Goal: Task Accomplishment & Management: Complete application form

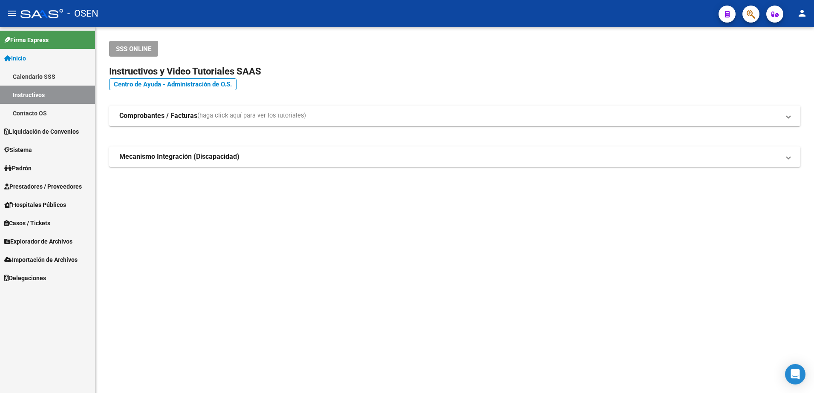
click at [71, 190] on span "Prestadores / Proveedores" at bounding box center [43, 186] width 78 height 9
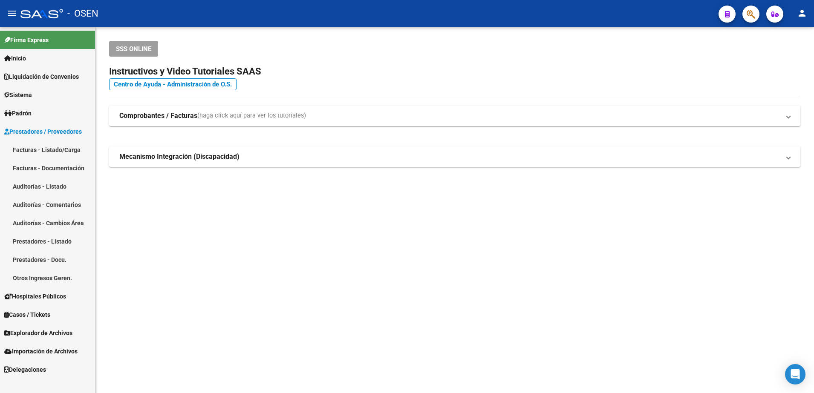
click at [63, 151] on link "Facturas - Listado/Carga" at bounding box center [47, 150] width 95 height 18
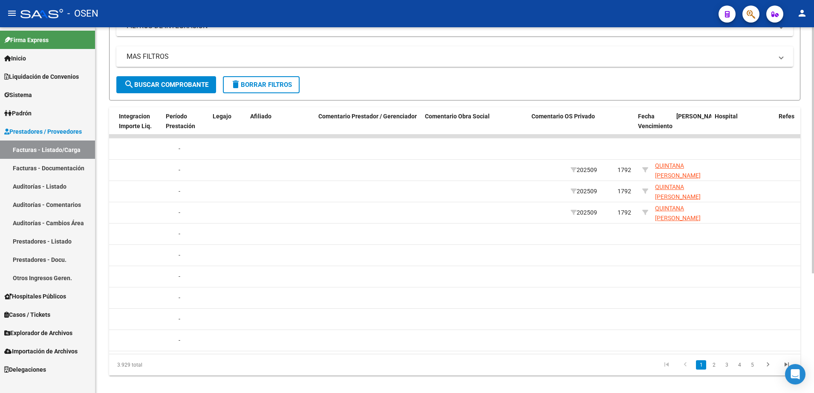
scroll to position [0, 1173]
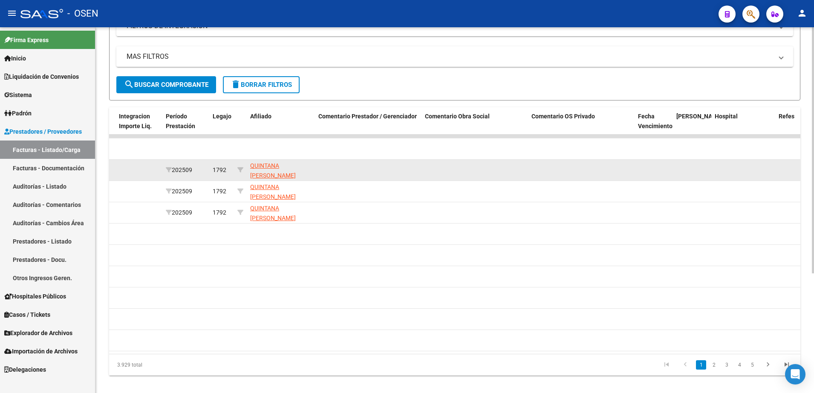
click at [293, 179] on datatable-body-cell "QUINTANA [PERSON_NAME] 20547333889" at bounding box center [281, 170] width 68 height 21
click at [292, 176] on span "QUINTANA [PERSON_NAME] 20547333889" at bounding box center [273, 175] width 46 height 26
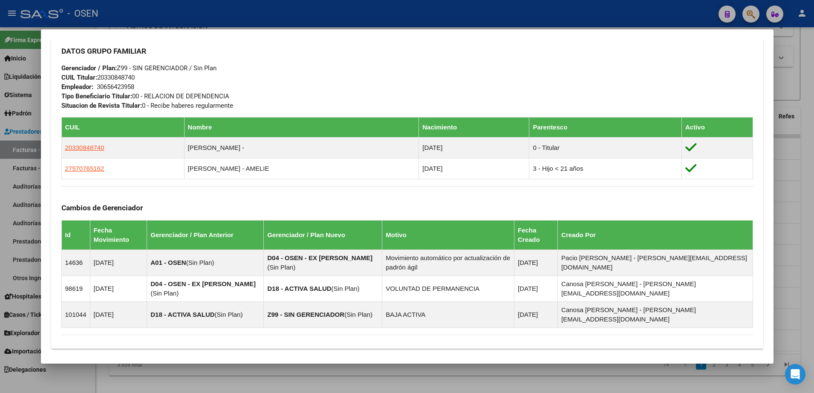
scroll to position [479, 0]
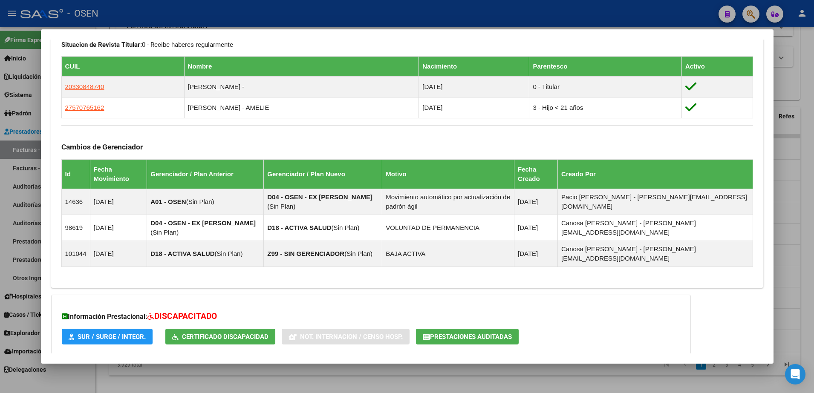
click at [413, 362] on mat-expansion-panel-header "Aportes y Contribuciones del Afiliado: 20547333889" at bounding box center [407, 372] width 712 height 20
click at [413, 371] on mat-panel-title "Aportes y Contribuciones del Afiliado: 20547333889" at bounding box center [401, 376] width 681 height 10
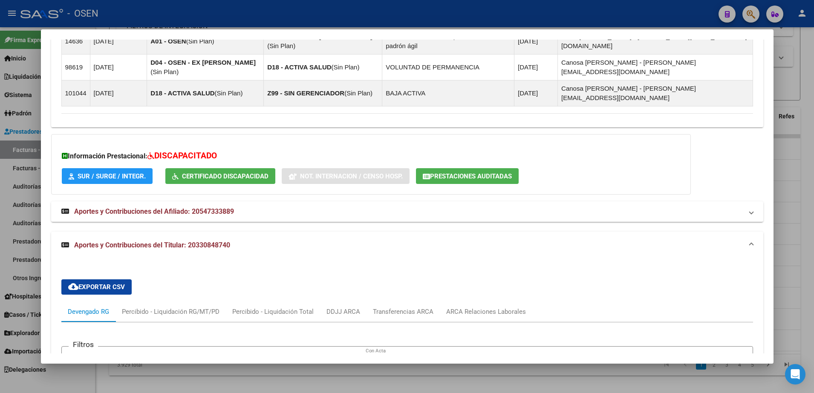
scroll to position [724, 0]
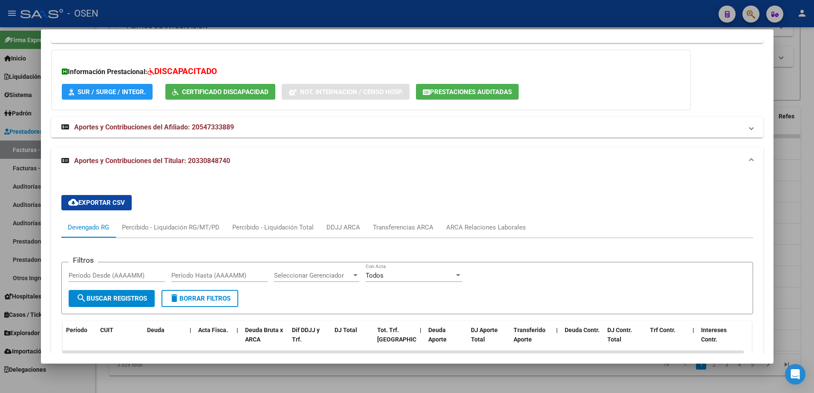
click at [375, 366] on div at bounding box center [407, 196] width 814 height 393
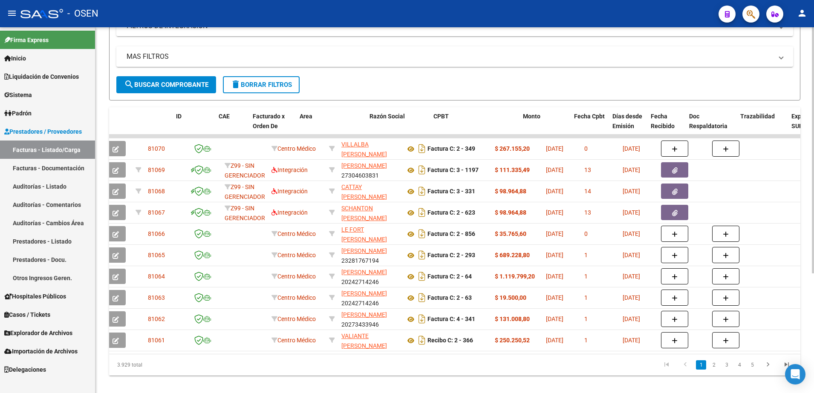
scroll to position [0, 0]
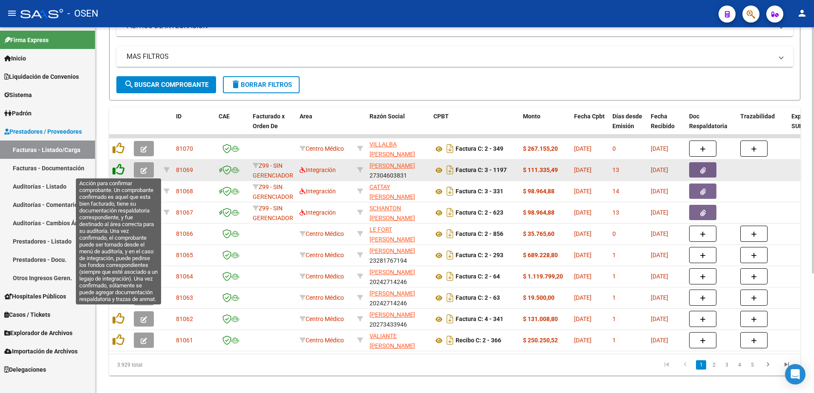
click at [117, 168] on icon at bounding box center [118, 170] width 12 height 12
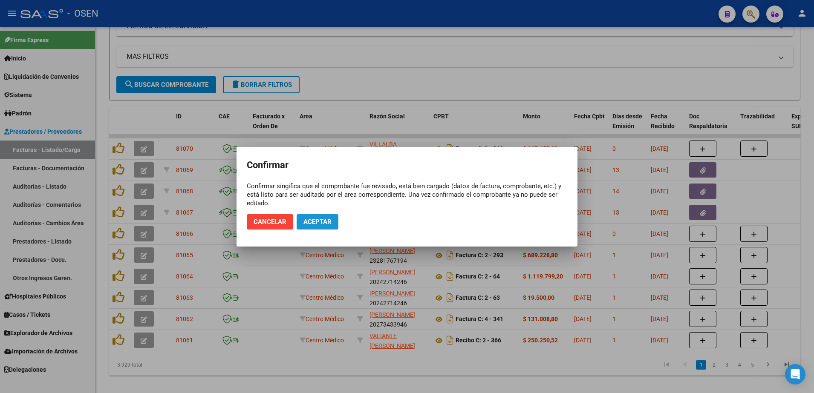
click at [297, 218] on button "Aceptar" at bounding box center [317, 221] width 42 height 15
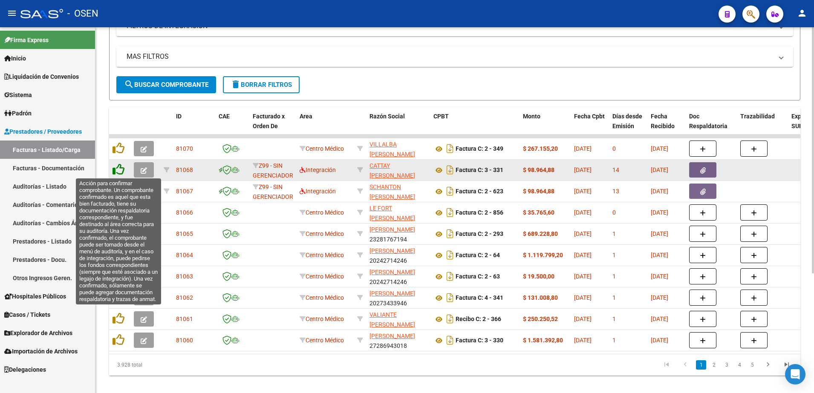
click at [122, 174] on icon at bounding box center [118, 170] width 12 height 12
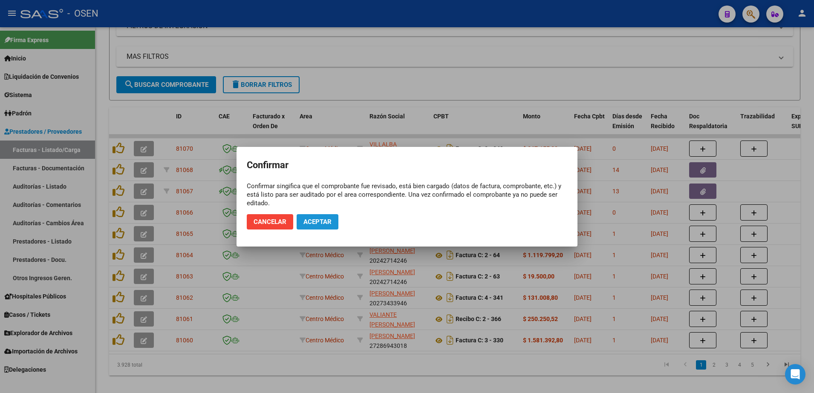
click at [304, 223] on span "Aceptar" at bounding box center [317, 222] width 28 height 8
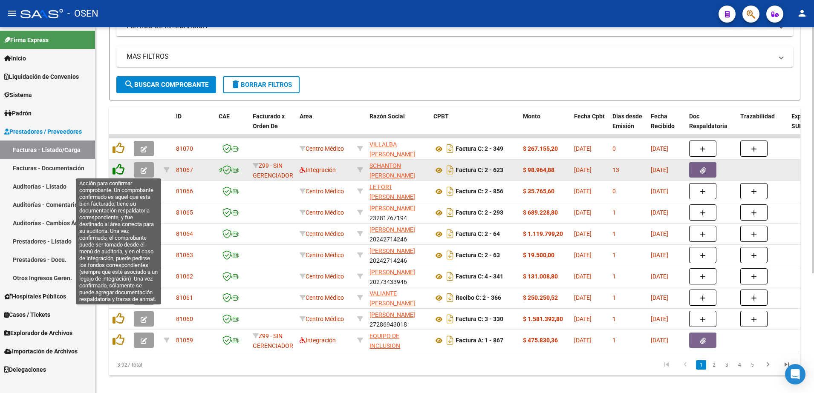
click at [122, 170] on icon at bounding box center [118, 170] width 12 height 12
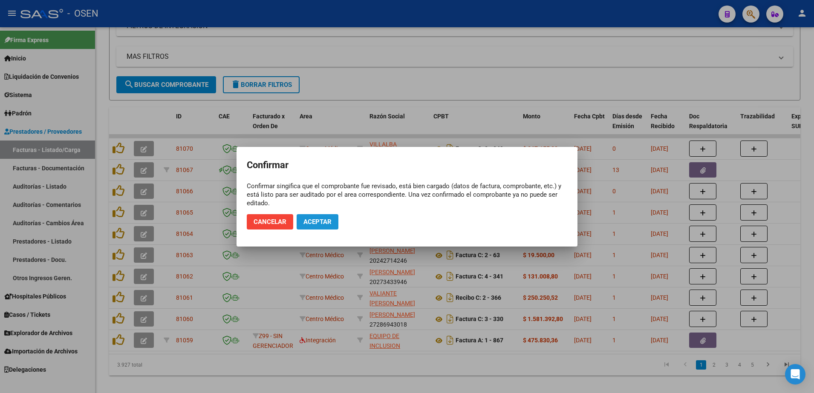
click at [315, 224] on span "Aceptar" at bounding box center [317, 222] width 28 height 8
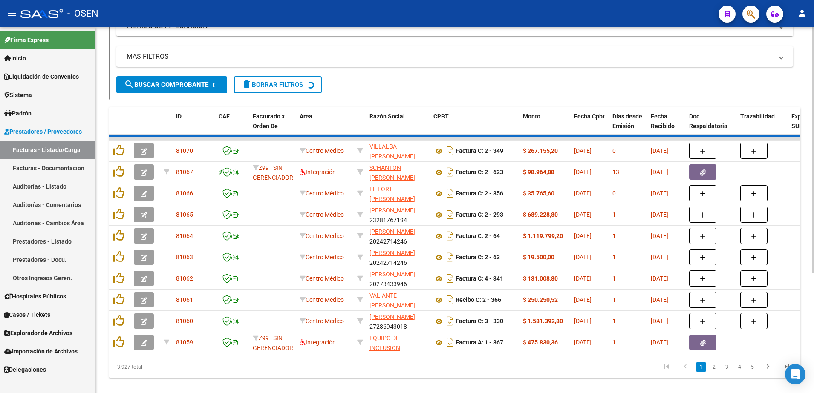
click at [393, 366] on div "3.927 total 1 2 3 4 5" at bounding box center [454, 367] width 691 height 21
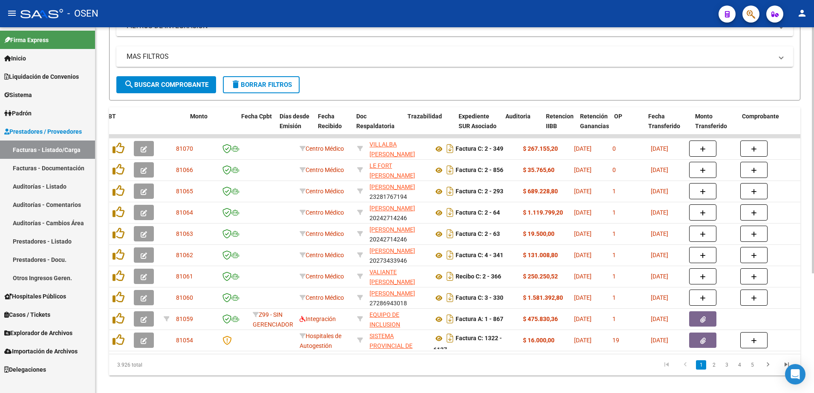
scroll to position [0, 909]
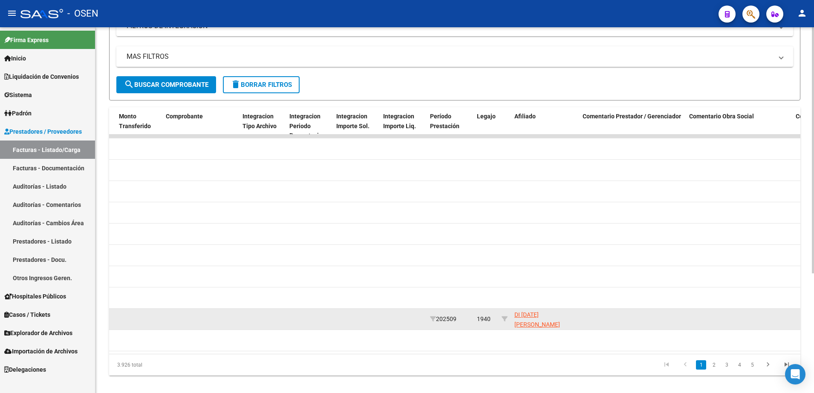
click at [522, 320] on span "DI [DATE] [PERSON_NAME] 23562057994" at bounding box center [537, 324] width 46 height 26
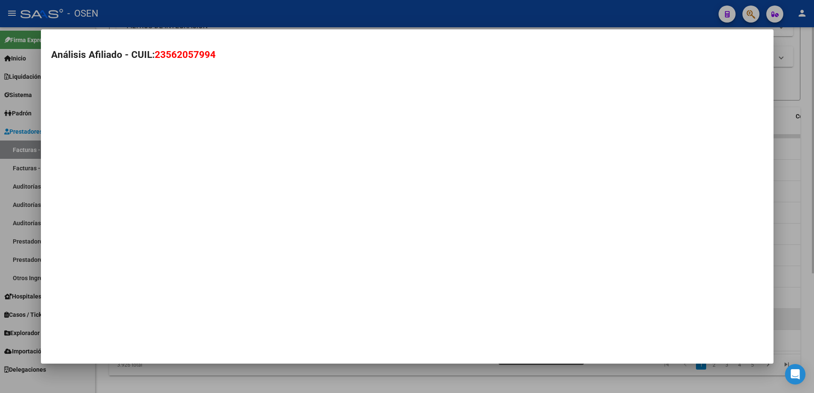
type textarea "23562057994"
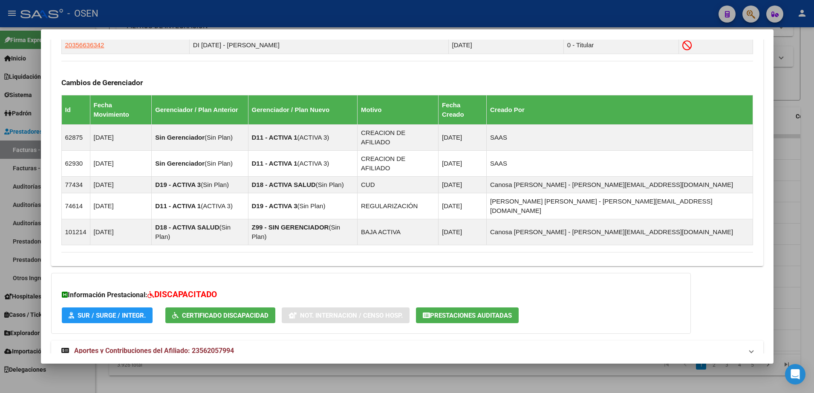
click at [517, 376] on mat-panel-title "Aportes y Contribuciones del Titular: 20356636342" at bounding box center [401, 381] width 681 height 10
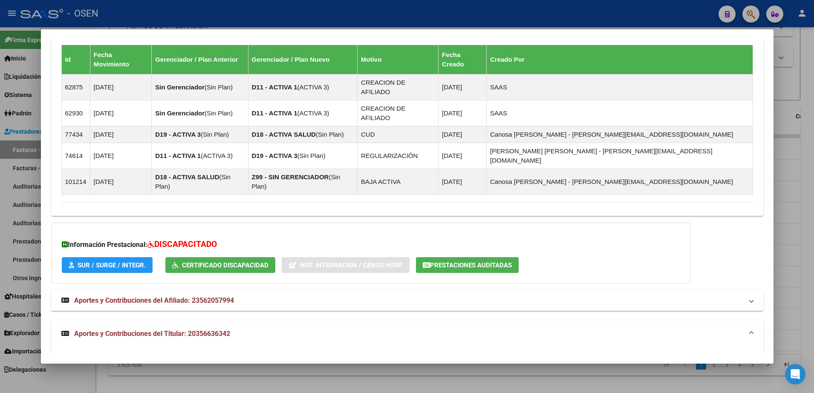
scroll to position [722, 0]
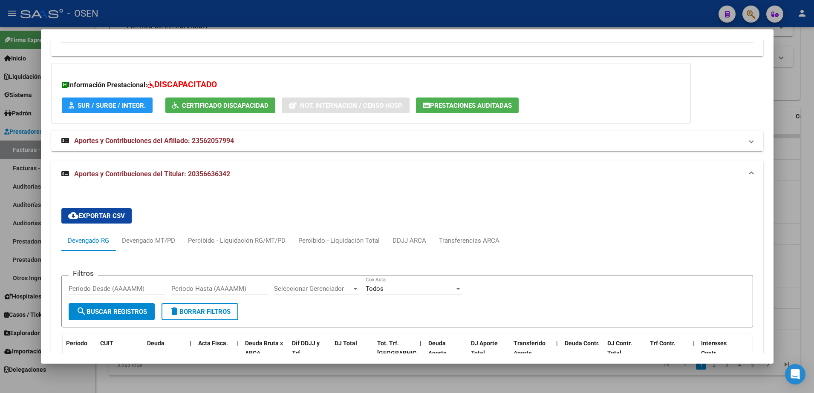
click at [276, 371] on div at bounding box center [407, 196] width 814 height 393
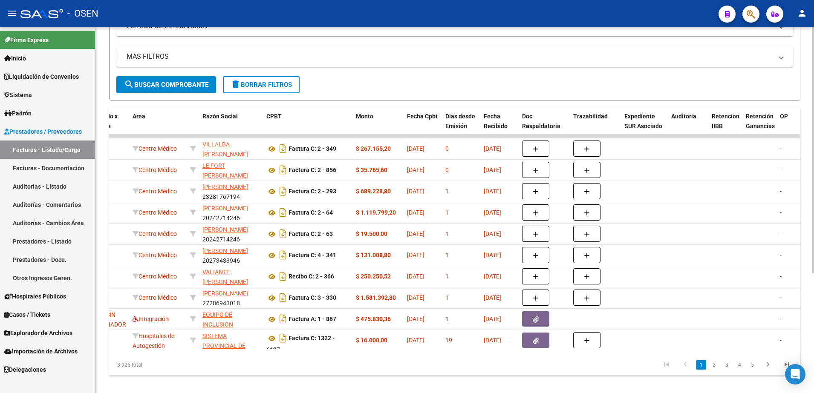
scroll to position [0, 0]
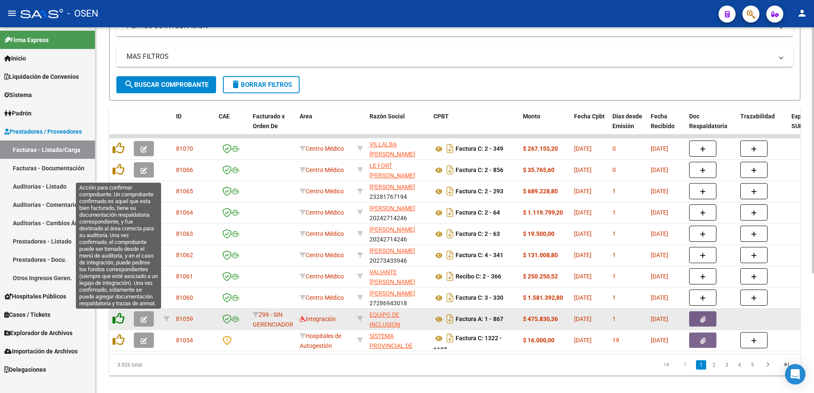
click at [115, 317] on icon at bounding box center [118, 319] width 12 height 12
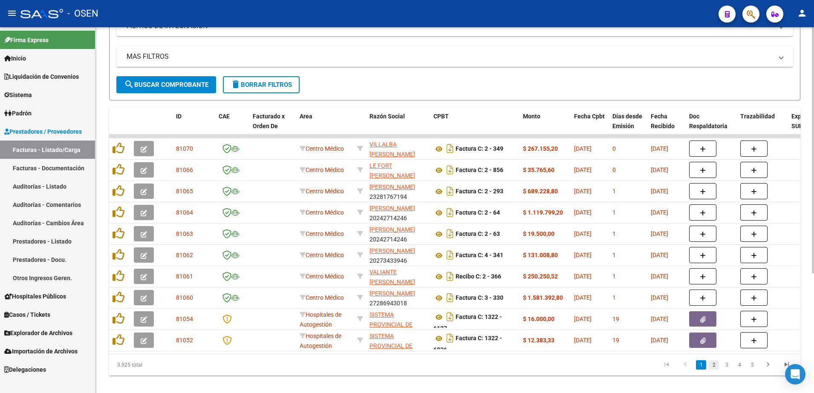
click at [714, 370] on link "2" at bounding box center [713, 364] width 10 height 9
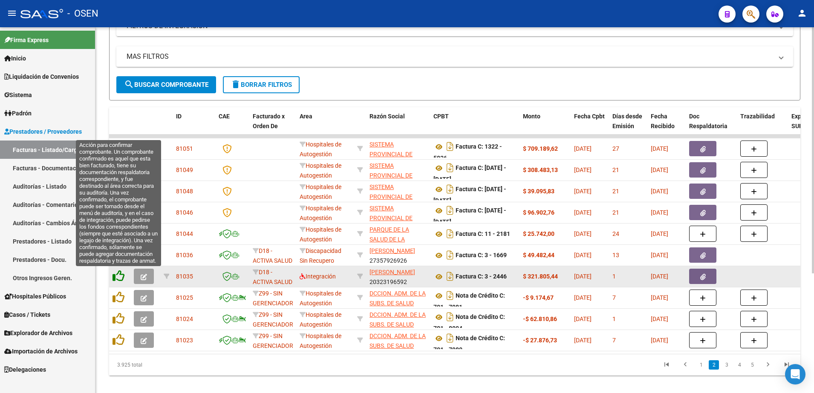
click at [123, 275] on icon at bounding box center [118, 276] width 12 height 12
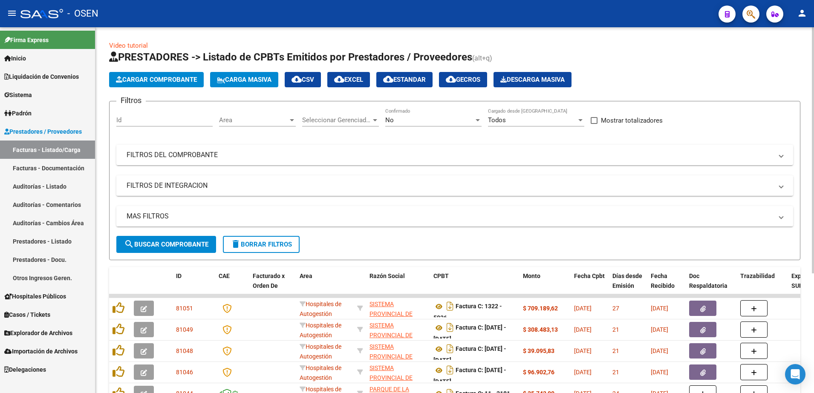
click at [285, 120] on span "Area" at bounding box center [253, 120] width 69 height 8
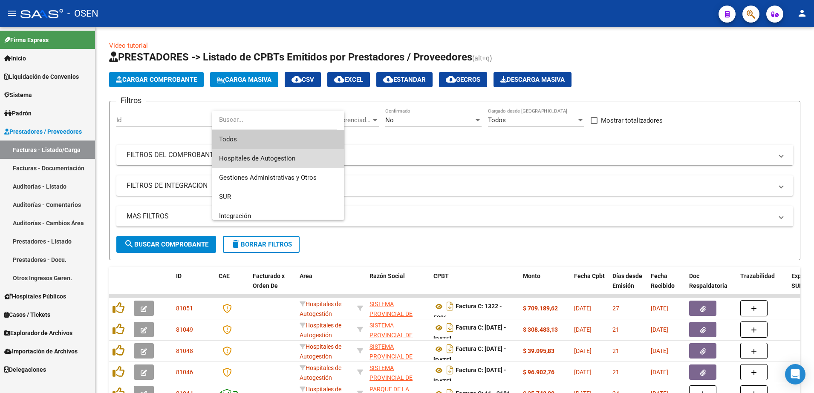
click at [286, 152] on span "Hospitales de Autogestión" at bounding box center [278, 158] width 118 height 19
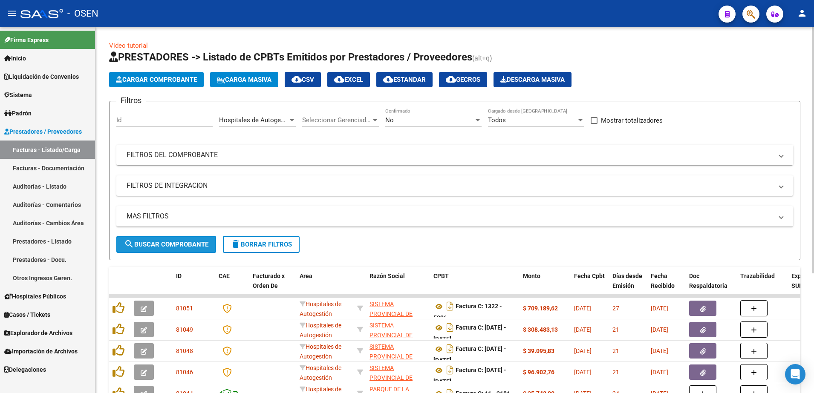
click at [206, 239] on button "search Buscar Comprobante" at bounding box center [166, 244] width 100 height 17
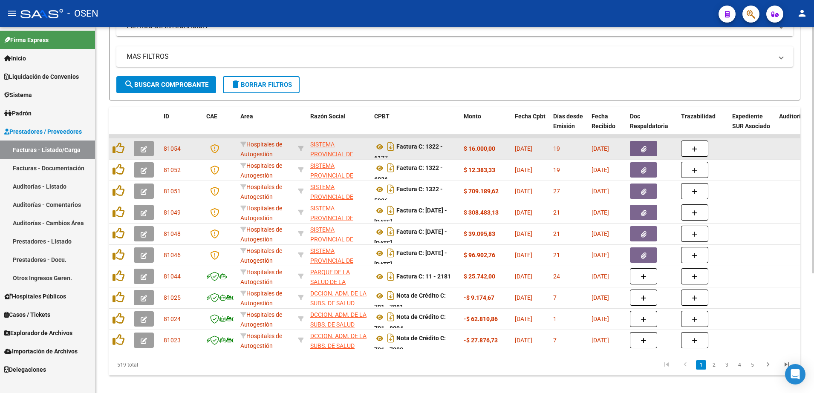
scroll to position [178, 0]
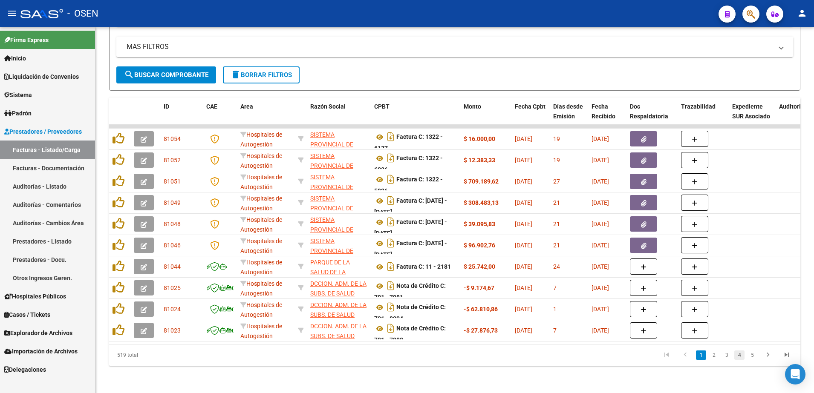
click at [743, 358] on link "4" at bounding box center [739, 355] width 10 height 9
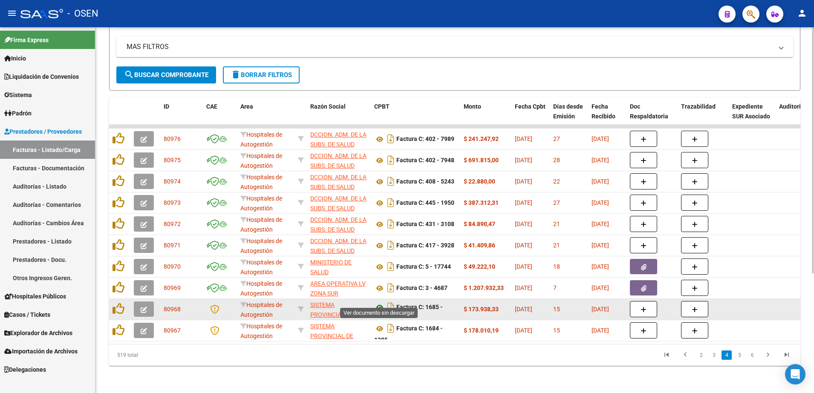
click at [376, 302] on icon at bounding box center [379, 307] width 11 height 10
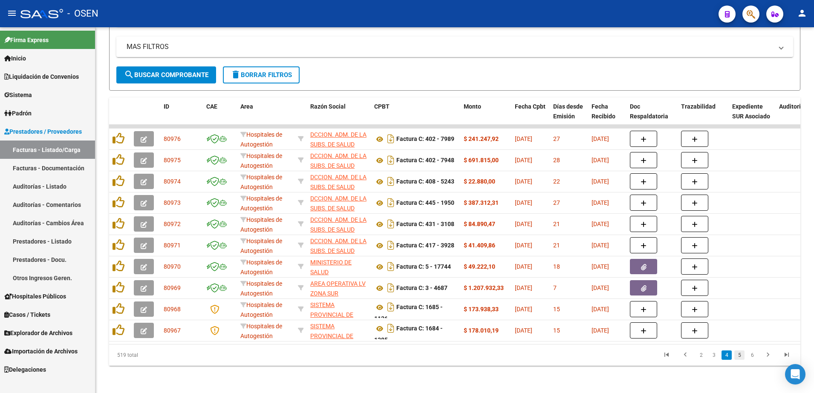
click at [737, 354] on link "5" at bounding box center [739, 355] width 10 height 9
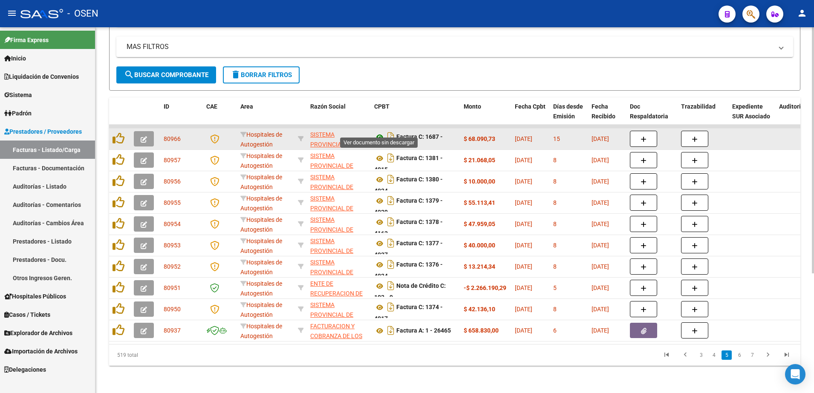
click at [377, 132] on icon at bounding box center [379, 137] width 11 height 10
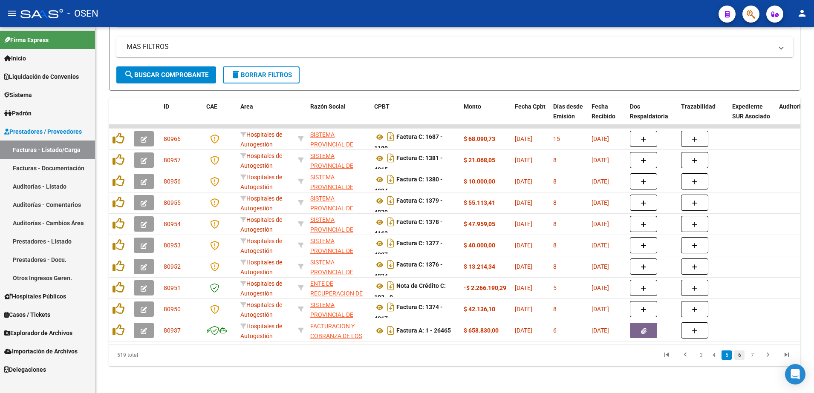
click at [741, 354] on link "6" at bounding box center [739, 355] width 10 height 9
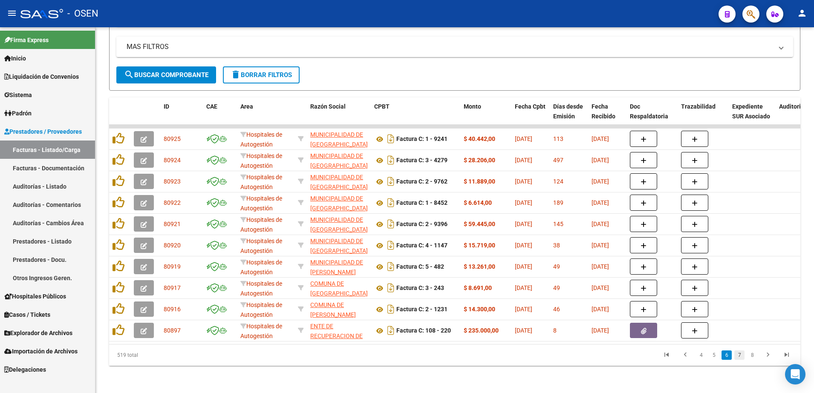
click at [737, 354] on link "7" at bounding box center [739, 355] width 10 height 9
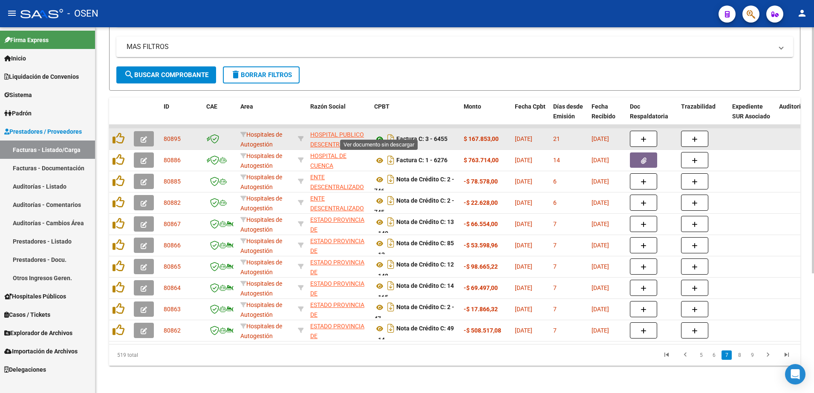
click at [380, 134] on icon at bounding box center [379, 139] width 11 height 10
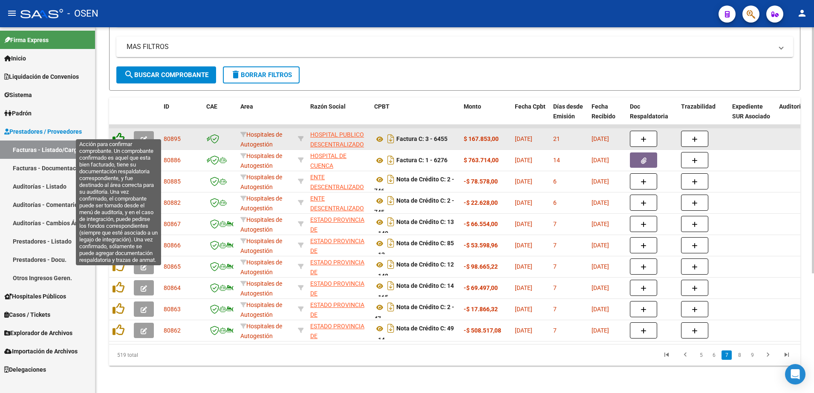
click at [118, 132] on icon at bounding box center [118, 138] width 12 height 12
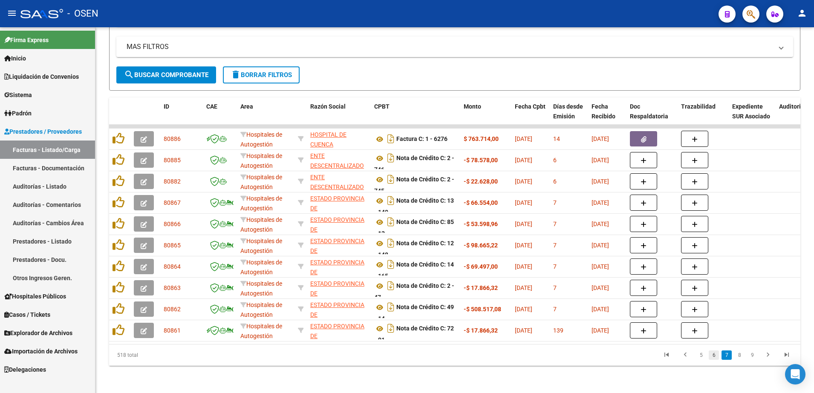
click at [717, 351] on link "6" at bounding box center [713, 355] width 10 height 9
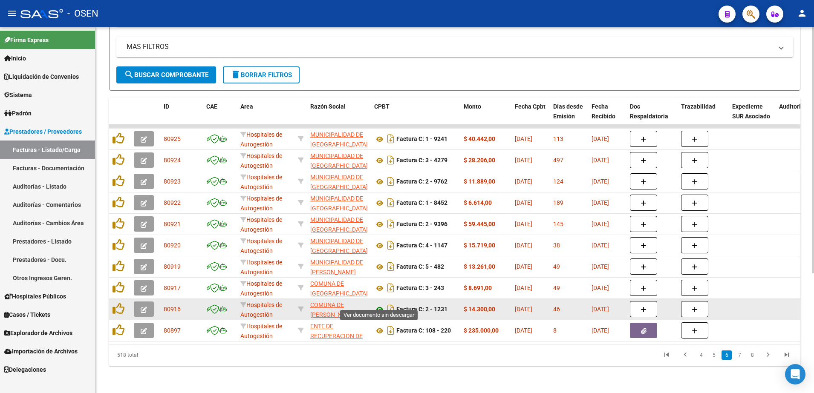
click at [375, 305] on icon at bounding box center [379, 310] width 11 height 10
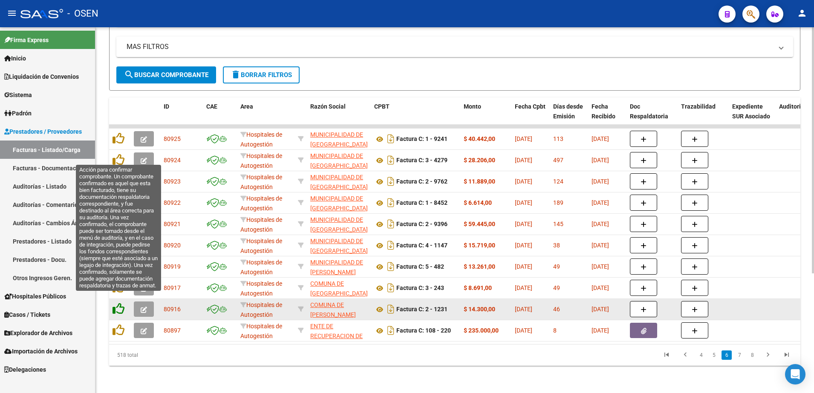
click at [118, 303] on icon at bounding box center [118, 309] width 12 height 12
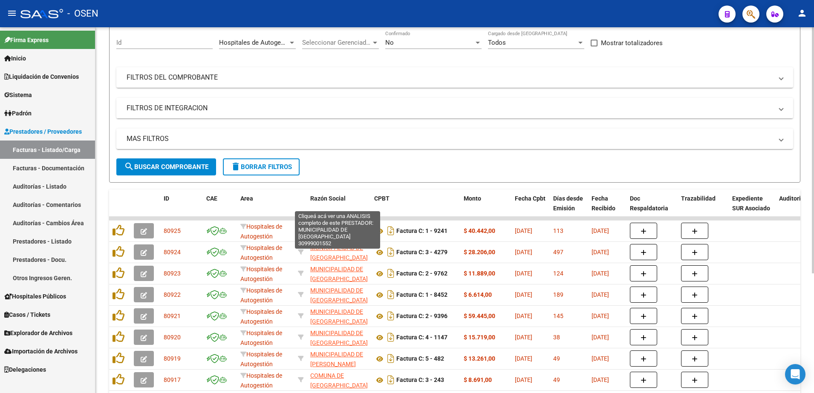
scroll to position [71, 0]
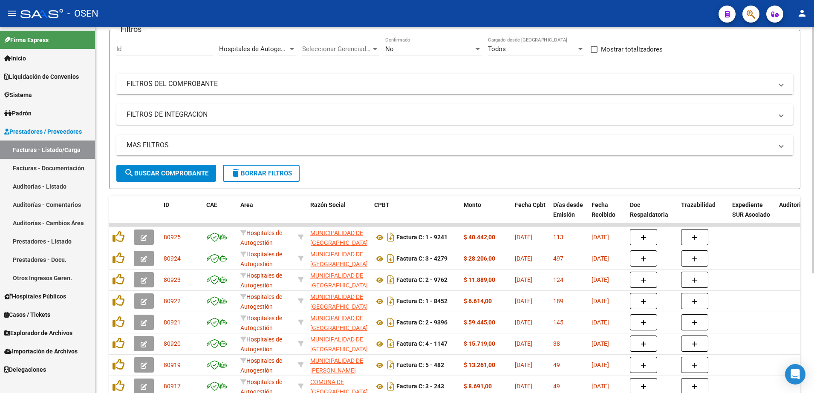
click at [281, 79] on mat-panel-title "FILTROS DEL COMPROBANTE" at bounding box center [450, 83] width 646 height 9
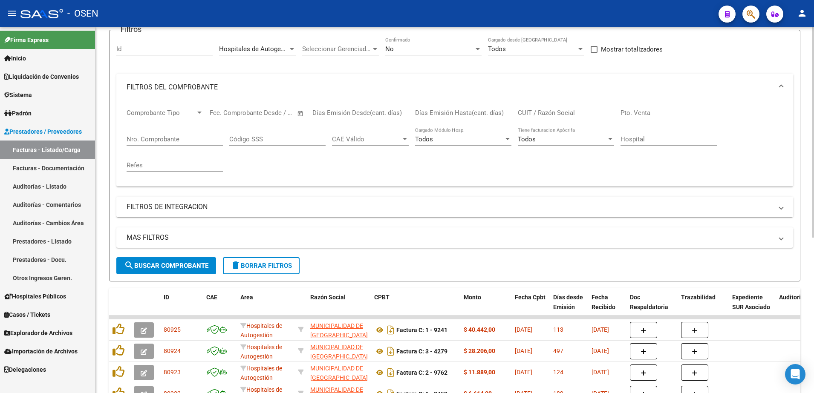
click at [188, 130] on div "Nro. Comprobante" at bounding box center [175, 136] width 96 height 18
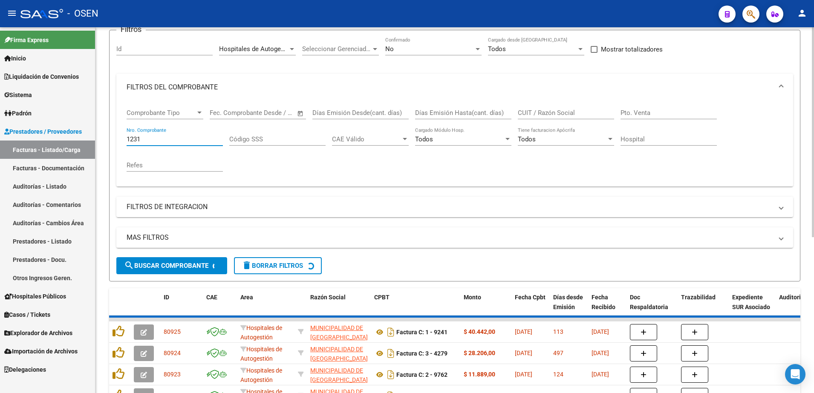
scroll to position [64, 0]
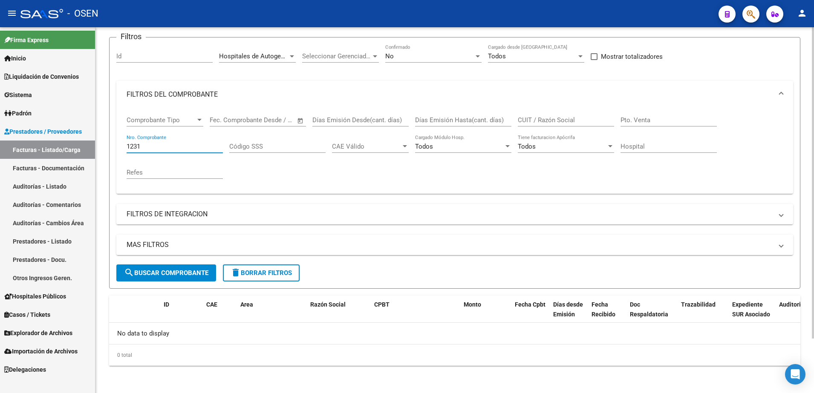
type input "1231"
click at [489, 61] on div "Todos Cargado desde [GEOGRAPHIC_DATA]" at bounding box center [536, 53] width 96 height 18
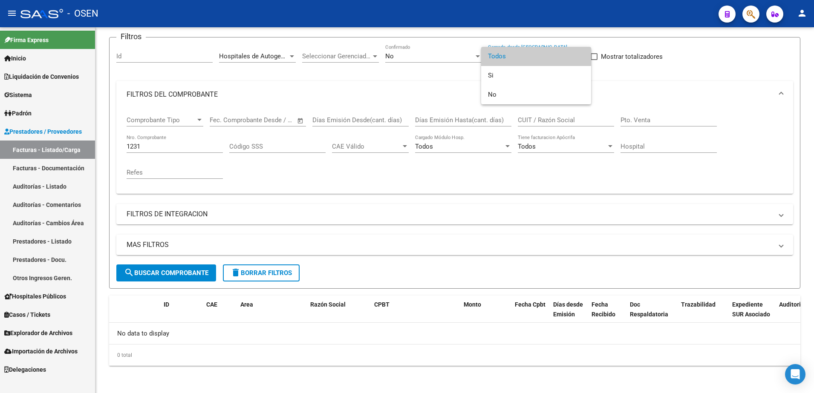
click at [483, 57] on mat-option "Todos" at bounding box center [536, 56] width 110 height 19
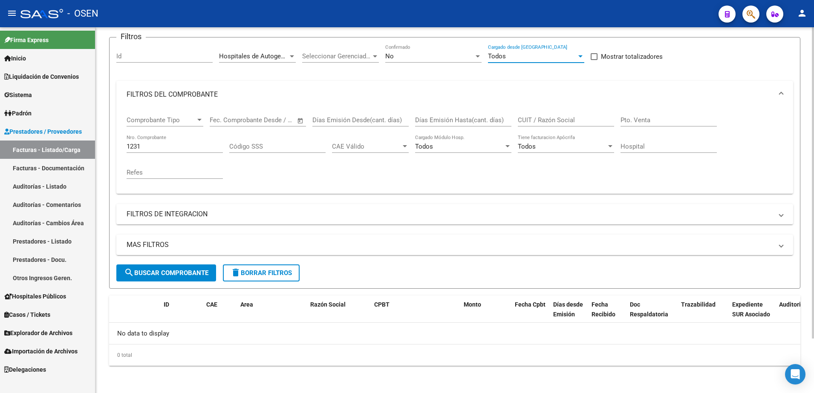
click at [481, 57] on div at bounding box center [478, 56] width 8 height 7
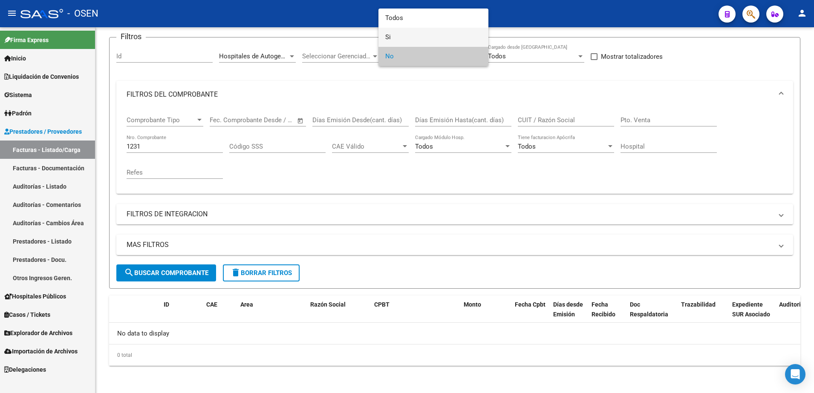
click at [462, 35] on span "Si" at bounding box center [433, 37] width 96 height 19
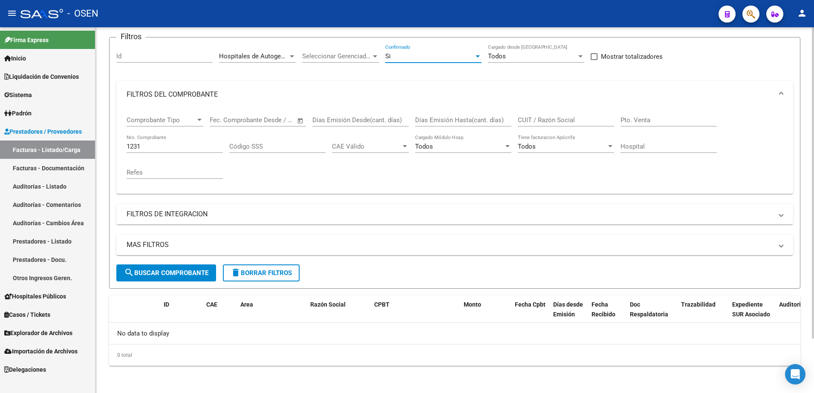
click at [165, 272] on span "search Buscar Comprobante" at bounding box center [166, 273] width 84 height 8
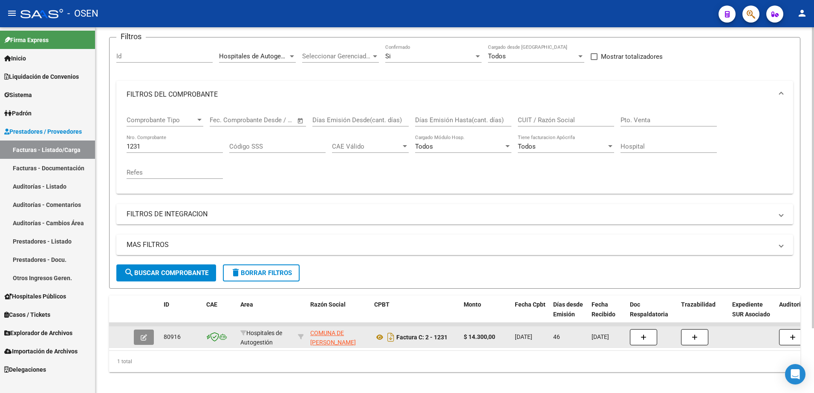
click at [145, 343] on button "button" at bounding box center [144, 337] width 20 height 15
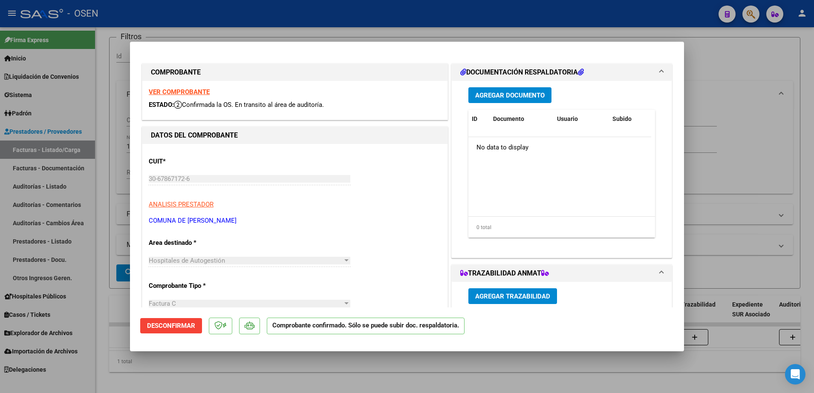
click at [183, 328] on span "Desconfirmar" at bounding box center [171, 326] width 48 height 8
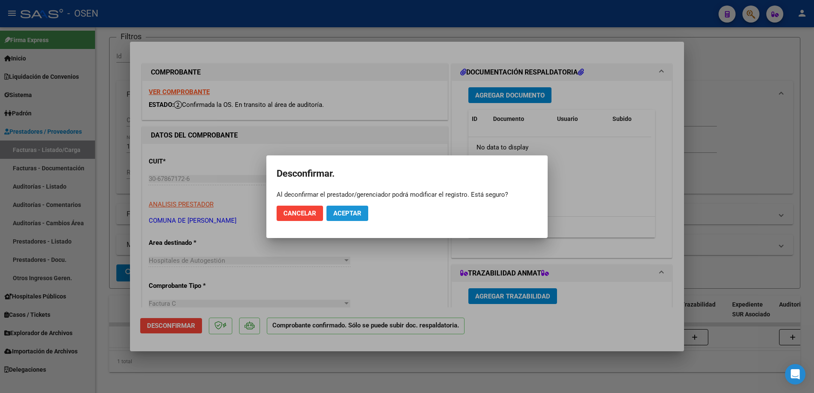
click at [341, 219] on button "Aceptar" at bounding box center [347, 213] width 42 height 15
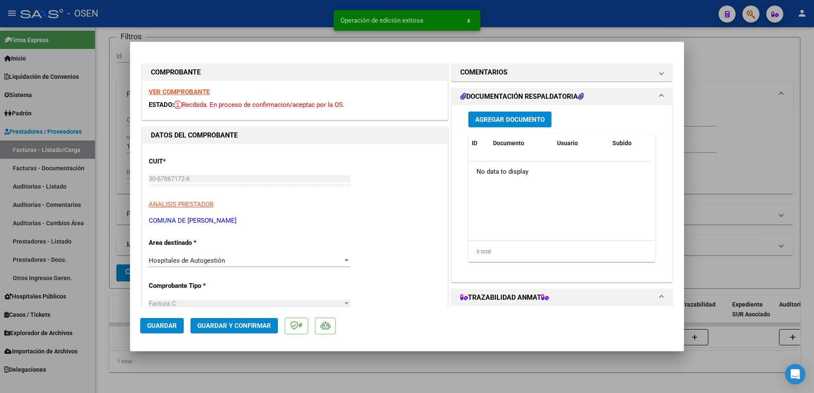
click at [268, 18] on div at bounding box center [407, 196] width 814 height 393
type input "$ 0,00"
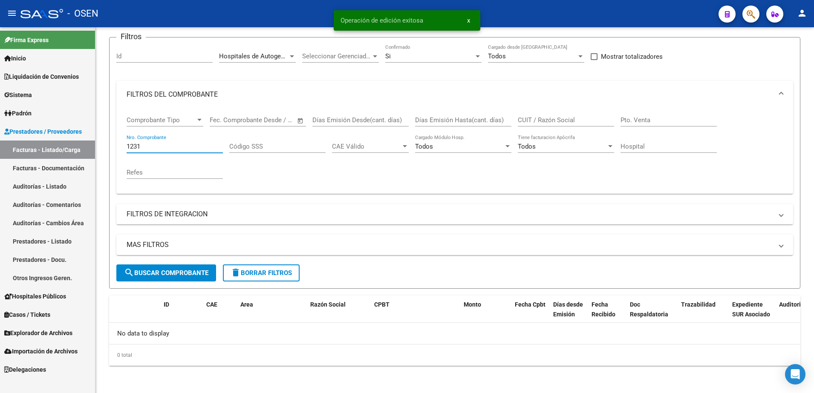
drag, startPoint x: 170, startPoint y: 147, endPoint x: 83, endPoint y: 145, distance: 86.5
click at [87, 145] on mat-sidenav-container "Firma Express Inicio Calendario SSS Instructivos Contacto OS Liquidación de Con…" at bounding box center [407, 210] width 814 height 366
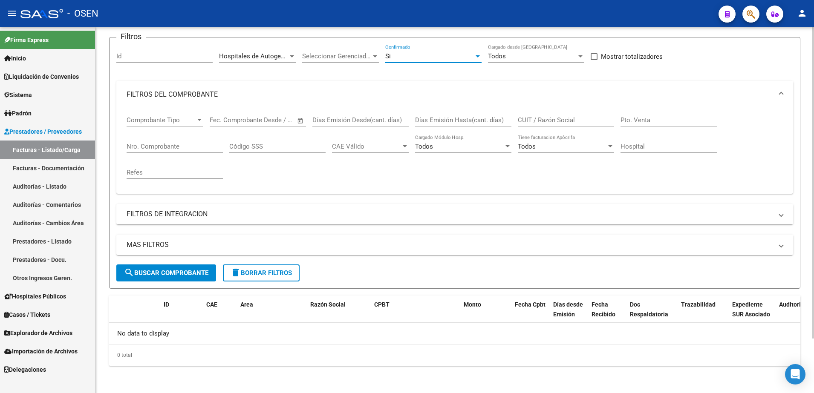
click at [386, 52] on span "Si" at bounding box center [388, 56] width 6 height 8
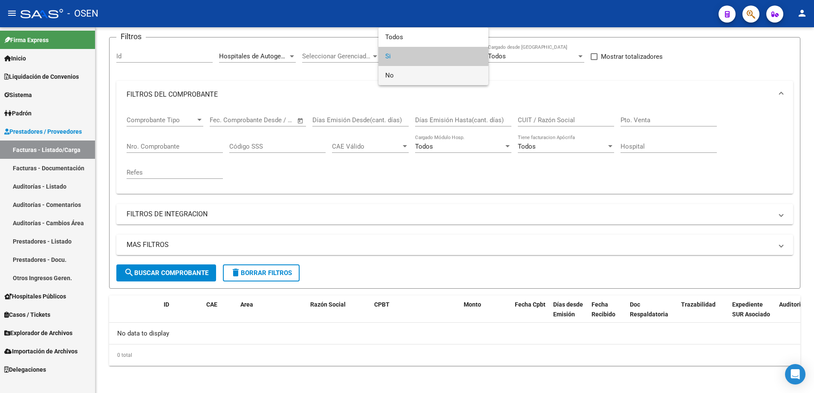
click at [415, 80] on span "No" at bounding box center [433, 75] width 96 height 19
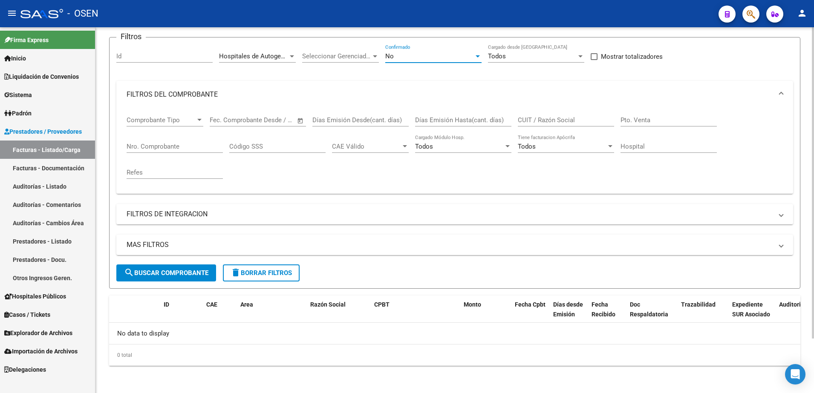
click at [204, 270] on span "search Buscar Comprobante" at bounding box center [166, 273] width 84 height 8
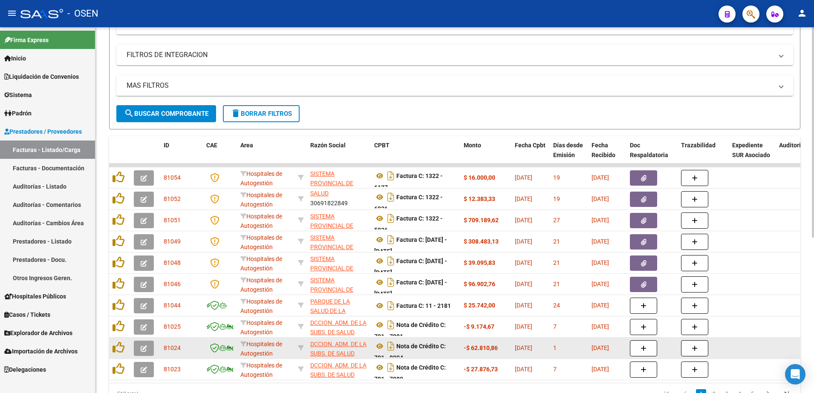
scroll to position [270, 0]
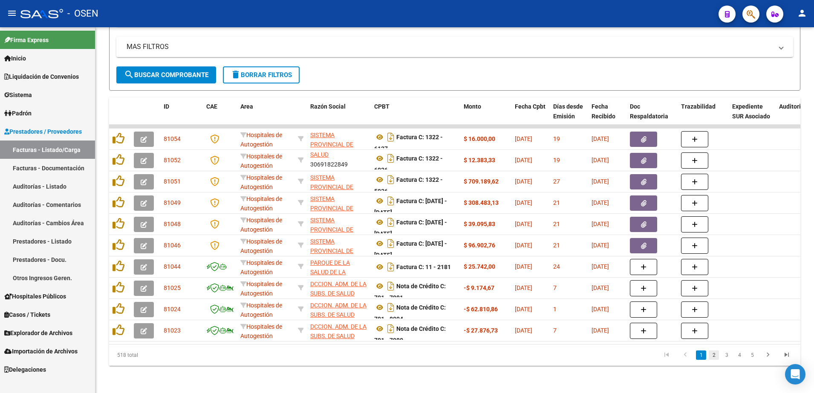
click at [718, 351] on link "2" at bounding box center [713, 355] width 10 height 9
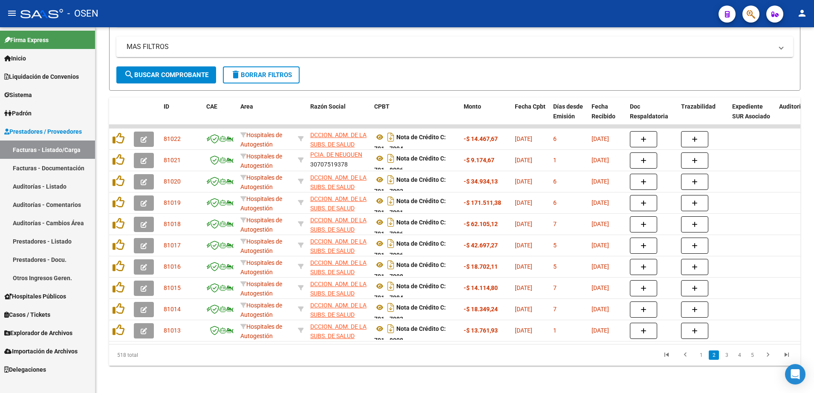
click at [69, 169] on link "Facturas - Documentación" at bounding box center [47, 168] width 95 height 18
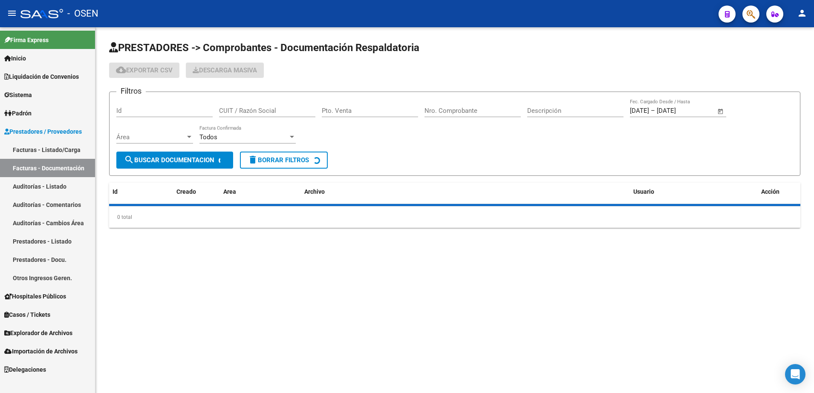
click at [67, 153] on link "Facturas - Listado/Carga" at bounding box center [47, 150] width 95 height 18
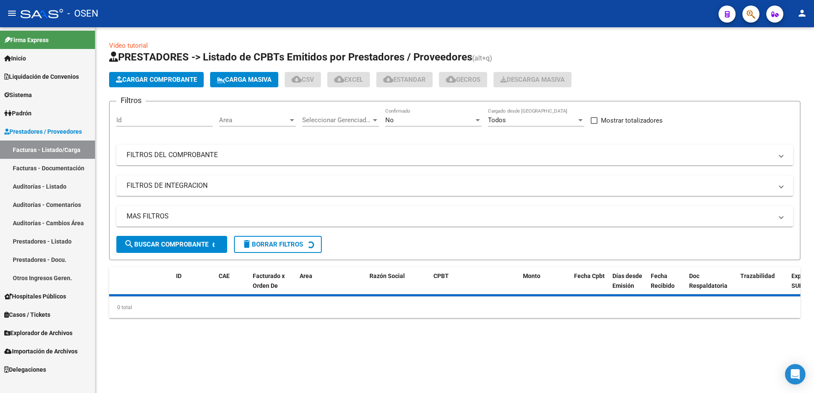
click at [285, 117] on span "Area" at bounding box center [253, 120] width 69 height 8
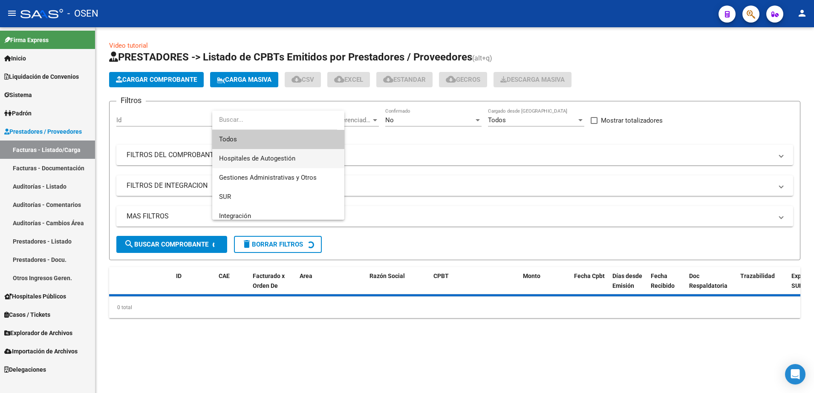
click at [292, 150] on span "Hospitales de Autogestión" at bounding box center [278, 158] width 118 height 19
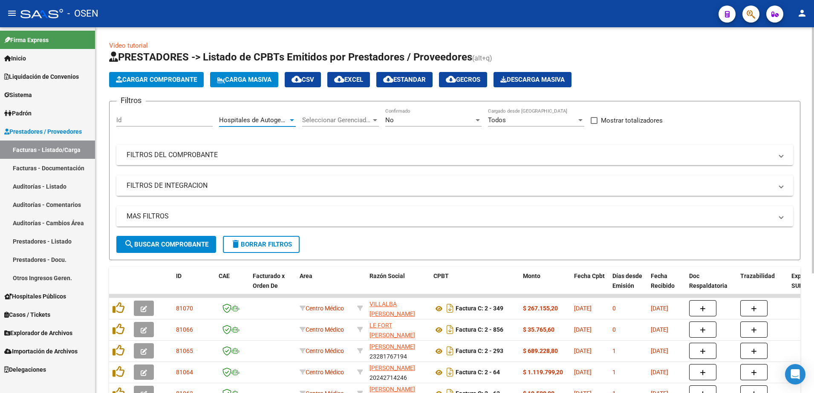
click at [211, 249] on button "search Buscar Comprobante" at bounding box center [166, 244] width 100 height 17
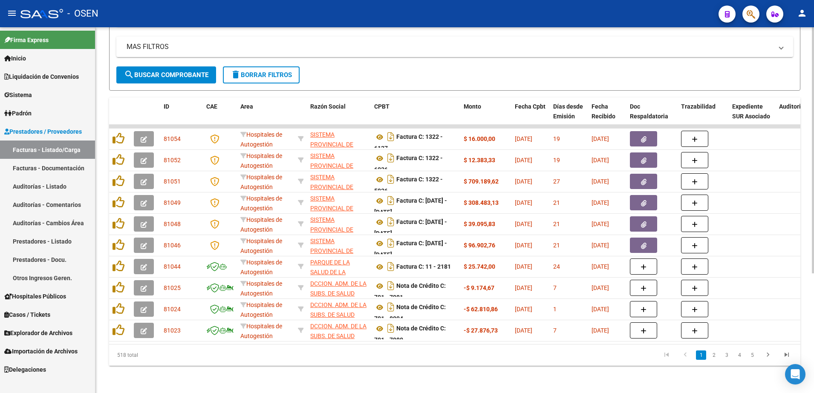
scroll to position [178, 0]
click at [752, 356] on link "5" at bounding box center [752, 355] width 10 height 9
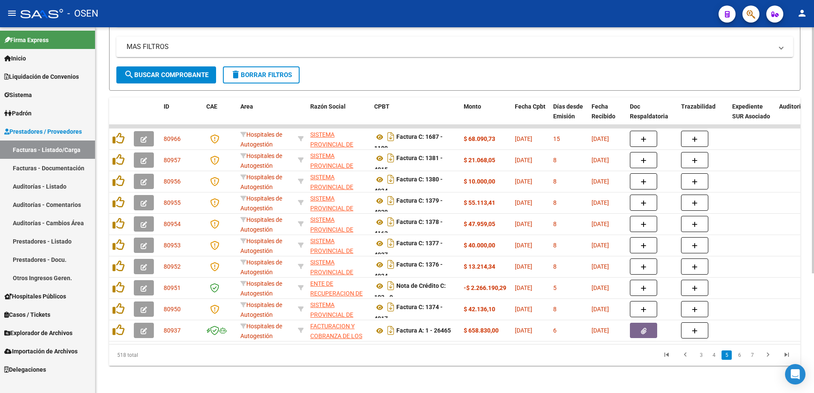
click at [737, 349] on li "6" at bounding box center [739, 355] width 13 height 14
click at [735, 352] on link "6" at bounding box center [739, 355] width 10 height 9
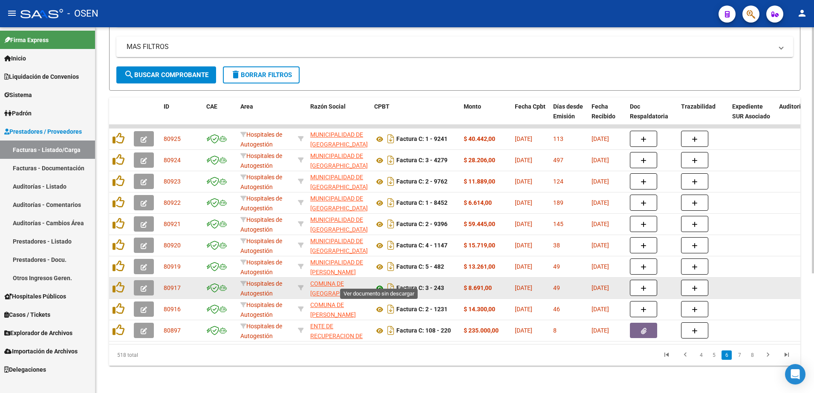
click at [380, 283] on icon at bounding box center [379, 288] width 11 height 10
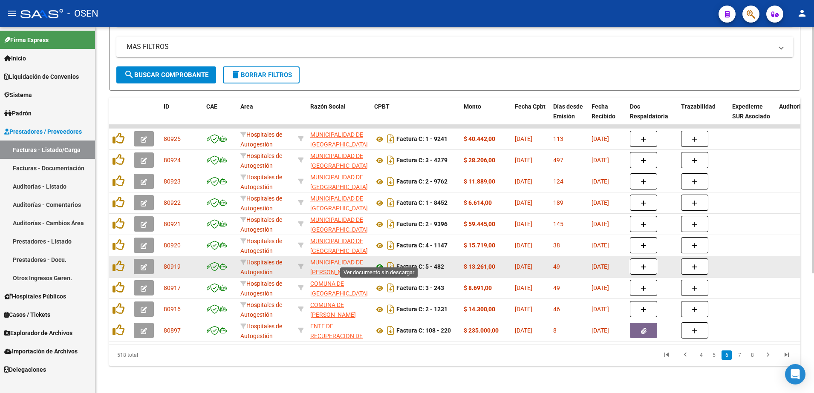
click at [379, 262] on icon at bounding box center [379, 267] width 11 height 10
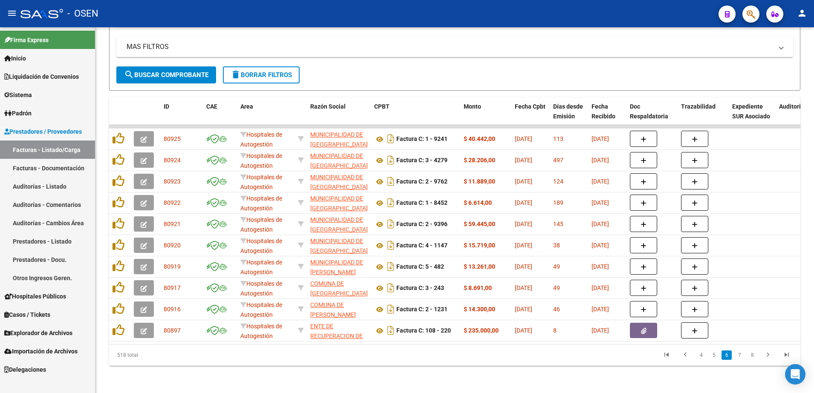
click at [756, 9] on button "button" at bounding box center [750, 14] width 17 height 17
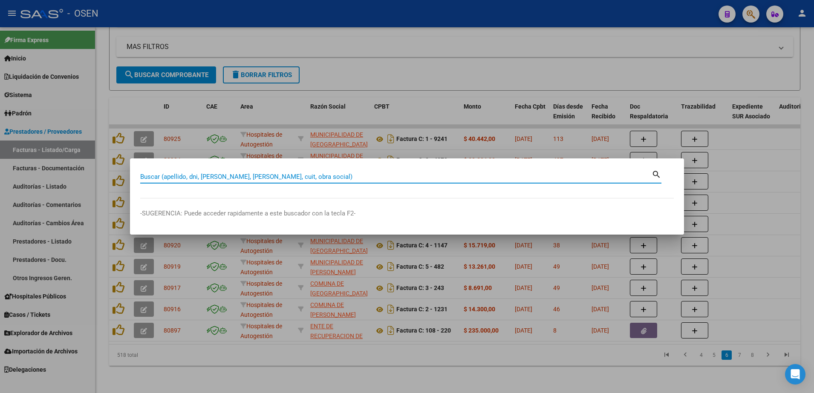
paste input "39455304"
type input "39455304"
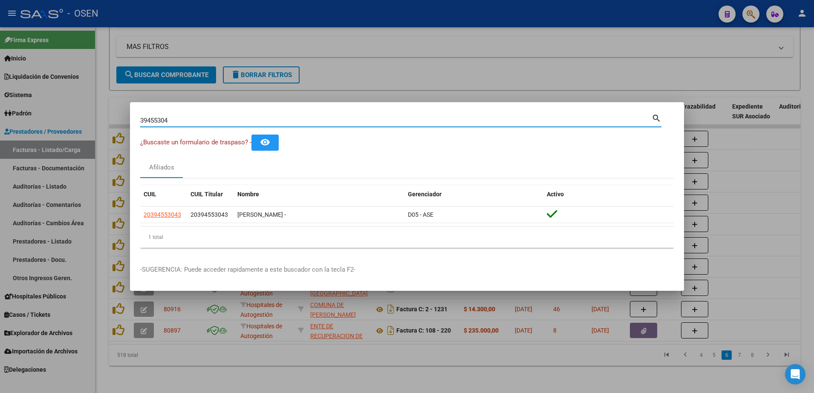
click at [252, 11] on div at bounding box center [407, 196] width 814 height 393
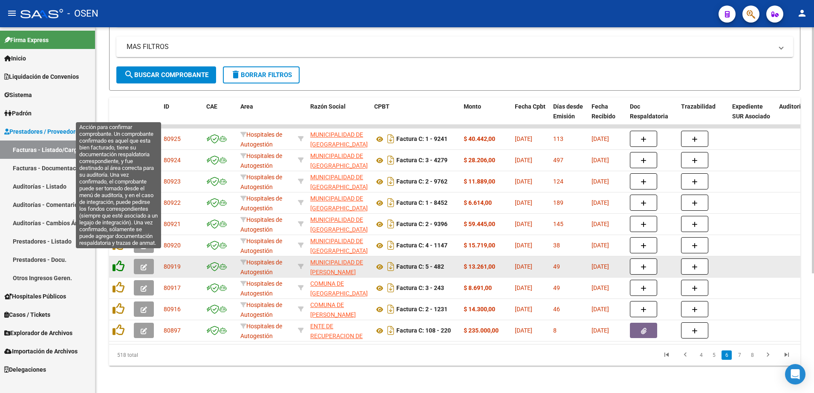
click at [120, 260] on icon at bounding box center [118, 266] width 12 height 12
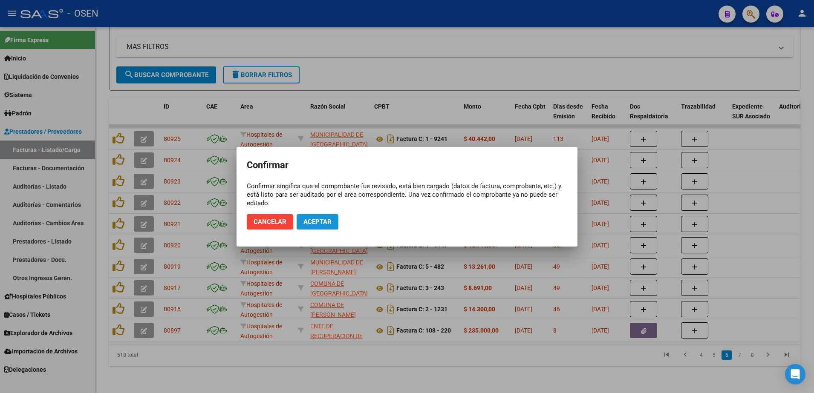
click at [328, 218] on span "Aceptar" at bounding box center [317, 222] width 28 height 8
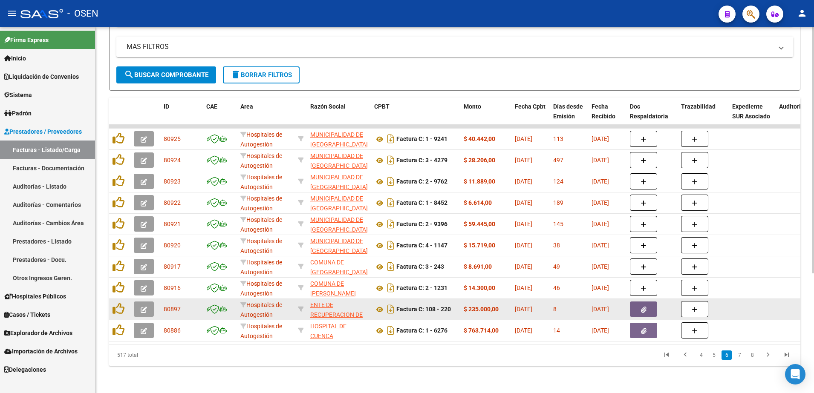
click at [645, 307] on icon "button" at bounding box center [644, 310] width 6 height 6
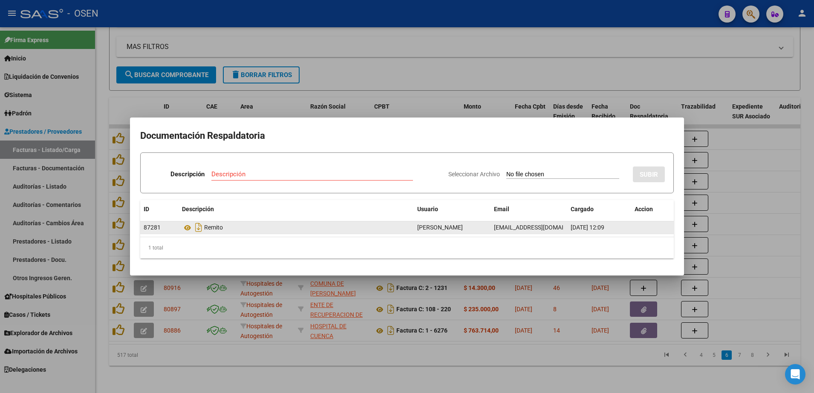
click at [183, 222] on div "Remito" at bounding box center [296, 228] width 228 height 14
click at [189, 226] on icon at bounding box center [187, 228] width 11 height 10
click at [443, 303] on div at bounding box center [407, 196] width 814 height 393
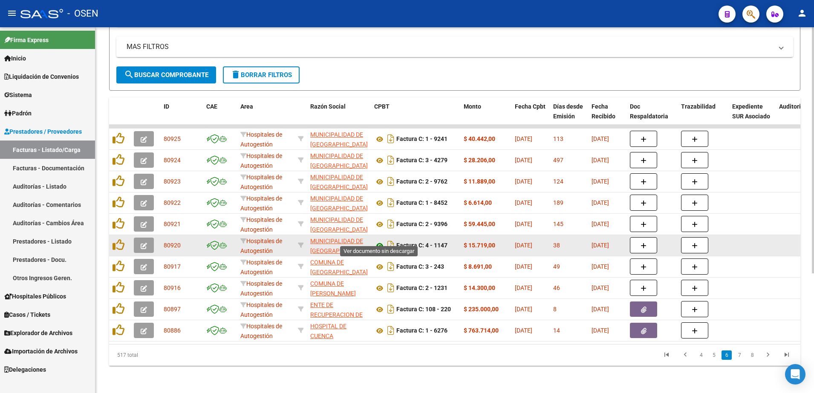
click at [378, 241] on icon at bounding box center [379, 246] width 11 height 10
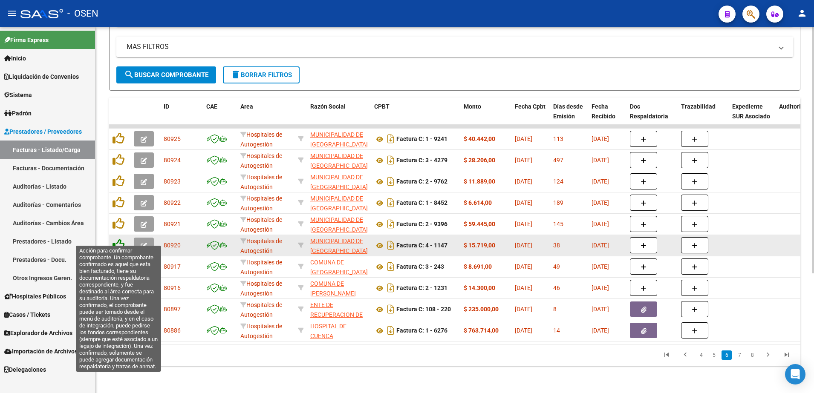
click at [118, 239] on icon at bounding box center [118, 245] width 12 height 12
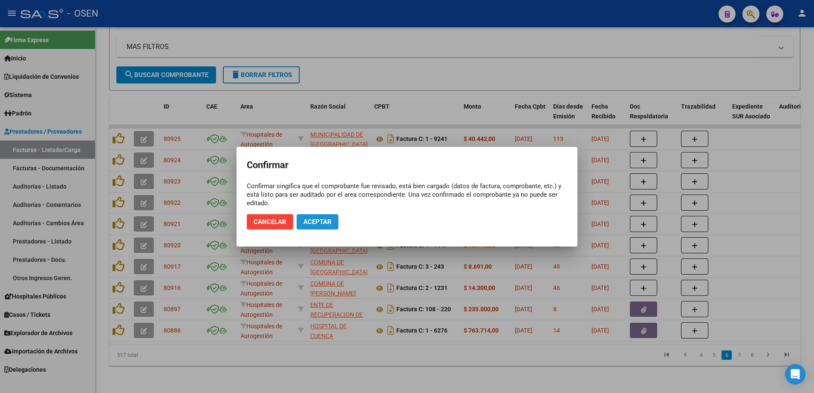
click at [322, 224] on span "Aceptar" at bounding box center [317, 222] width 28 height 8
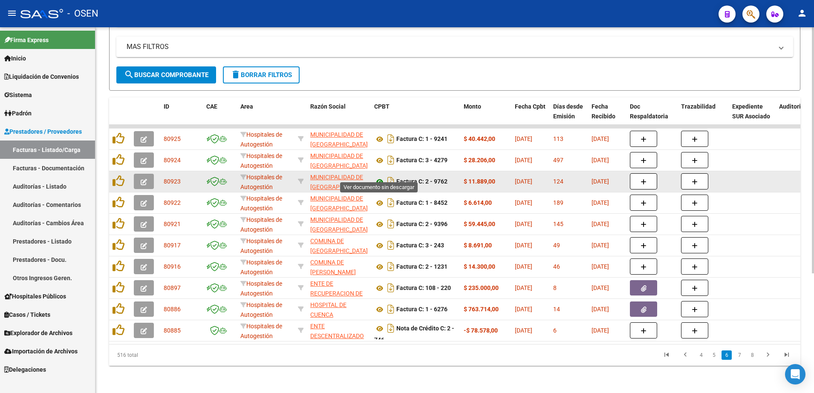
click at [378, 177] on icon at bounding box center [379, 182] width 11 height 10
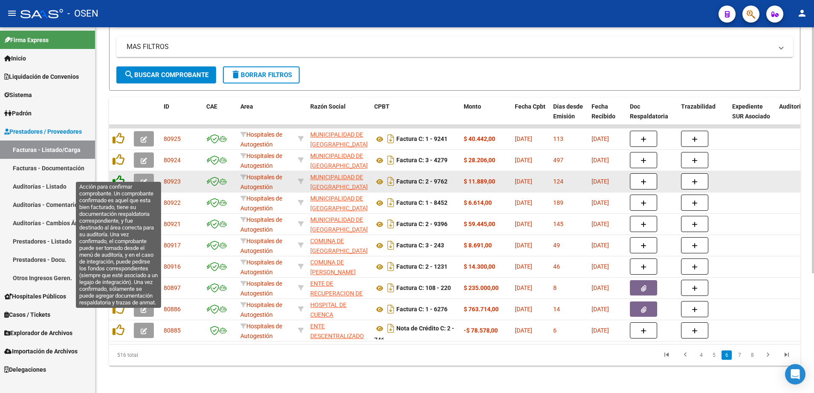
click at [123, 175] on icon at bounding box center [118, 181] width 12 height 12
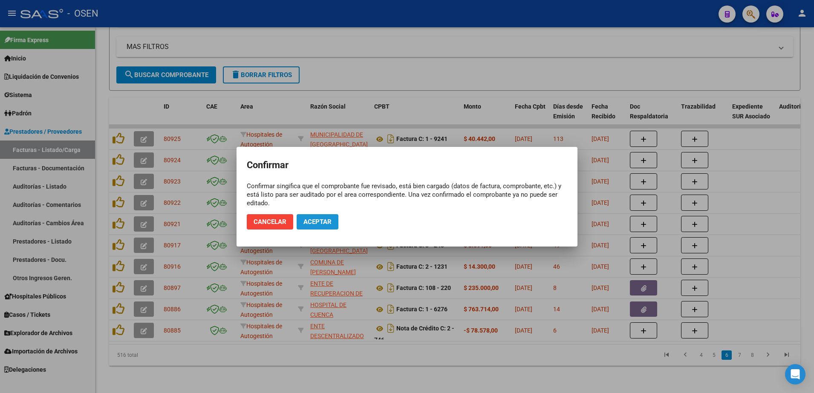
click at [311, 220] on span "Aceptar" at bounding box center [317, 222] width 28 height 8
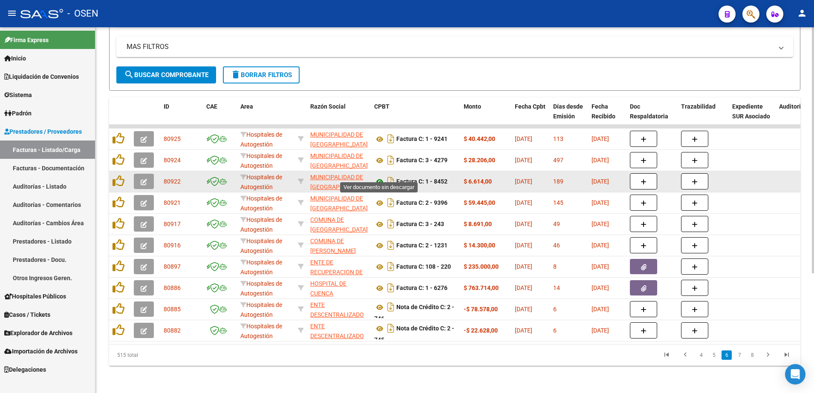
click at [380, 177] on icon at bounding box center [379, 182] width 11 height 10
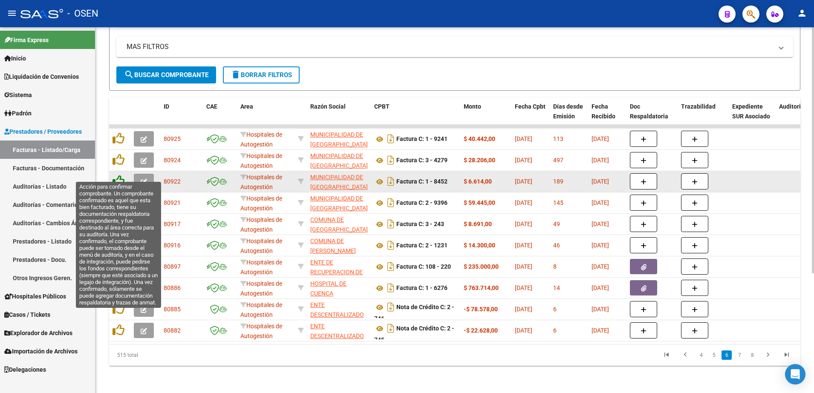
click at [114, 175] on icon at bounding box center [118, 181] width 12 height 12
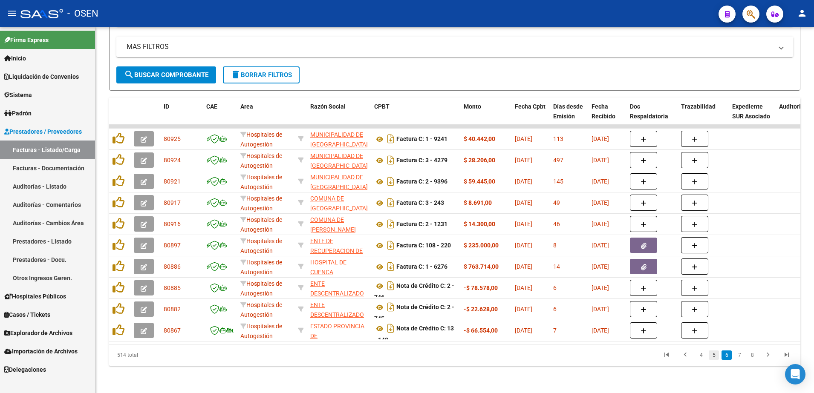
click at [711, 356] on link "5" at bounding box center [713, 355] width 10 height 9
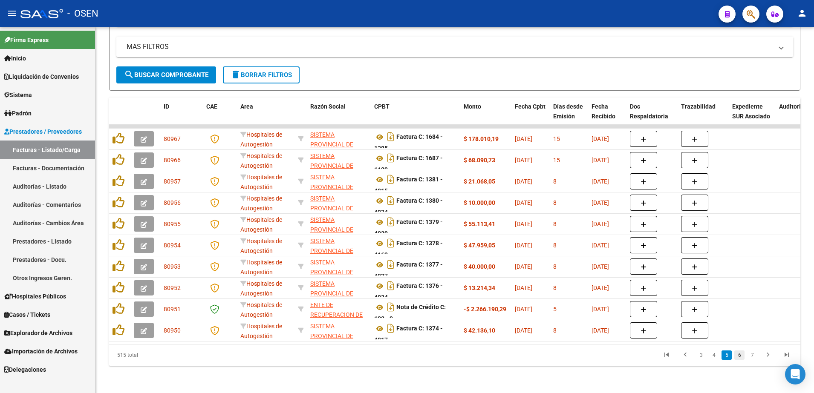
click at [741, 352] on link "6" at bounding box center [739, 355] width 10 height 9
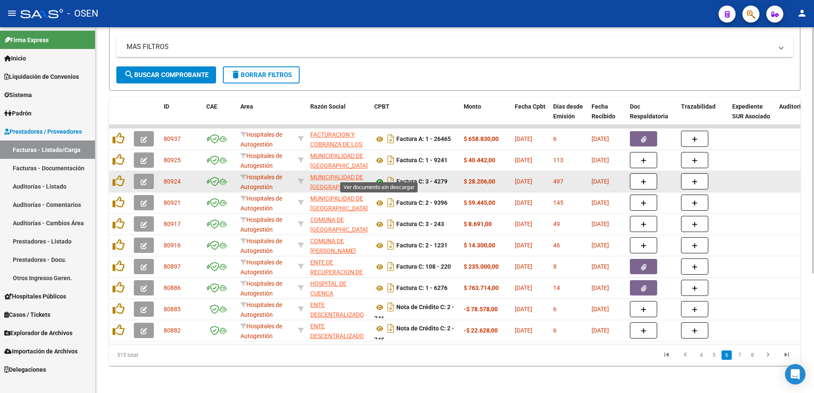
click at [380, 177] on icon at bounding box center [379, 182] width 11 height 10
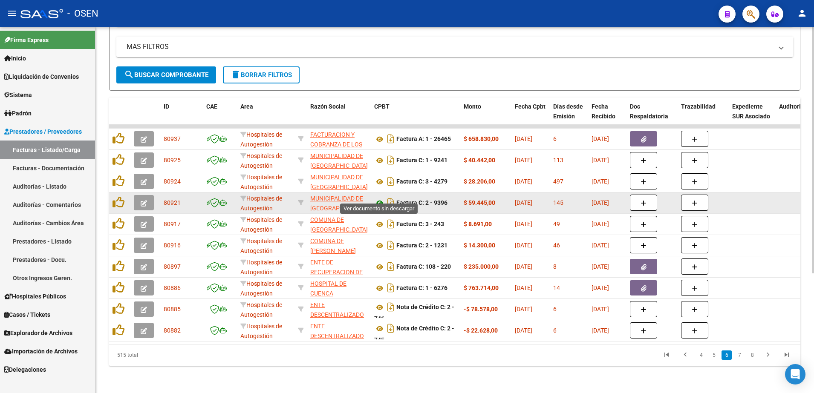
click at [379, 198] on icon at bounding box center [379, 203] width 11 height 10
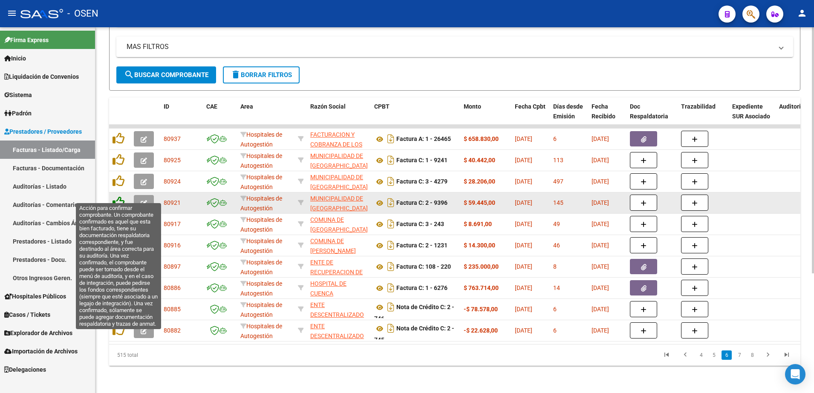
click at [122, 196] on icon at bounding box center [118, 202] width 12 height 12
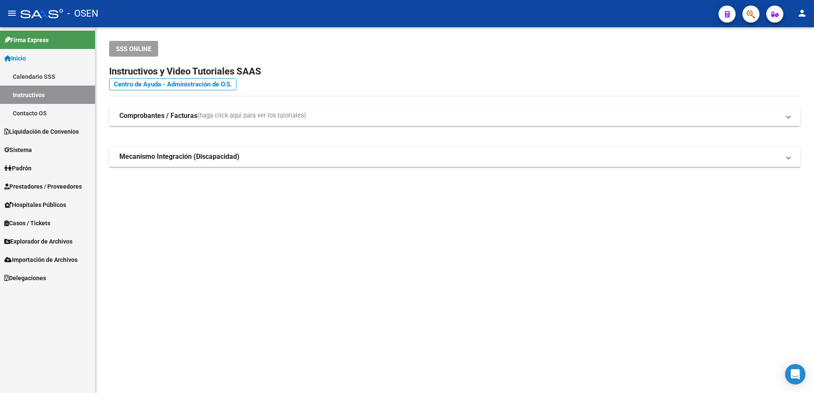
click at [72, 190] on span "Prestadores / Proveedores" at bounding box center [43, 186] width 78 height 9
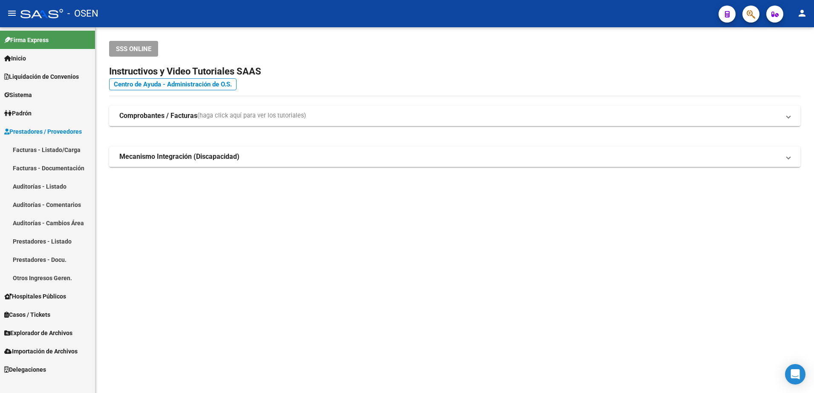
click at [65, 190] on link "Auditorías - Listado" at bounding box center [47, 186] width 95 height 18
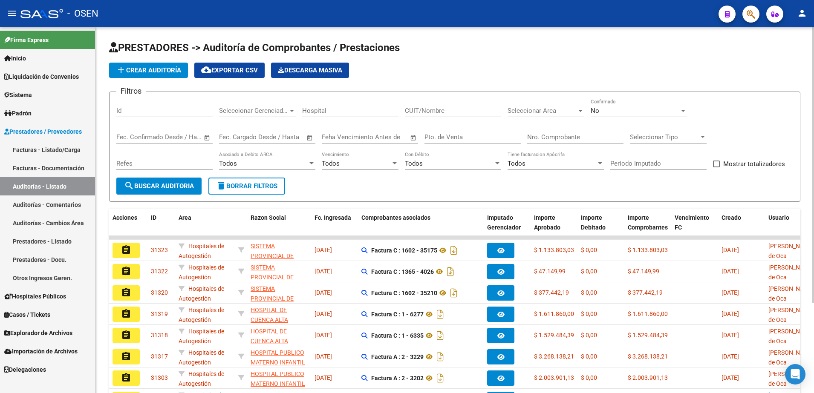
click at [190, 178] on button "search Buscar Auditoria" at bounding box center [158, 186] width 85 height 17
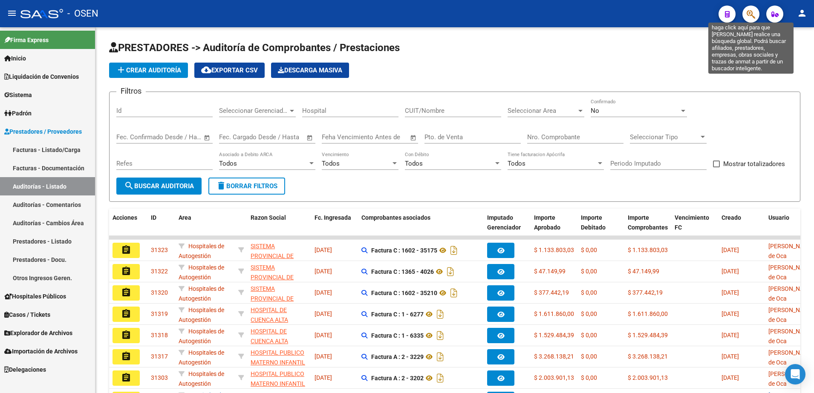
click at [744, 12] on button "button" at bounding box center [750, 14] width 17 height 17
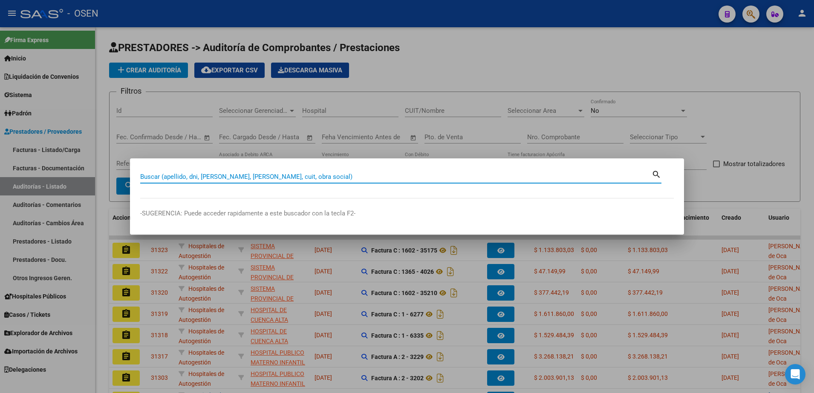
paste input "47893470"
type input "47893470"
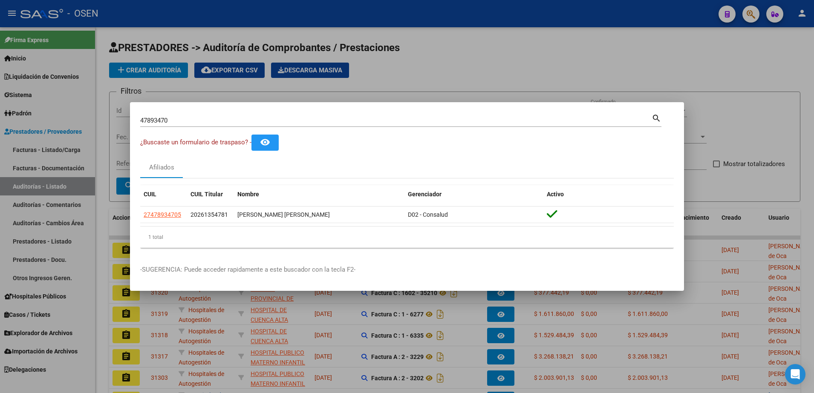
click at [344, 58] on div at bounding box center [407, 196] width 814 height 393
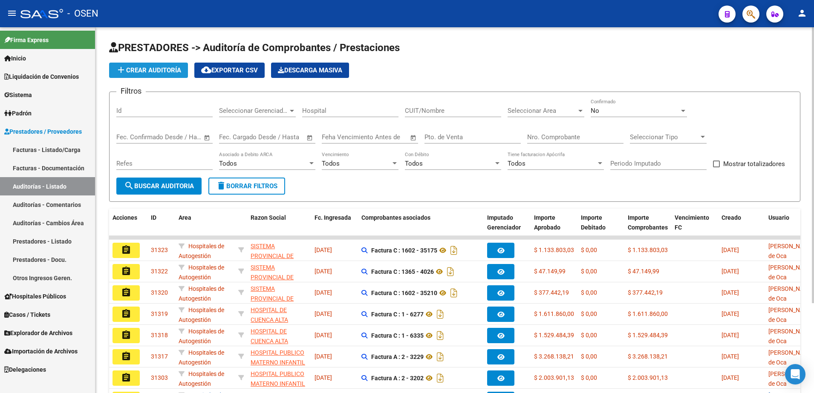
click at [159, 74] on span "add Crear Auditoría" at bounding box center [148, 70] width 65 height 8
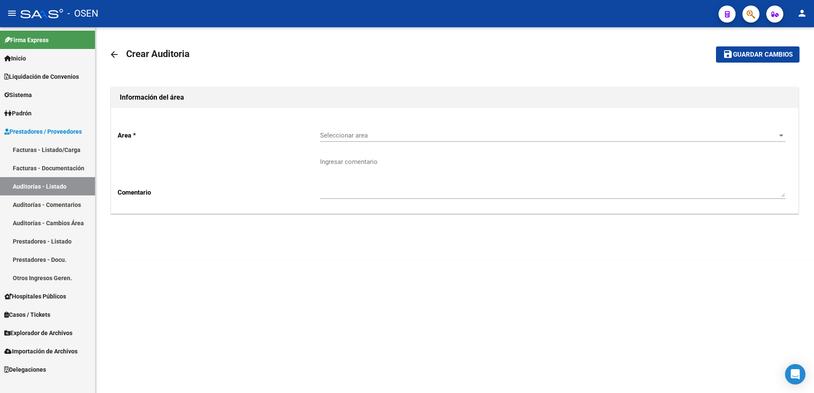
click at [423, 140] on div "Seleccionar area Seleccionar area" at bounding box center [552, 133] width 465 height 18
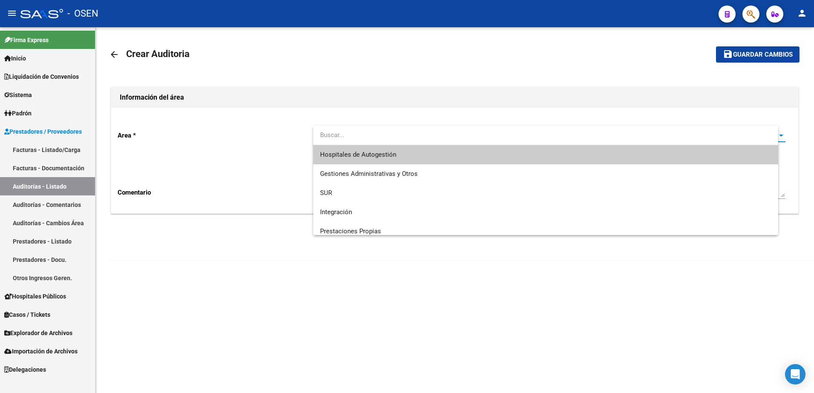
click at [418, 150] on span "Hospitales de Autogestión" at bounding box center [546, 154] width 452 height 19
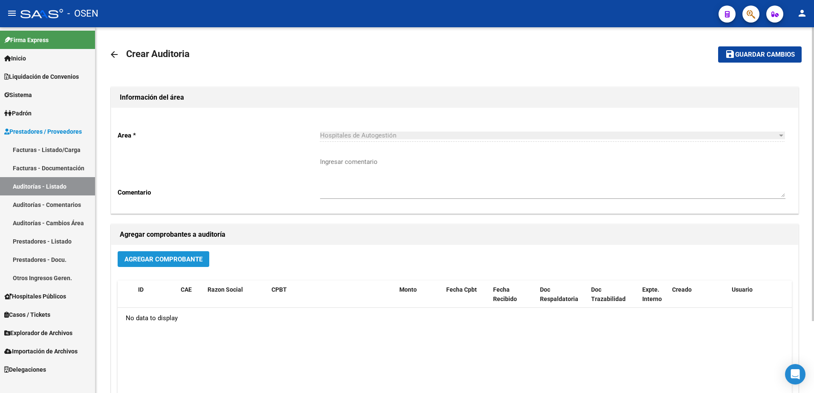
click at [196, 256] on span "Agregar Comprobante" at bounding box center [163, 260] width 78 height 8
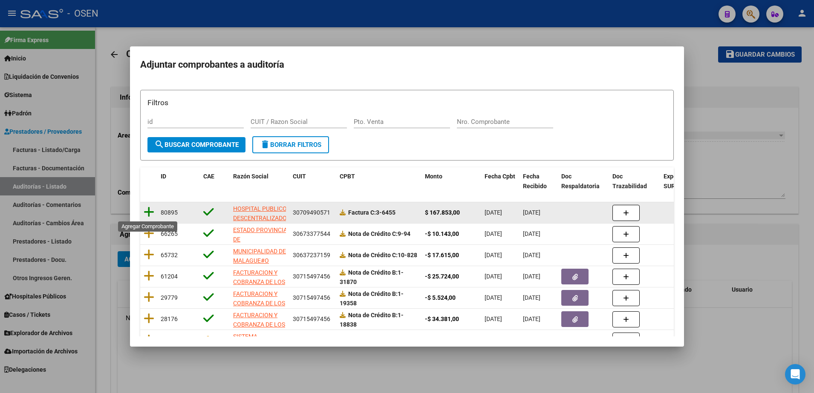
click at [150, 213] on icon at bounding box center [149, 212] width 11 height 12
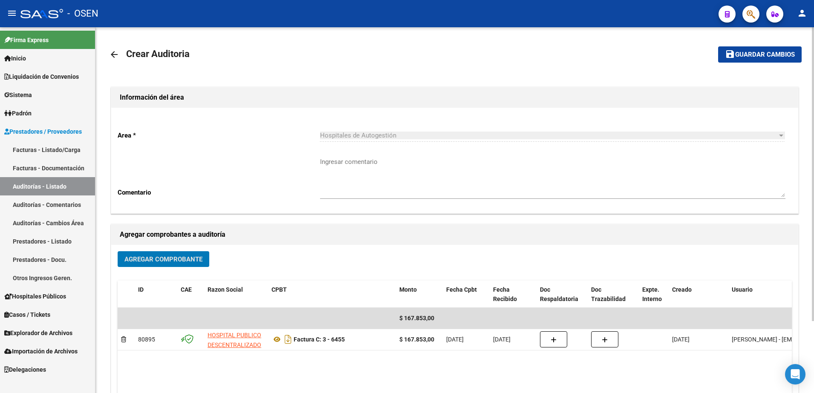
click at [732, 60] on button "save Guardar cambios" at bounding box center [759, 54] width 83 height 16
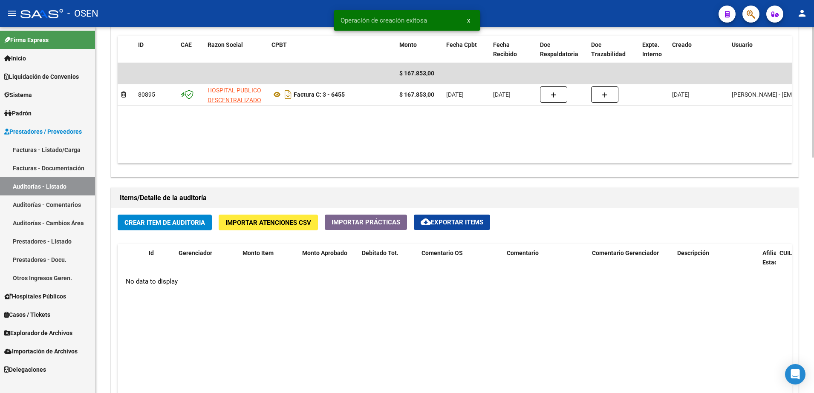
scroll to position [532, 0]
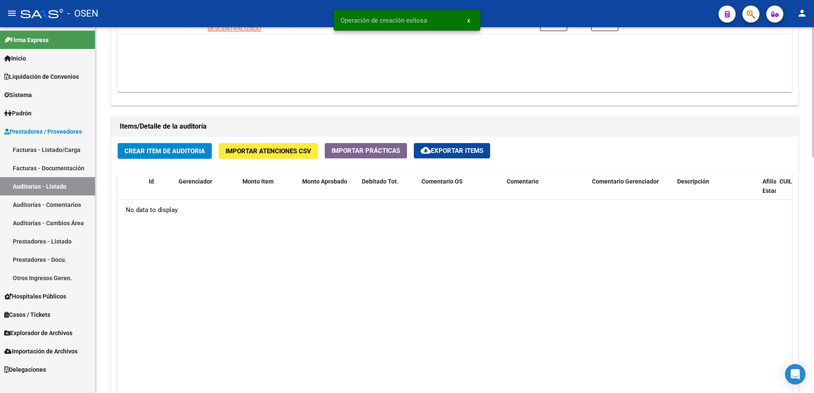
click at [184, 144] on button "Crear Item de Auditoria" at bounding box center [165, 151] width 94 height 16
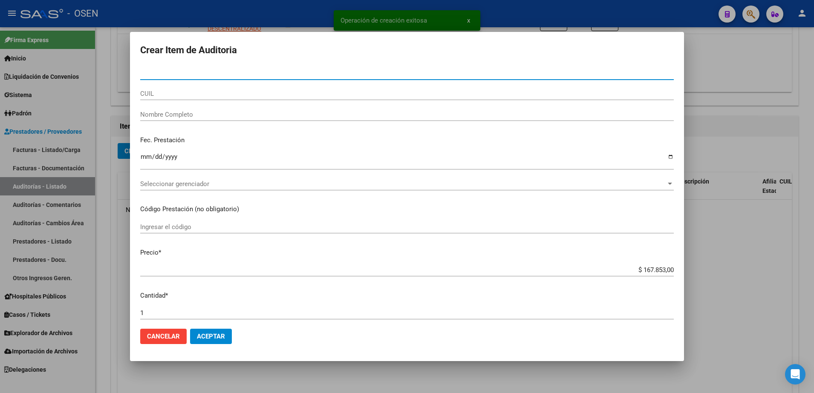
paste input "47893470"
type input "47893470"
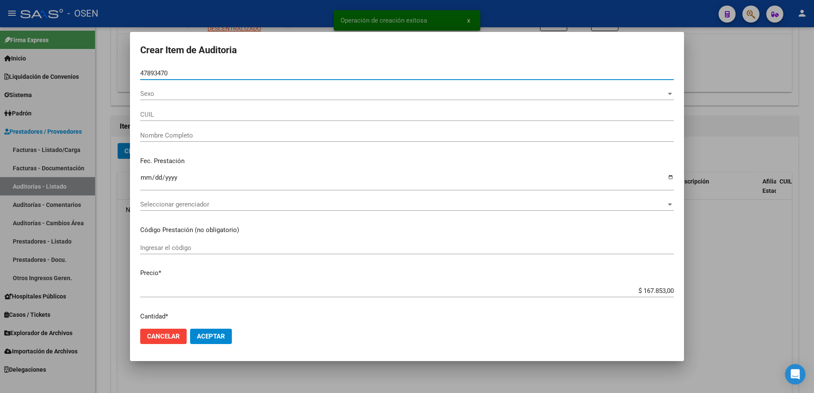
type input "27478934705"
type input "CHIRINO ZAHIRA ESTEFANIS"
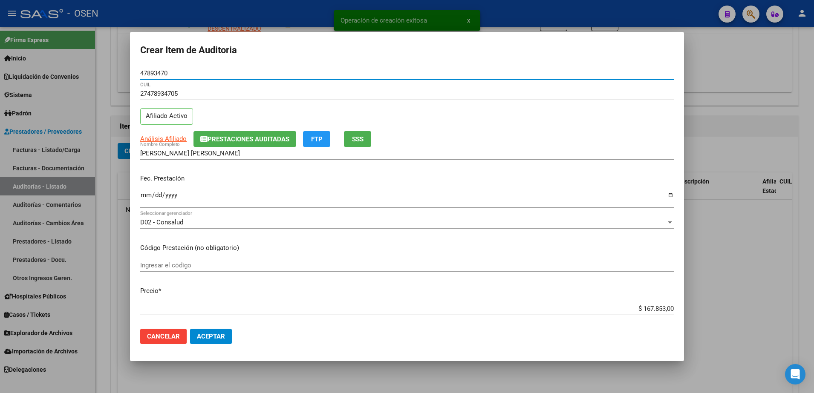
type input "47893470"
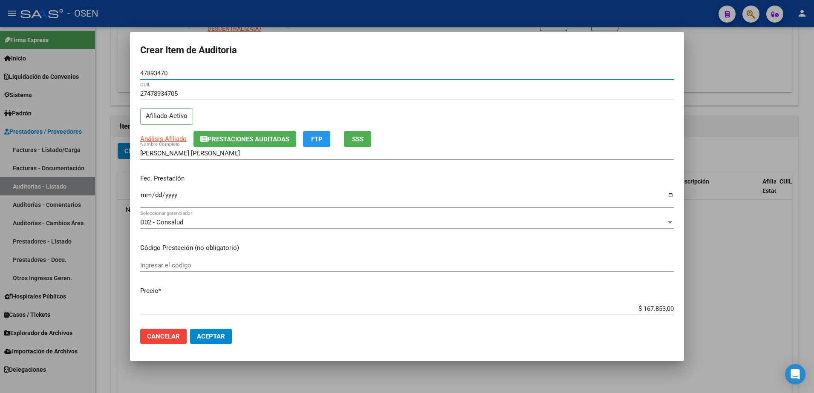
click at [146, 198] on input "Ingresar la fecha" at bounding box center [406, 199] width 533 height 14
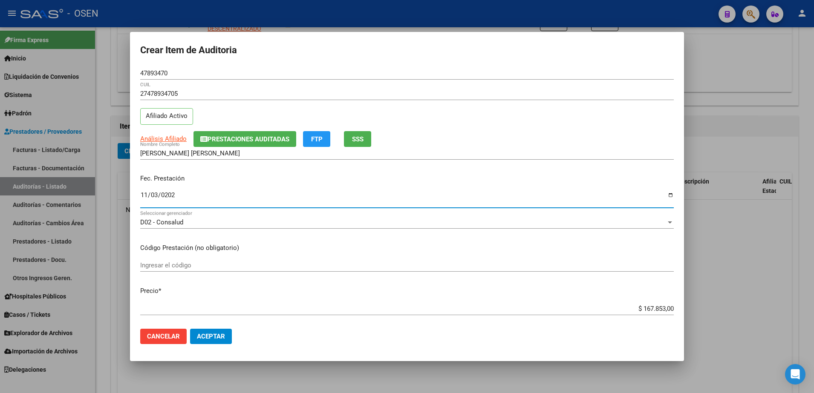
type input "2024-11-03"
click at [165, 134] on app-link-go-to "Análisis Afiliado" at bounding box center [163, 139] width 46 height 10
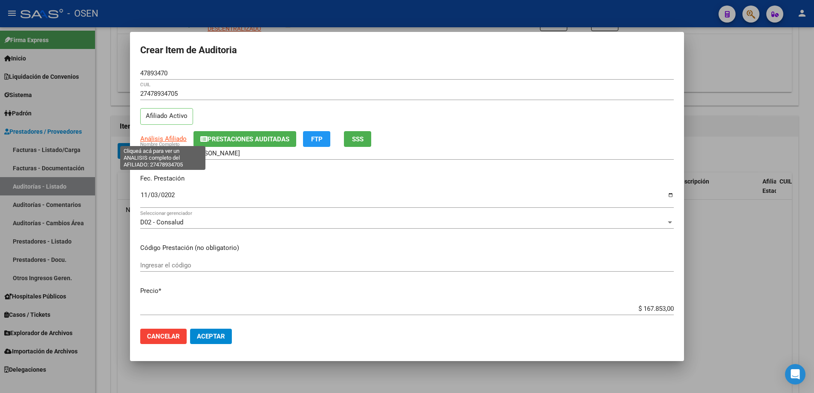
click at [166, 135] on span "Análisis Afiliado" at bounding box center [163, 139] width 46 height 8
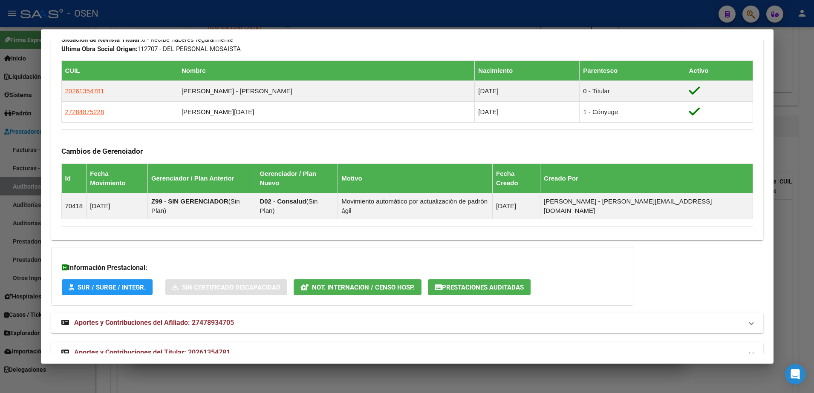
click at [368, 343] on mat-expansion-panel-header "Aportes y Contribuciones del Titular: 20261354781" at bounding box center [407, 353] width 712 height 20
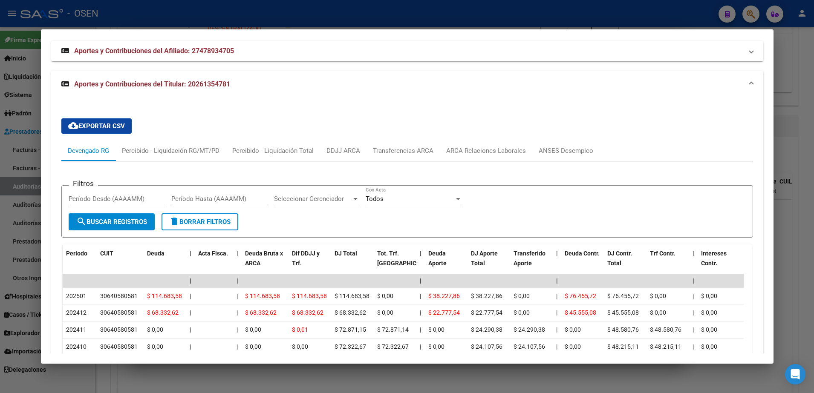
scroll to position [805, 0]
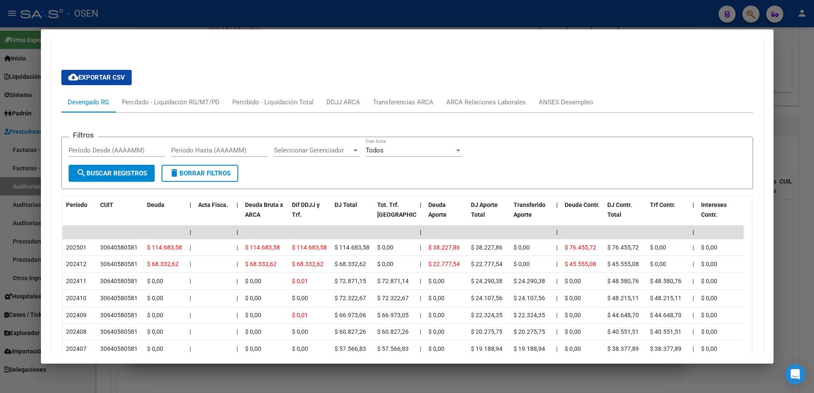
click at [264, 391] on div at bounding box center [407, 196] width 814 height 393
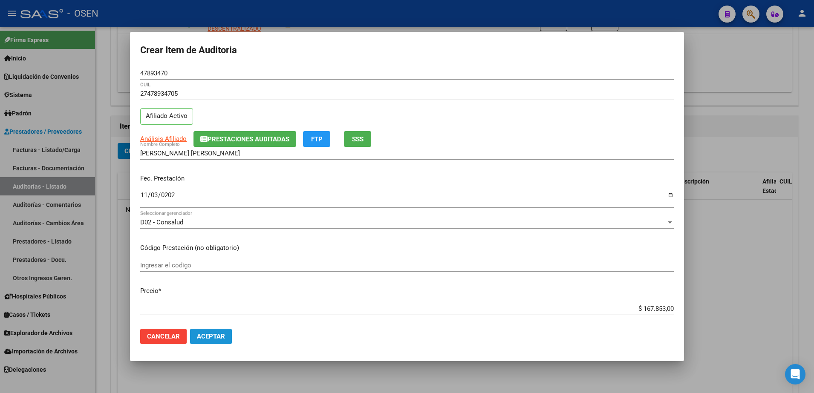
click at [221, 342] on button "Aceptar" at bounding box center [211, 336] width 42 height 15
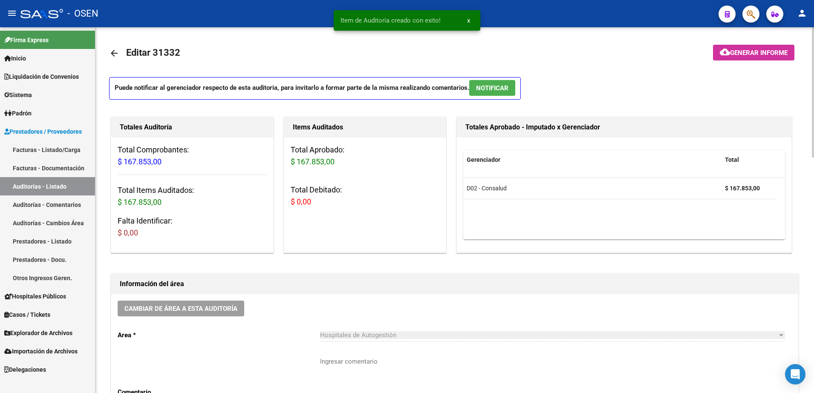
scroll to position [0, 0]
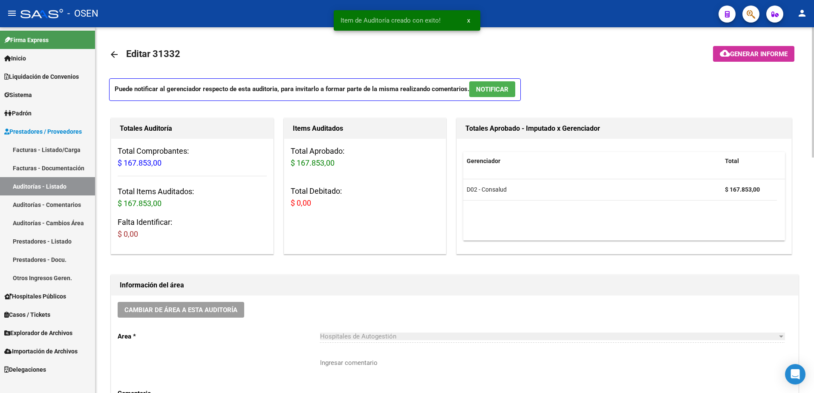
click at [119, 55] on mat-icon "arrow_back" at bounding box center [114, 54] width 10 height 10
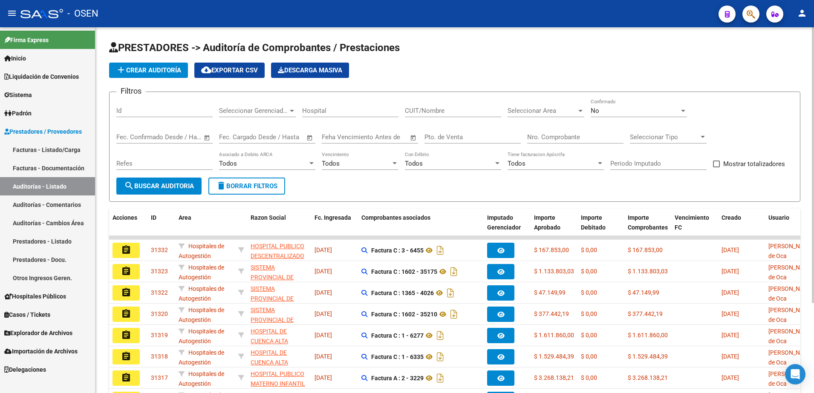
click at [174, 66] on span "add Crear Auditoría" at bounding box center [148, 70] width 65 height 8
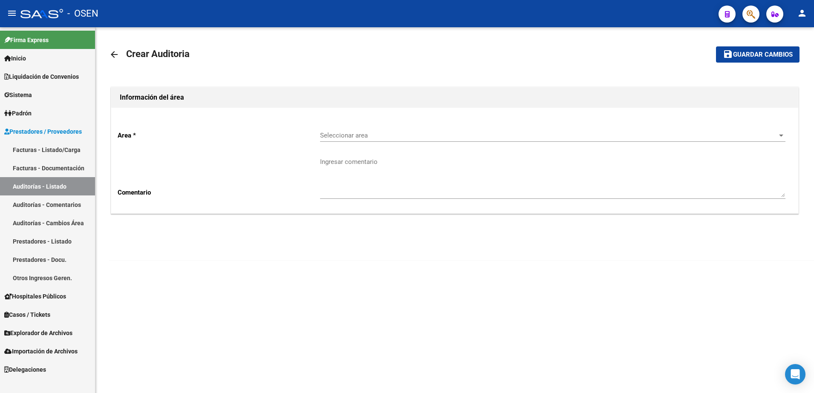
click at [320, 129] on div "Seleccionar area Seleccionar area" at bounding box center [552, 133] width 465 height 18
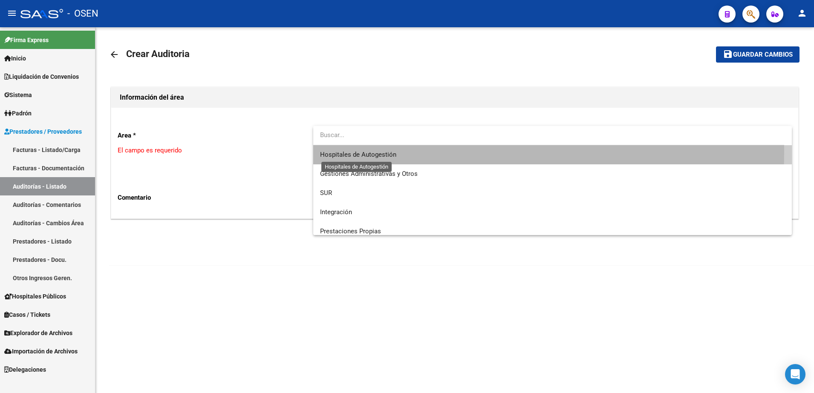
click at [338, 152] on span "Hospitales de Autogestión" at bounding box center [358, 155] width 76 height 8
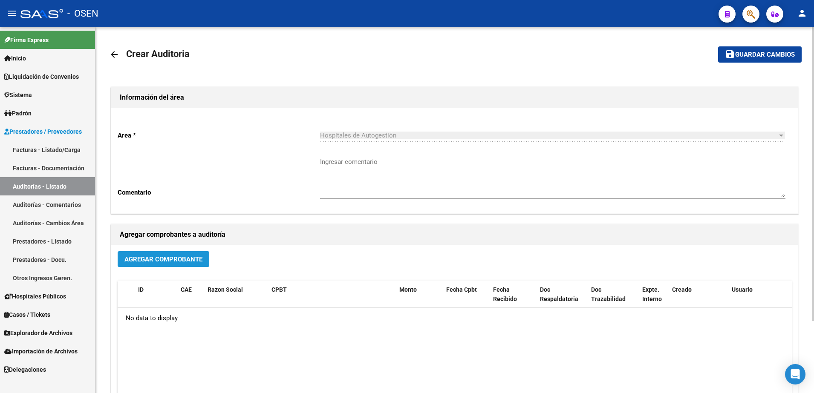
click at [183, 258] on span "Agregar Comprobante" at bounding box center [163, 260] width 78 height 8
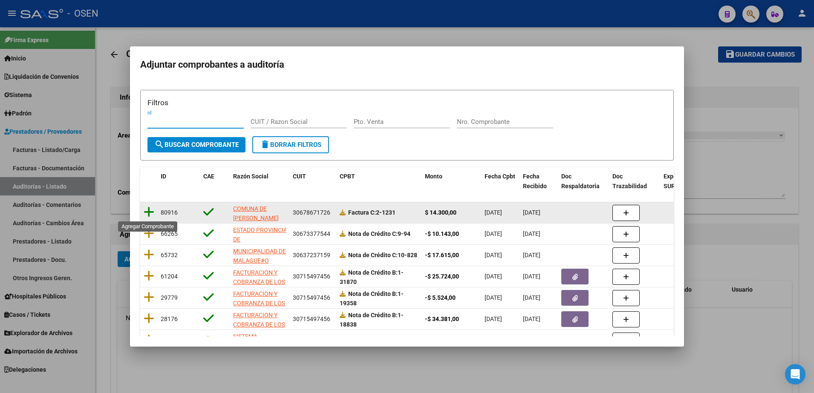
click at [151, 211] on icon at bounding box center [149, 212] width 11 height 12
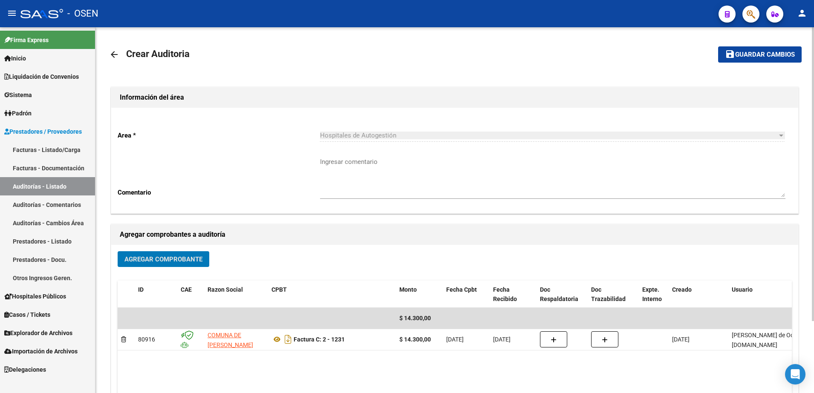
click at [757, 60] on button "save Guardar cambios" at bounding box center [759, 54] width 83 height 16
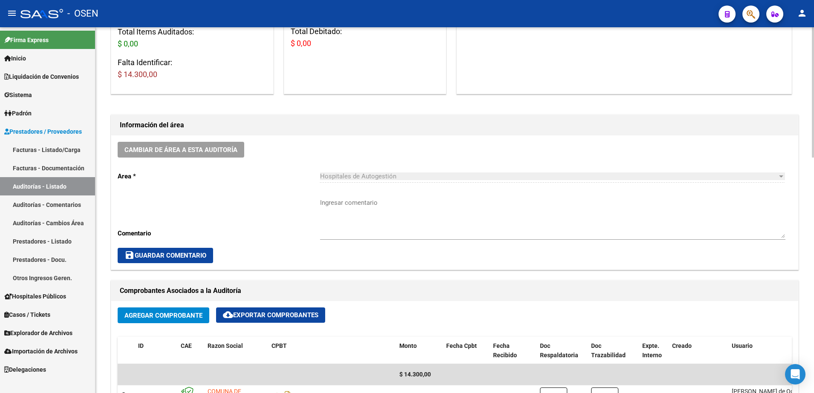
scroll to position [373, 0]
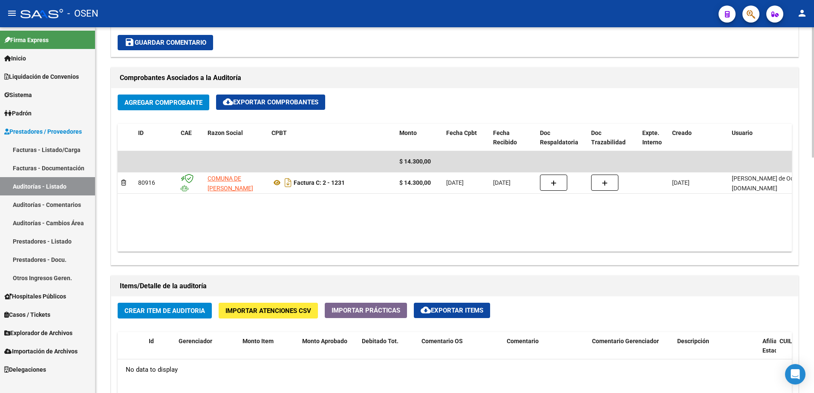
click at [189, 313] on span "Crear Item de Auditoria" at bounding box center [164, 311] width 81 height 8
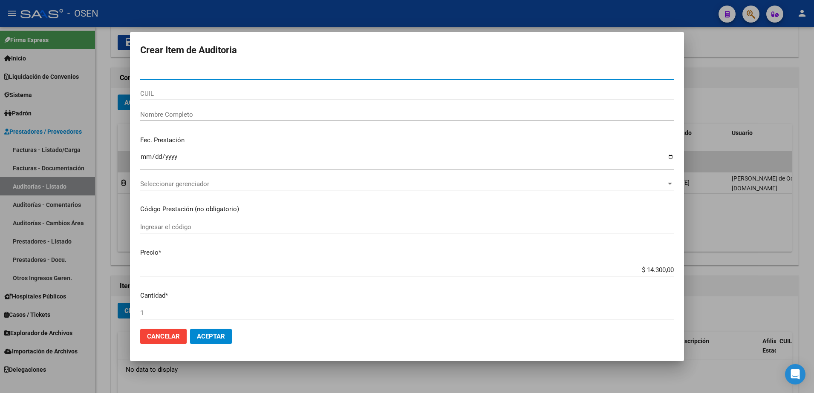
paste input "27567688"
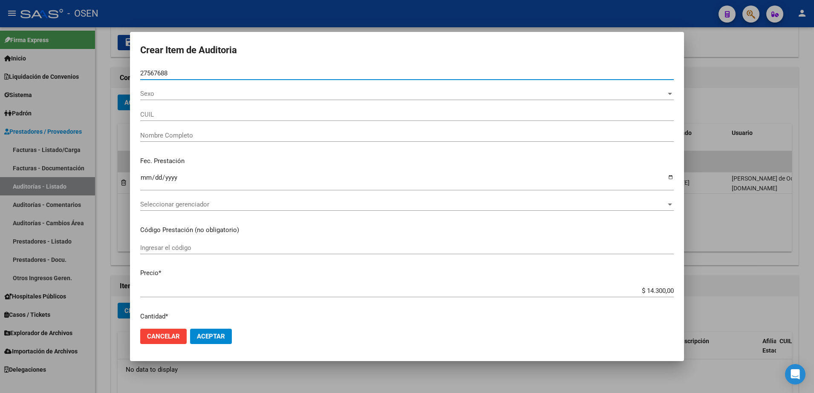
type input "27567688"
type input "27275676883"
type input "FERAUD SILVINA VANESA"
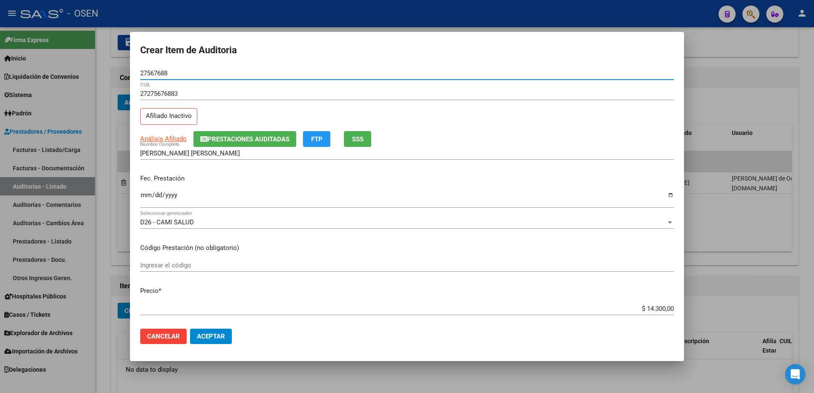
click at [145, 191] on div "Ingresar la fecha" at bounding box center [406, 199] width 533 height 18
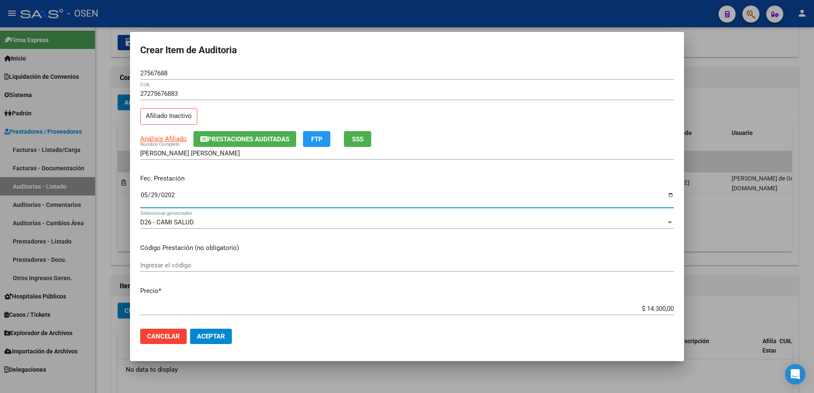
type input "2025-05-29"
click at [157, 133] on div "Análisis Afiliado Prestaciones Auditadas FTP SSS" at bounding box center [406, 139] width 533 height 16
click at [180, 135] on span "Análisis Afiliado" at bounding box center [163, 139] width 46 height 8
type textarea "27275676883"
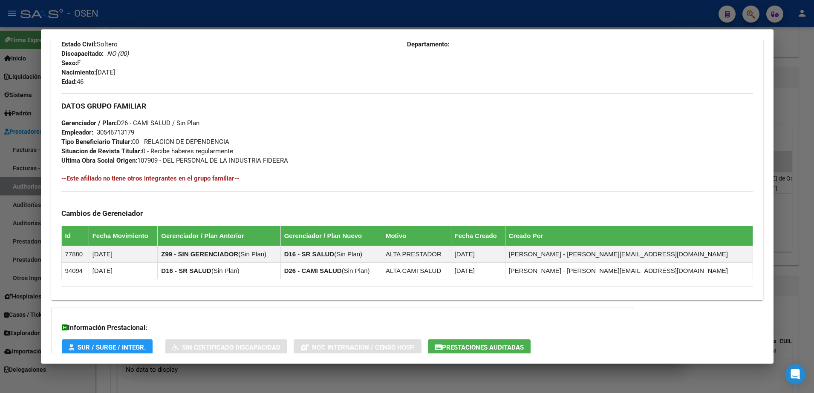
scroll to position [431, 0]
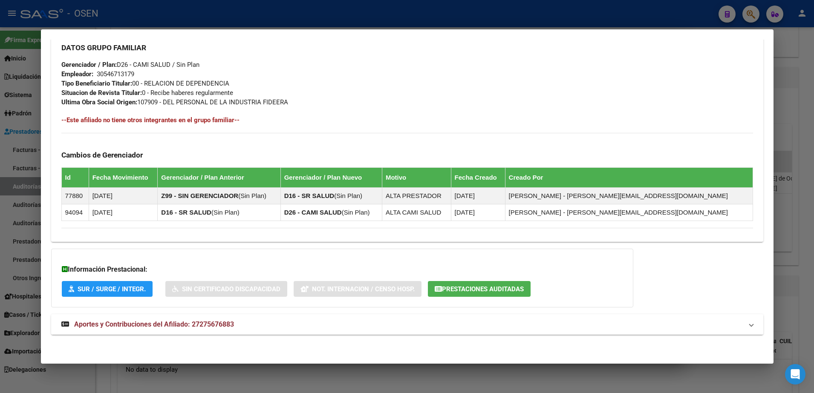
click at [322, 326] on mat-panel-title "Aportes y Contribuciones del Afiliado: 27275676883" at bounding box center [401, 324] width 681 height 10
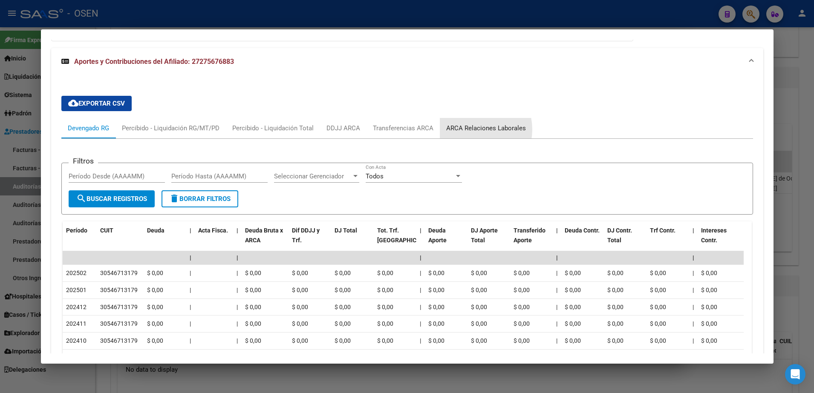
click at [470, 130] on div "ARCA Relaciones Laborales" at bounding box center [486, 128] width 80 height 9
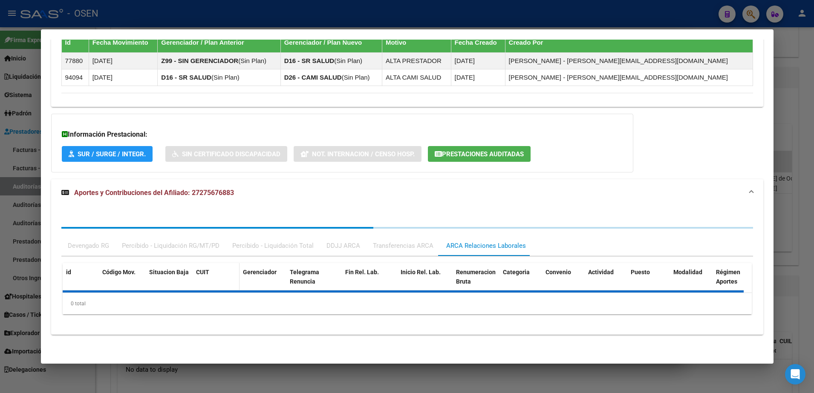
scroll to position [631, 0]
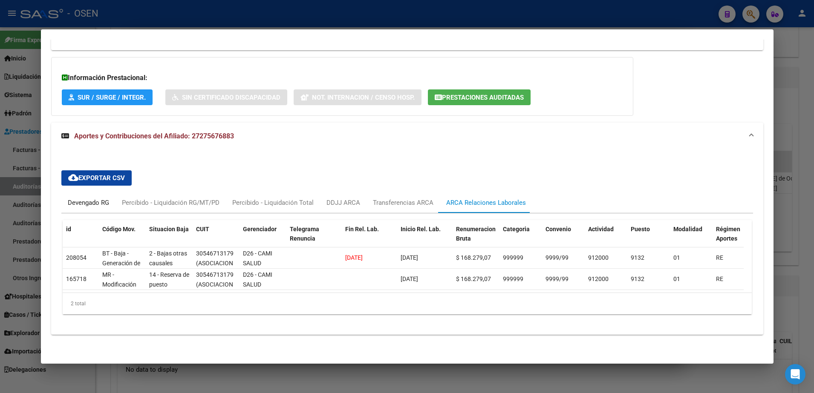
click at [96, 198] on div "Devengado RG" at bounding box center [88, 202] width 41 height 9
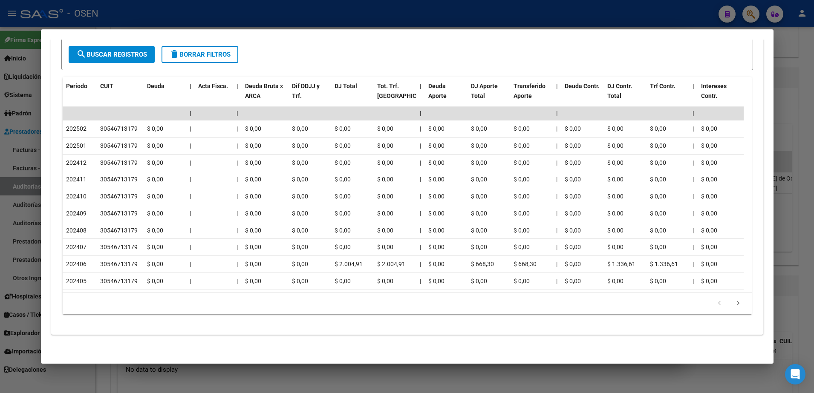
scroll to position [630, 0]
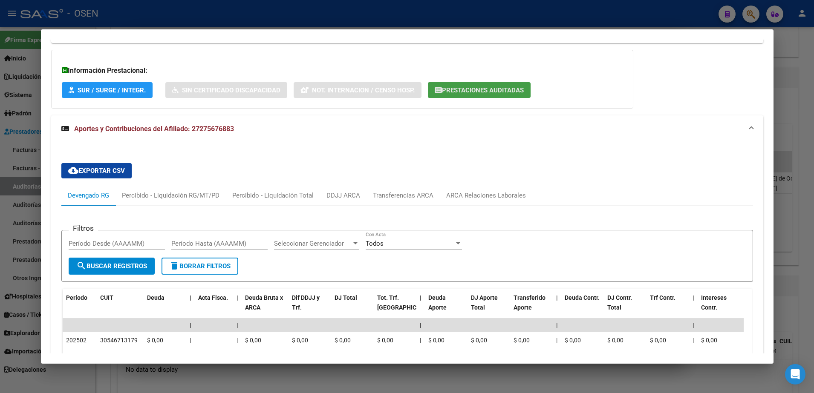
click at [451, 92] on span "Prestaciones Auditadas" at bounding box center [483, 90] width 82 height 8
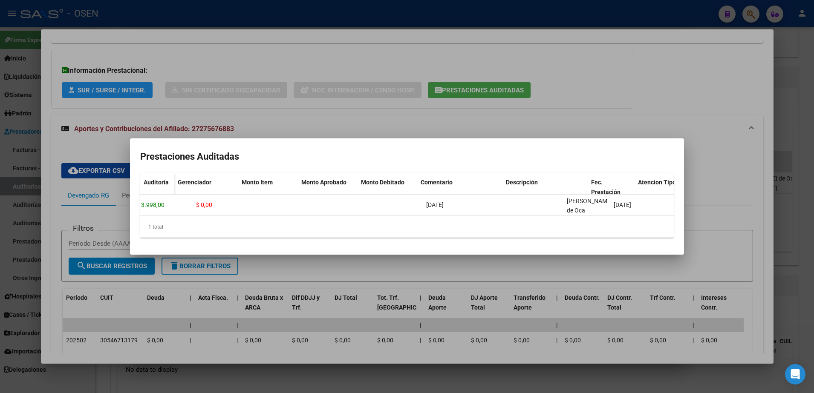
scroll to position [0, 0]
click at [250, 124] on div at bounding box center [407, 196] width 814 height 393
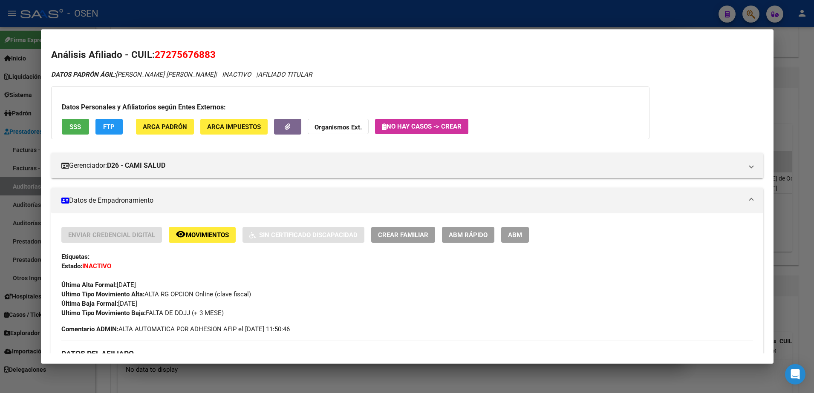
click at [78, 123] on span "SSS" at bounding box center [75, 127] width 12 height 8
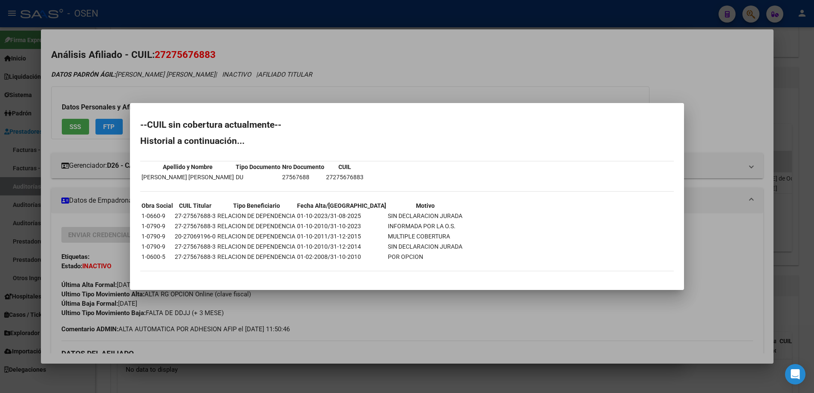
click at [368, 83] on div at bounding box center [407, 196] width 814 height 393
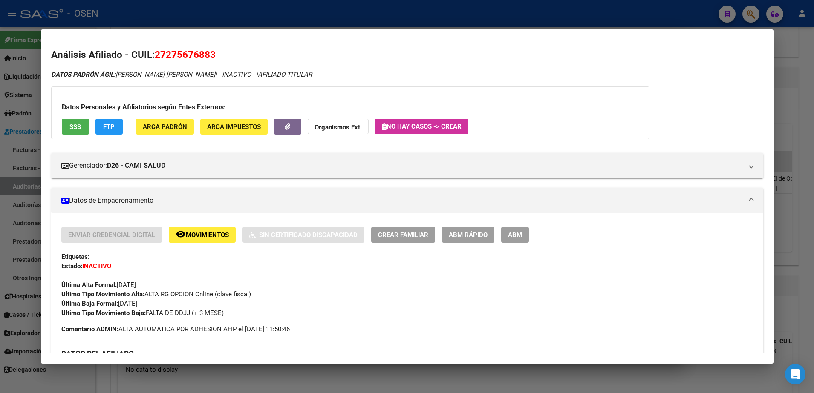
click at [201, 58] on span "27275676883" at bounding box center [185, 54] width 61 height 11
copy span "27275676883"
click at [375, 376] on div at bounding box center [407, 196] width 814 height 393
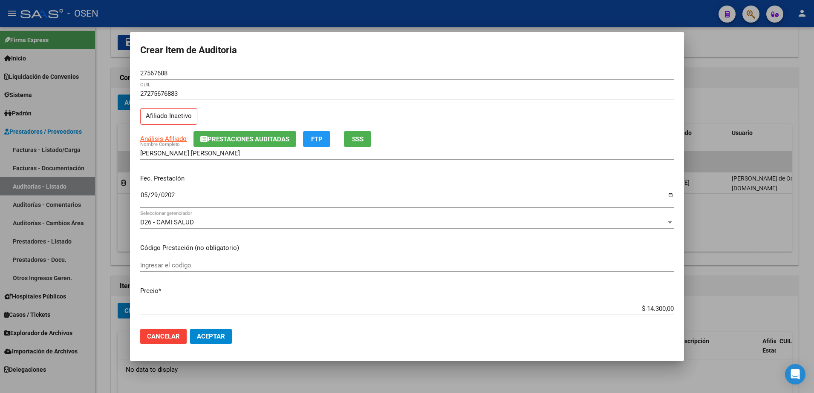
click at [171, 332] on button "Cancelar" at bounding box center [163, 336] width 46 height 15
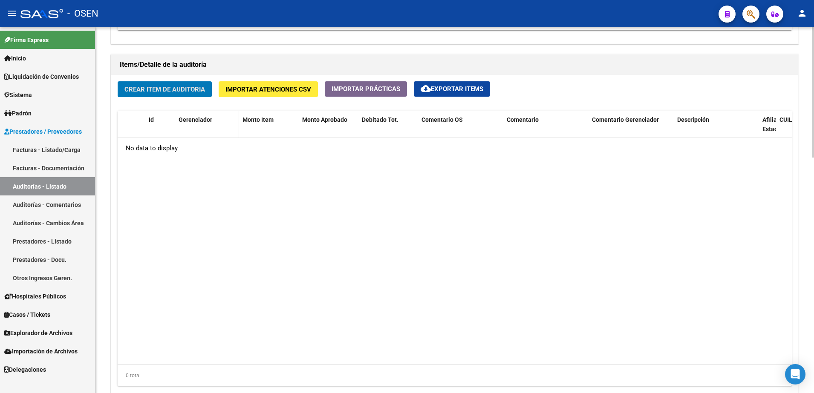
scroll to position [661, 0]
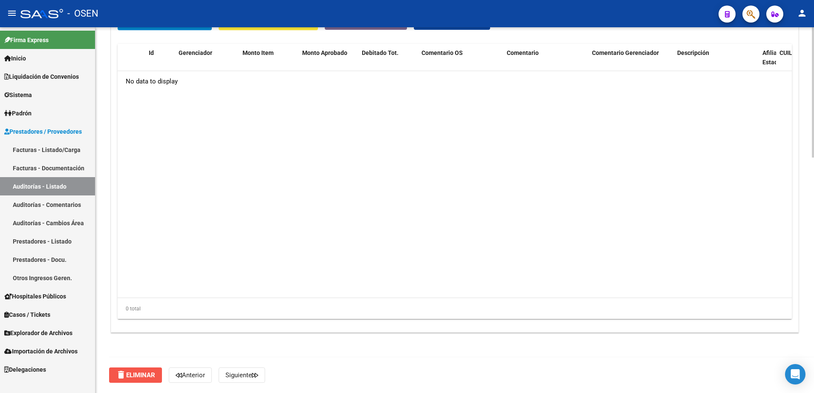
click at [144, 375] on span "delete Eliminar" at bounding box center [135, 375] width 39 height 8
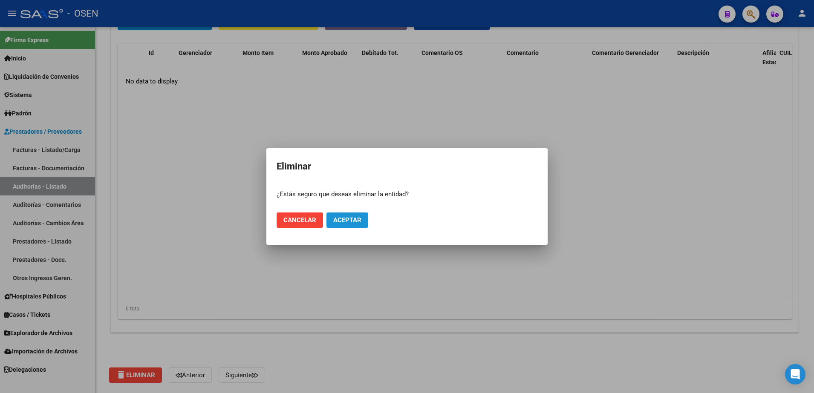
click at [365, 214] on button "Aceptar" at bounding box center [347, 220] width 42 height 15
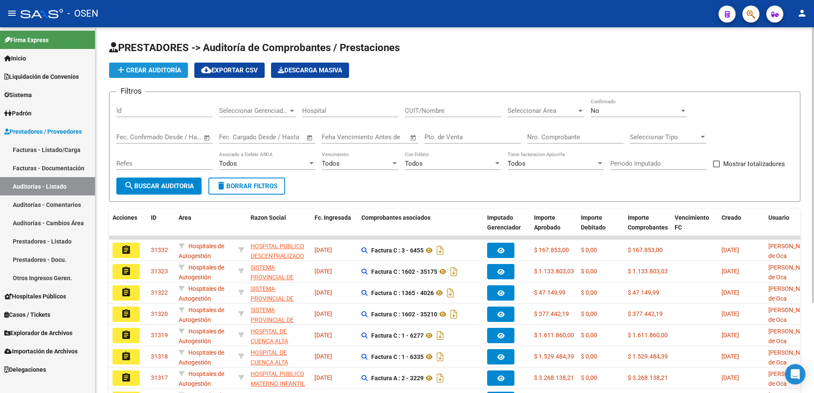
click at [157, 77] on button "add Crear Auditoría" at bounding box center [148, 70] width 79 height 15
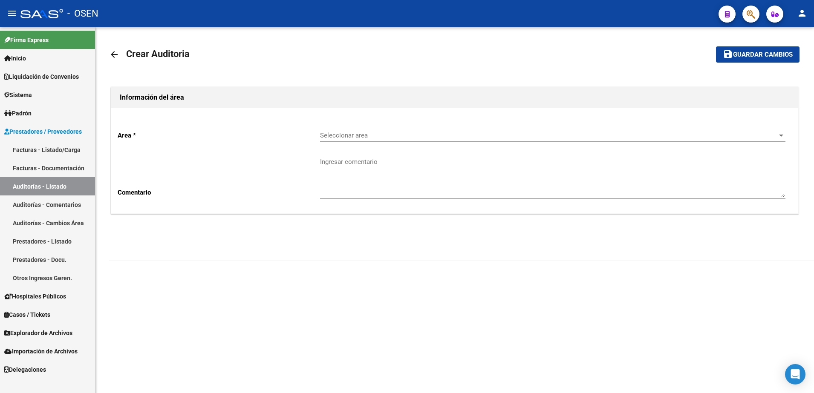
click at [342, 135] on span "Seleccionar area" at bounding box center [549, 136] width 458 height 8
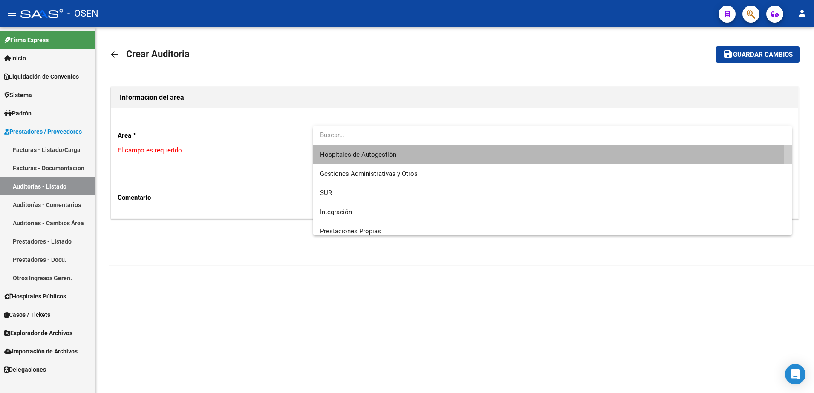
click at [345, 150] on span "Hospitales de Autogestión" at bounding box center [552, 154] width 465 height 19
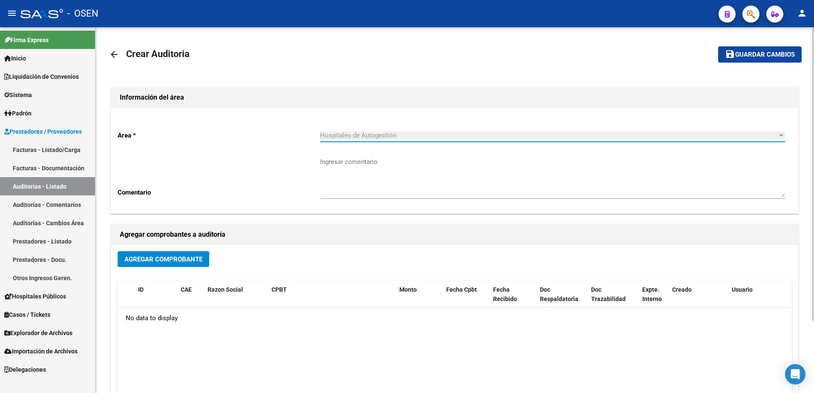
click at [184, 258] on span "Agregar Comprobante" at bounding box center [163, 260] width 78 height 8
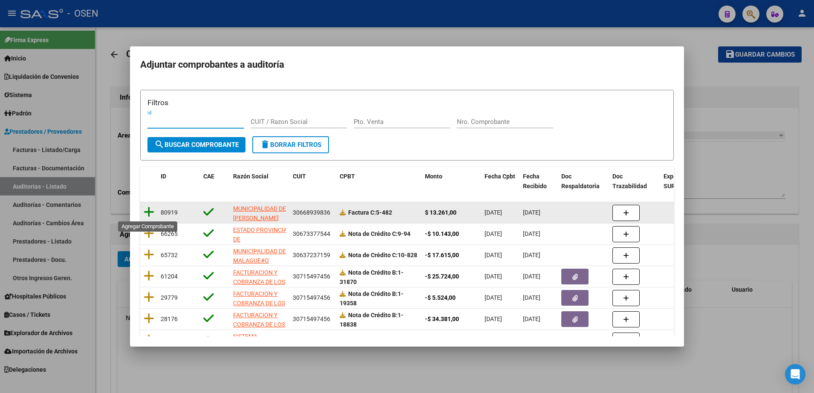
click at [149, 209] on icon at bounding box center [149, 212] width 11 height 12
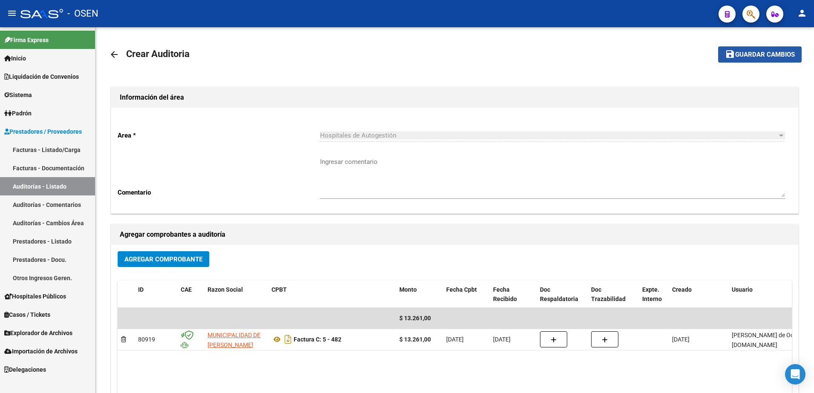
click at [764, 58] on span "Guardar cambios" at bounding box center [765, 55] width 60 height 8
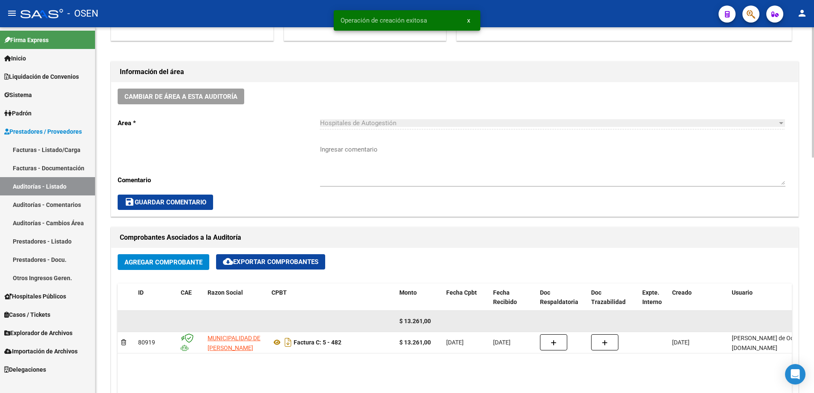
scroll to position [373, 0]
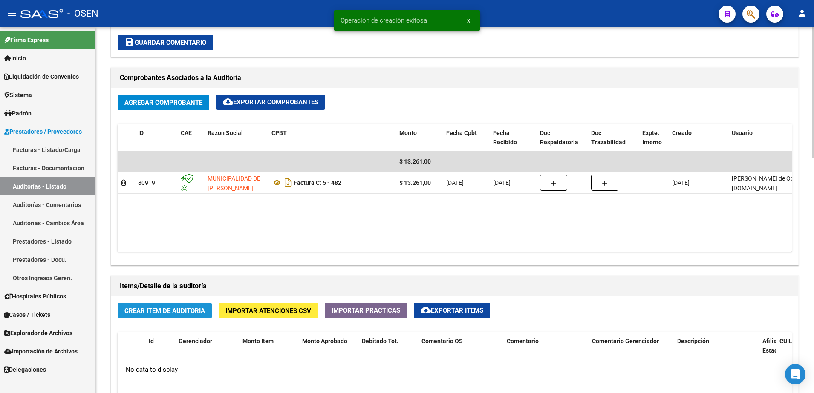
click at [203, 311] on span "Crear Item de Auditoria" at bounding box center [164, 311] width 81 height 8
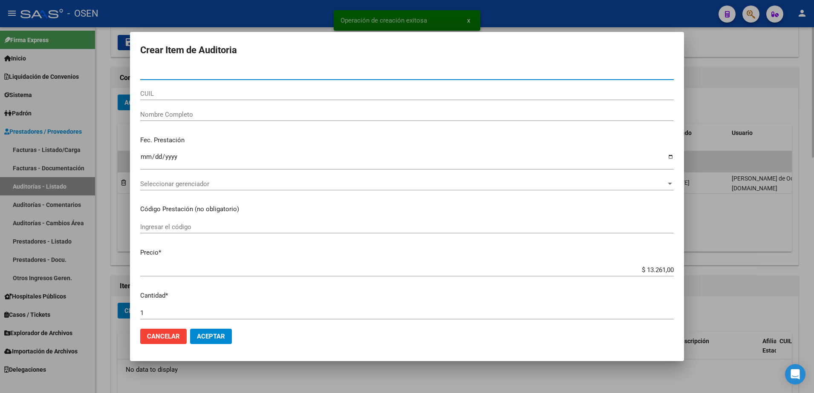
paste input "39455304"
type input "39455304"
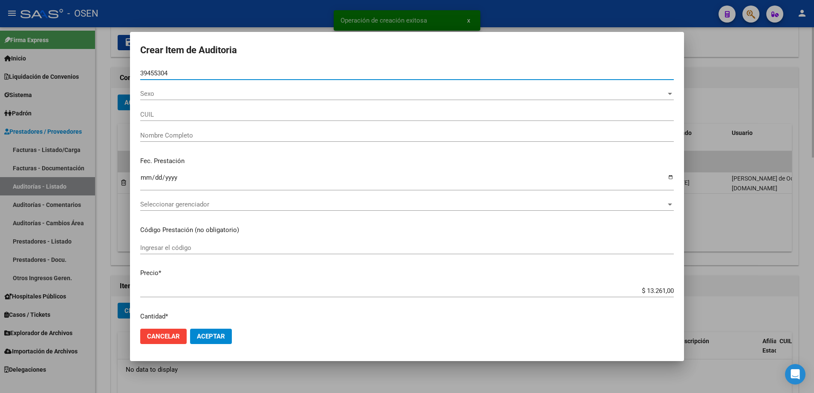
type input "20394553043"
type input "[PERSON_NAME] -"
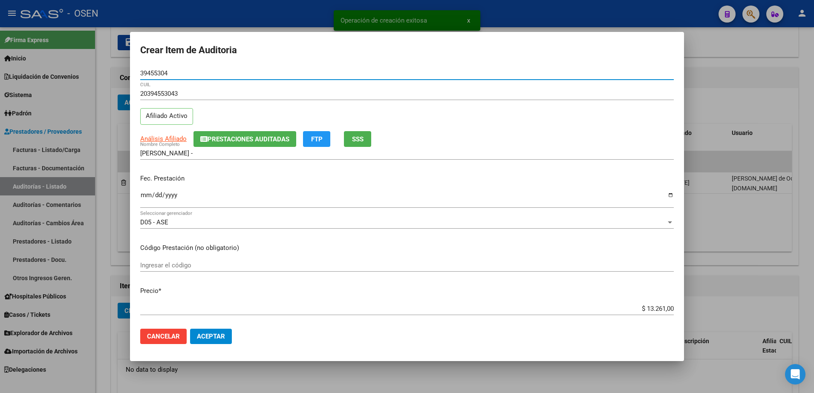
type input "39455304"
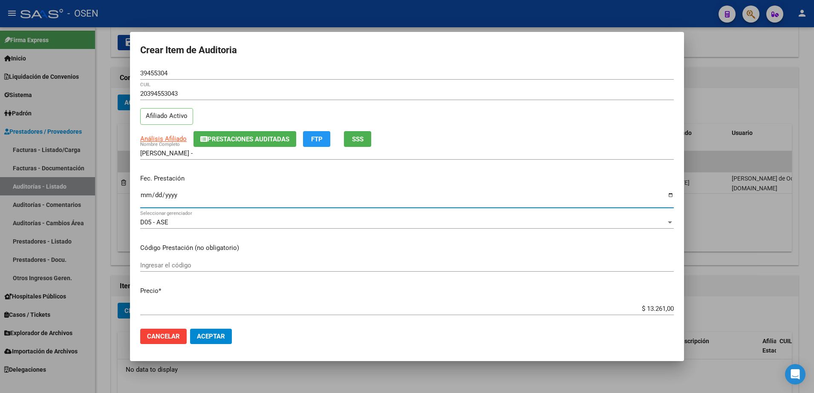
click at [141, 192] on input "Ingresar la fecha" at bounding box center [406, 199] width 533 height 14
type input "2025-07-07"
click at [650, 305] on input "$ 13.261,00" at bounding box center [406, 309] width 533 height 8
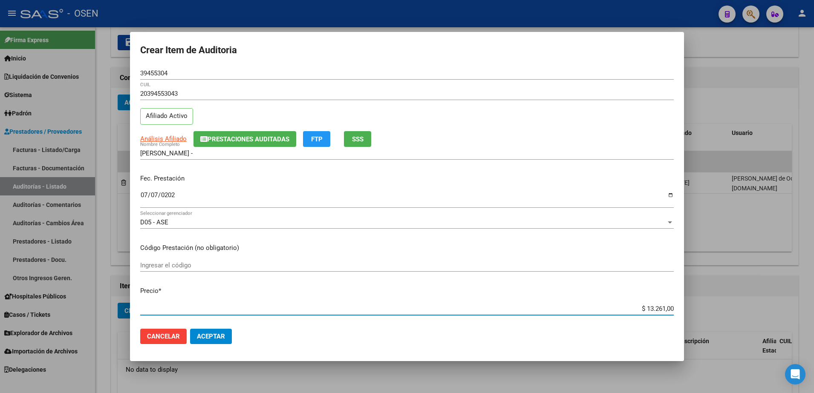
click at [650, 305] on input "$ 13.261,00" at bounding box center [406, 309] width 533 height 8
type input "$ 0,03"
type input "$ 0,39"
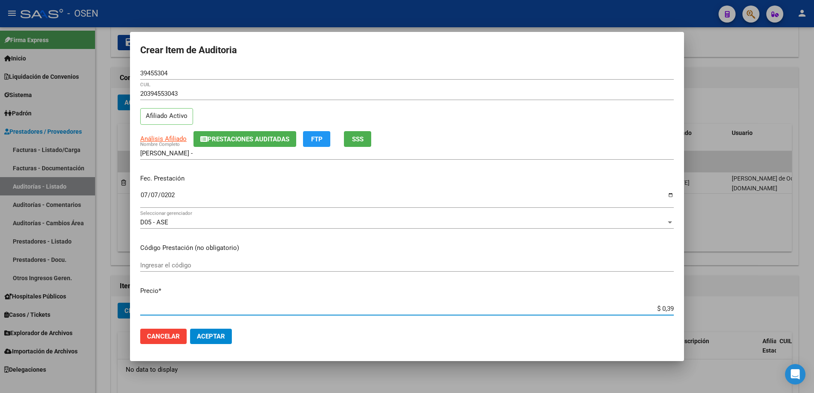
type input "$ 3,99"
type input "$ 39,98"
type input "$ 399,80"
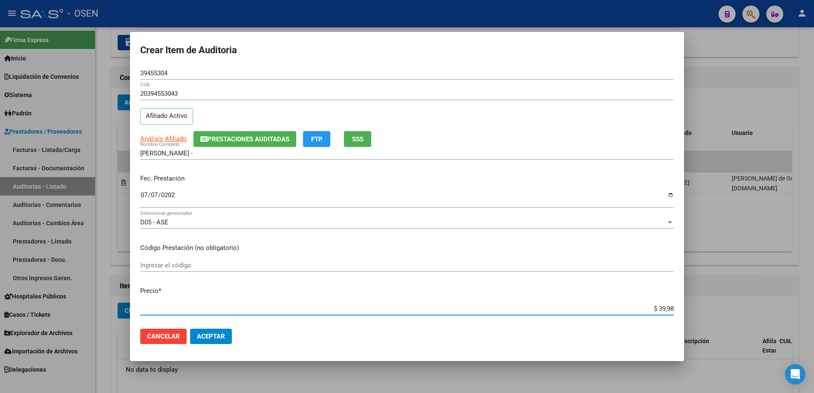
type input "$ 399,80"
type input "$ 3.998,00"
click at [176, 139] on span "Análisis Afiliado" at bounding box center [163, 139] width 46 height 8
type textarea "20394553043"
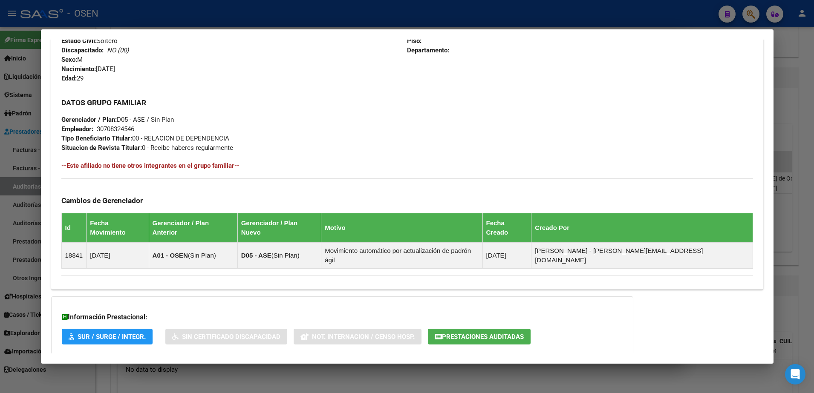
scroll to position [386, 0]
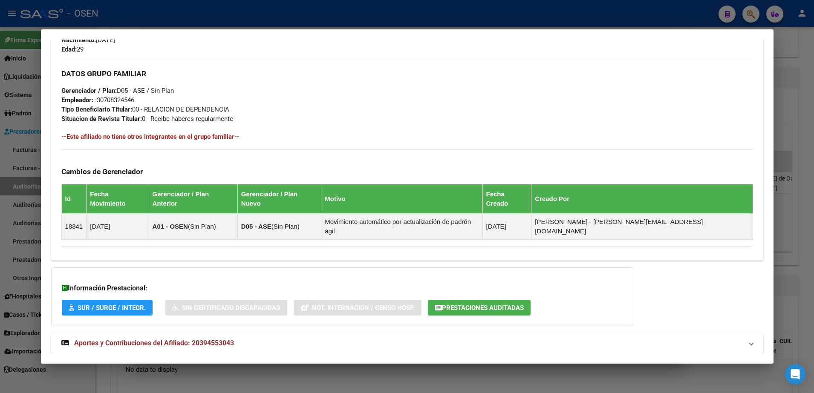
click at [503, 333] on mat-expansion-panel-header "Aportes y Contribuciones del Afiliado: 20394553043" at bounding box center [407, 343] width 712 height 20
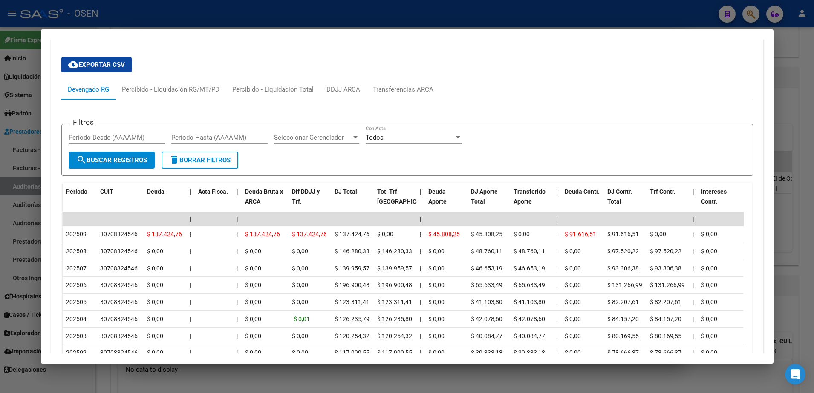
scroll to position [809, 0]
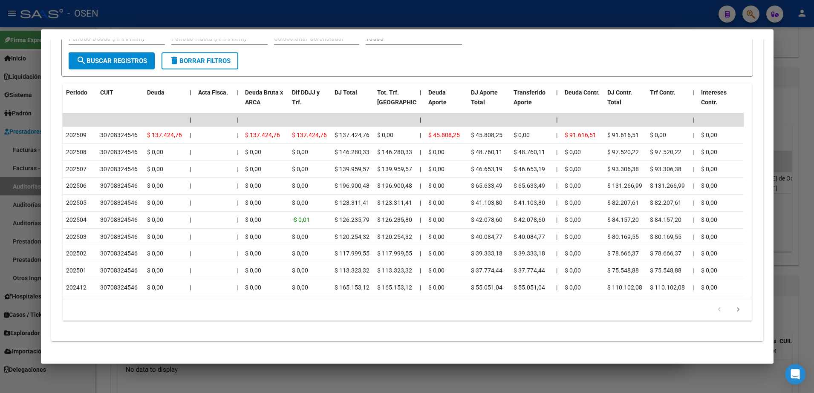
click at [298, 381] on div at bounding box center [407, 196] width 814 height 393
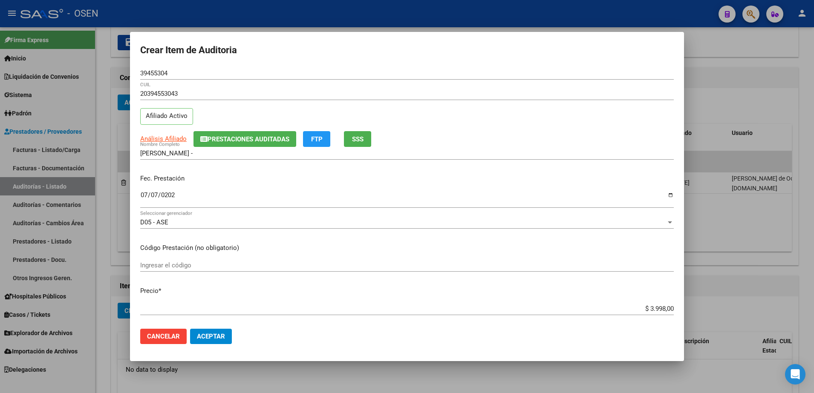
click at [218, 327] on mat-dialog-actions "Cancelar Aceptar" at bounding box center [406, 336] width 533 height 29
click at [164, 72] on input "39455304" at bounding box center [406, 73] width 533 height 8
click at [168, 75] on input "39455304" at bounding box center [406, 73] width 533 height 8
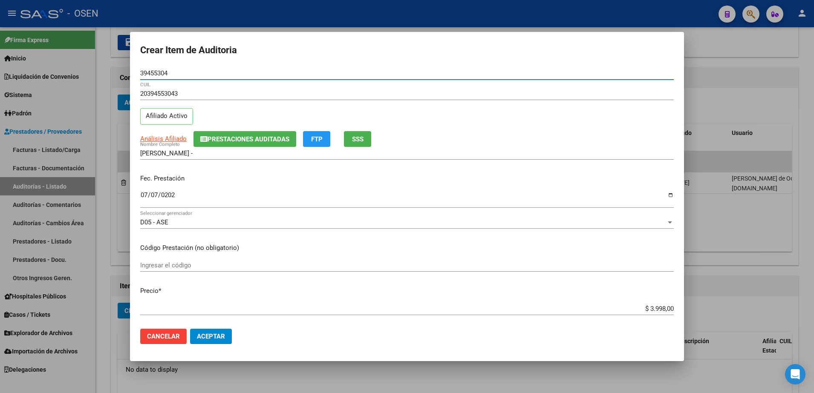
click at [166, 74] on input "39455304" at bounding box center [406, 73] width 533 height 8
click at [210, 351] on mat-dialog-actions "Cancelar Aceptar" at bounding box center [406, 336] width 533 height 29
click at [212, 343] on button "Aceptar" at bounding box center [211, 336] width 42 height 15
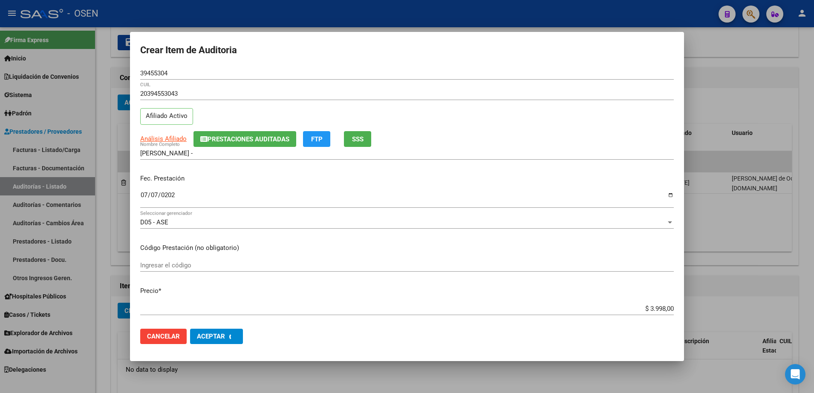
click at [117, 314] on div at bounding box center [407, 196] width 814 height 393
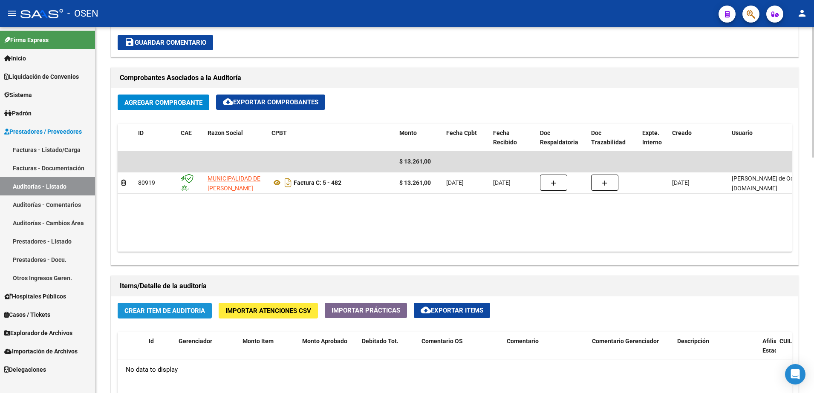
click at [127, 310] on span "Crear Item de Auditoria" at bounding box center [164, 311] width 81 height 8
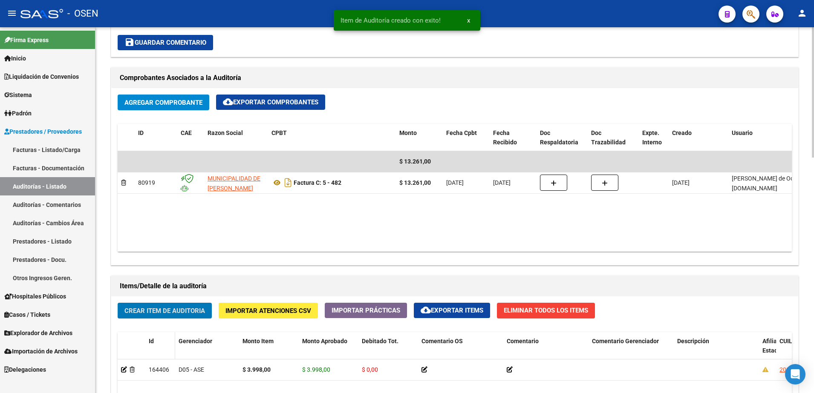
scroll to position [373, 0]
click at [166, 311] on span "Crear Item de Auditoria" at bounding box center [164, 311] width 81 height 8
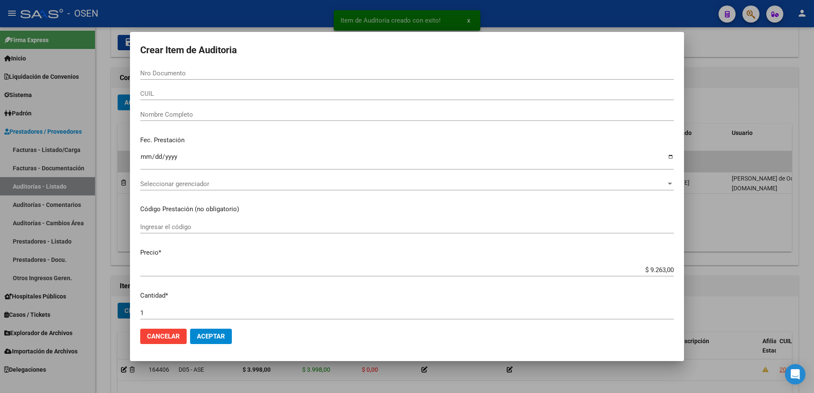
paste input "39455304"
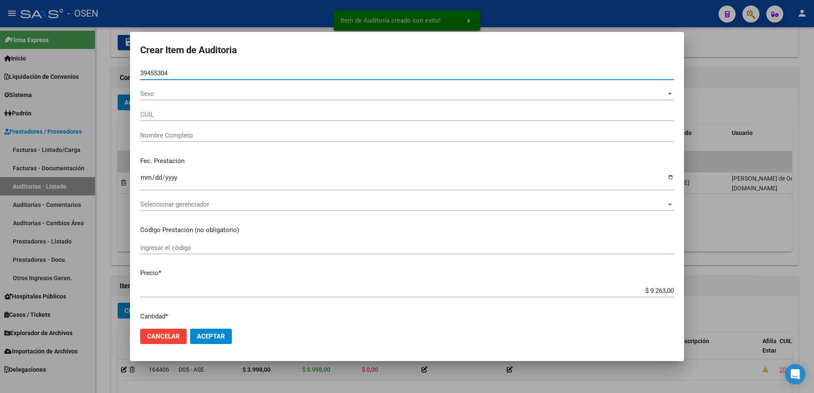
type input "39455304"
type input "20394553043"
type input "[PERSON_NAME] -"
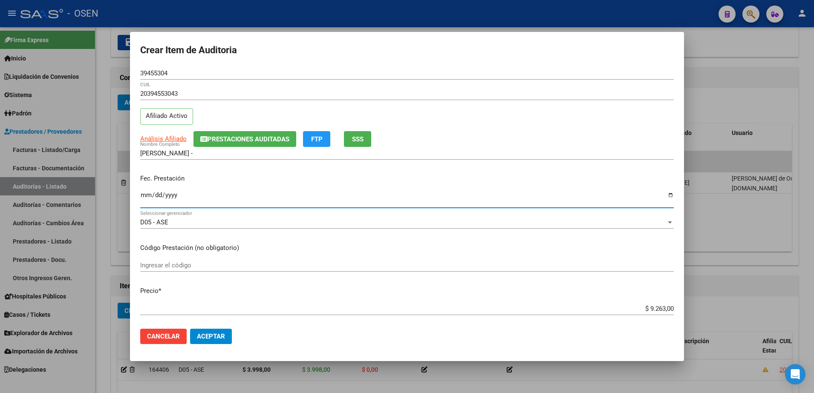
click at [143, 195] on input "Ingresar la fecha" at bounding box center [406, 199] width 533 height 14
type input "2025-02-24"
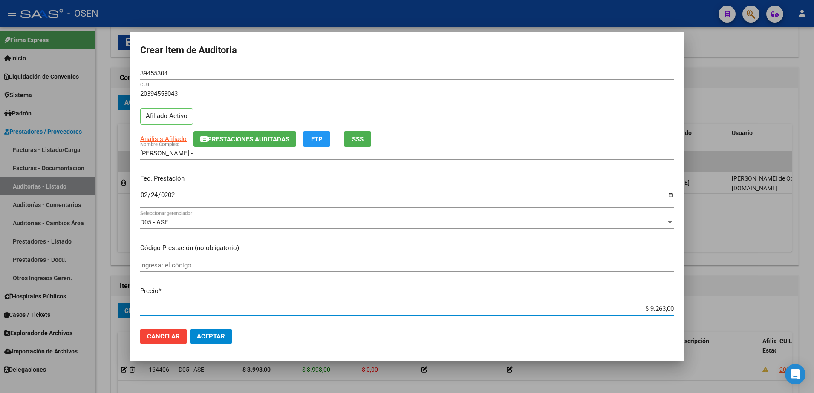
type input "$ 0,03"
type input "$ 0,39"
type input "$ 3,99"
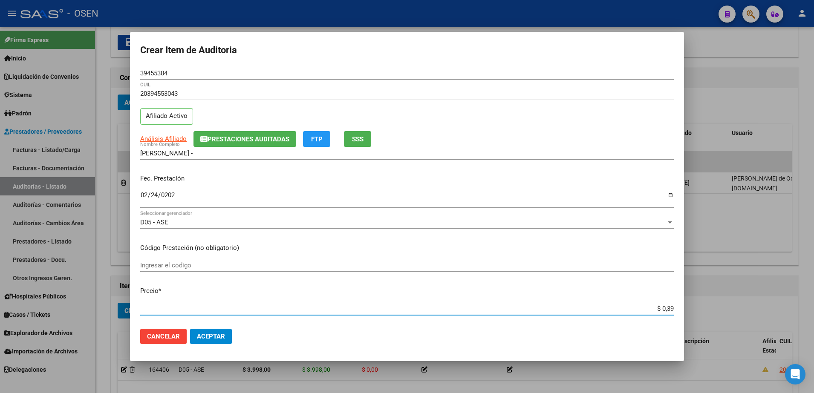
type input "$ 3,99"
type input "$ 39,98"
type input "$ 399,80"
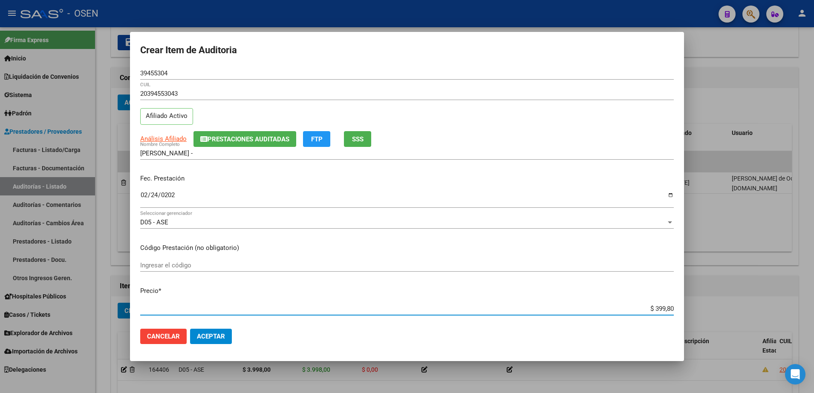
type input "$ 3.998,00"
click at [220, 331] on button "Aceptar" at bounding box center [211, 336] width 42 height 15
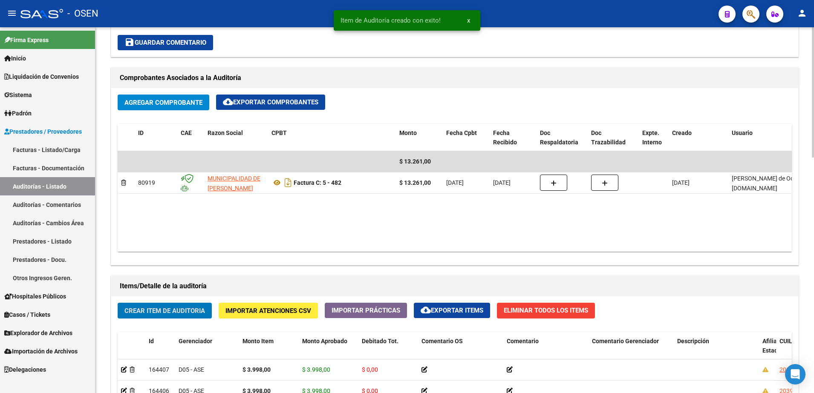
click at [122, 304] on button "Crear Item de Auditoria" at bounding box center [165, 311] width 94 height 16
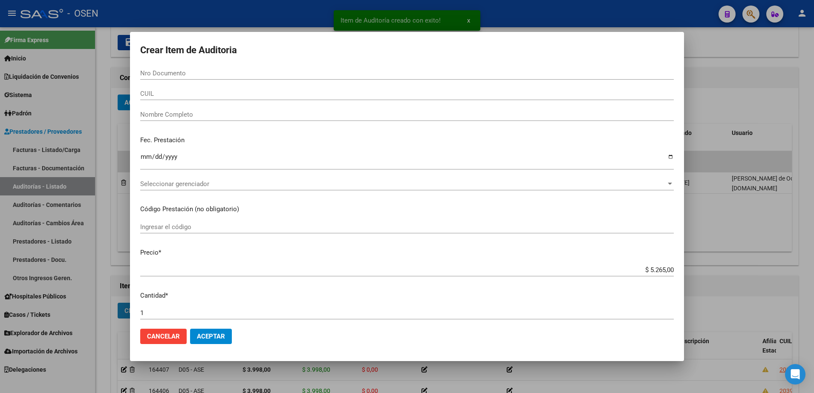
paste input "39455304"
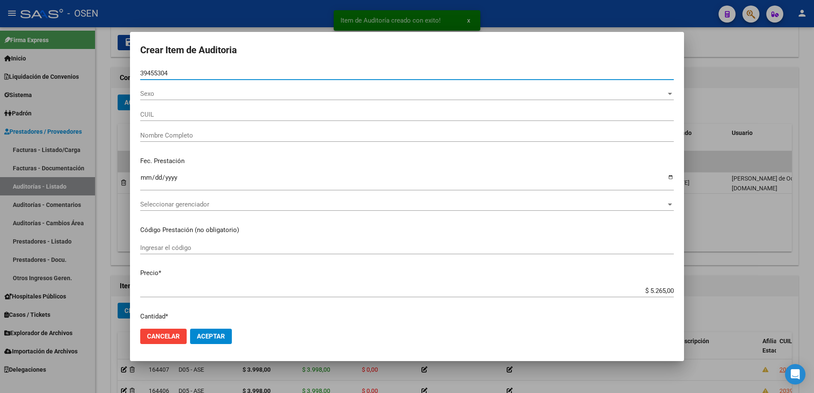
type input "39455304"
type input "20394553043"
type input "[PERSON_NAME] -"
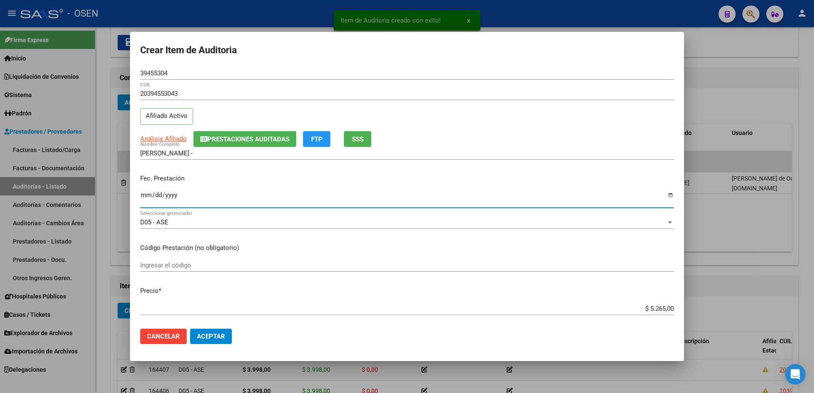
click at [142, 200] on input "Ingresar la fecha" at bounding box center [406, 199] width 533 height 14
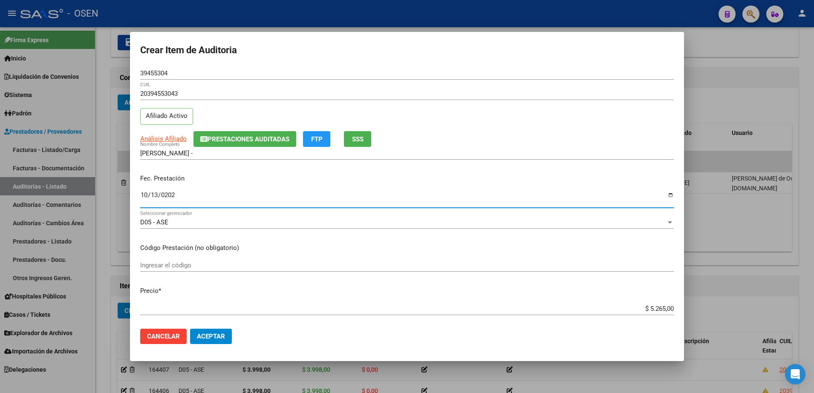
type input "2024-10-13"
click at [212, 328] on mat-dialog-actions "Cancelar Aceptar" at bounding box center [406, 336] width 533 height 29
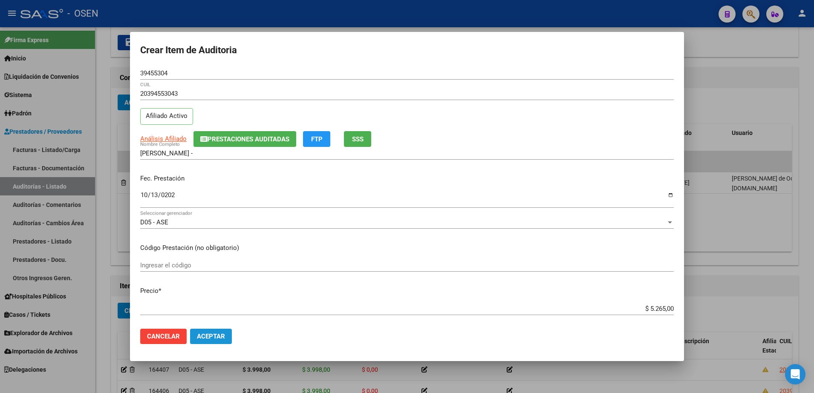
click at [217, 336] on span "Aceptar" at bounding box center [211, 337] width 28 height 8
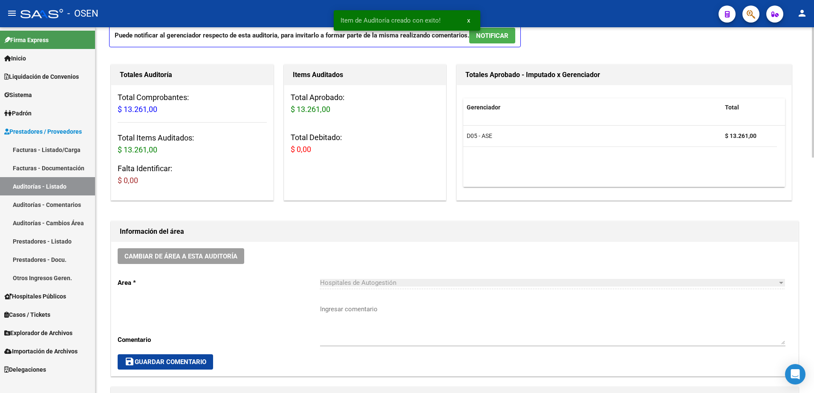
scroll to position [0, 0]
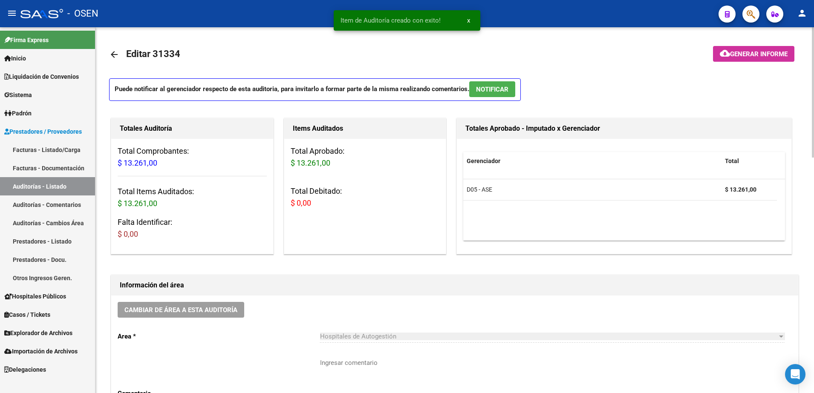
click at [121, 52] on link "arrow_back" at bounding box center [117, 54] width 17 height 20
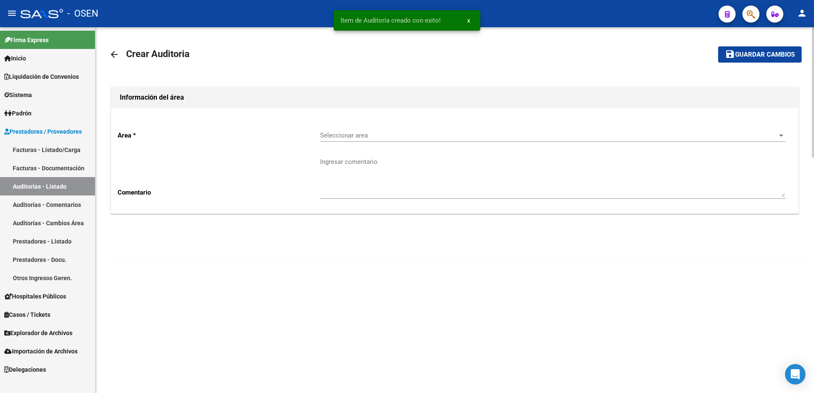
click at [121, 52] on link "arrow_back" at bounding box center [117, 54] width 17 height 20
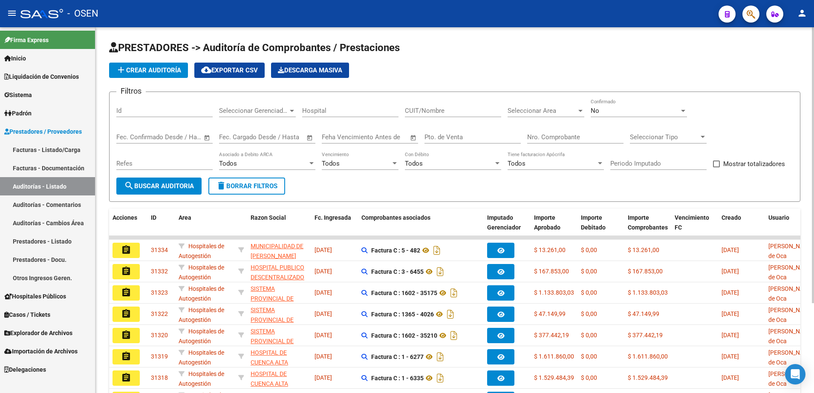
click at [747, 11] on icon "button" at bounding box center [750, 14] width 9 height 10
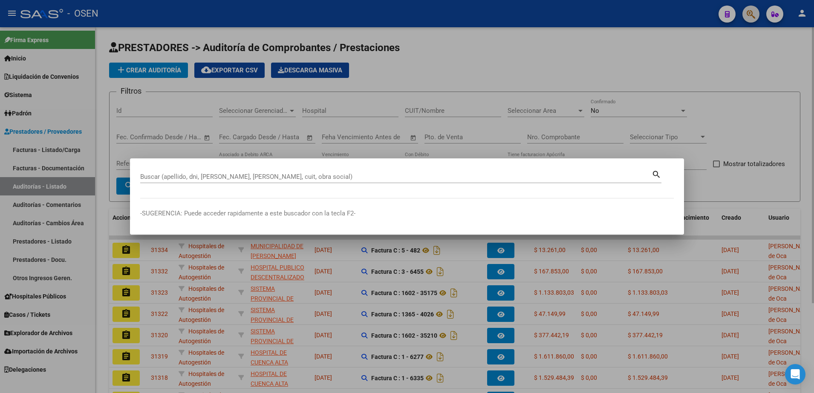
paste input "31666115"
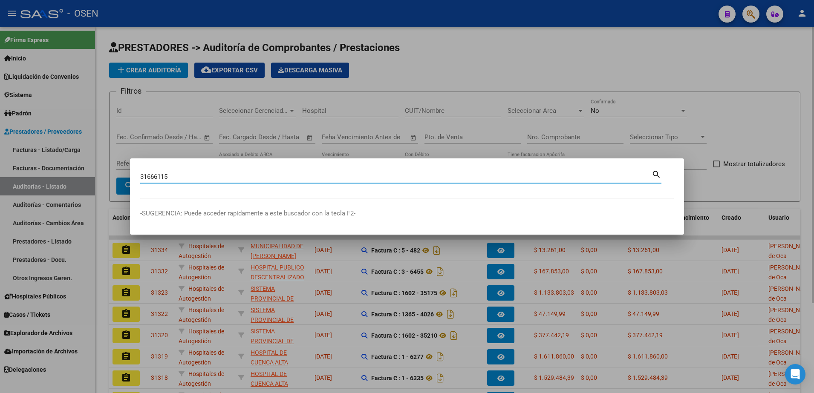
type input "31666115"
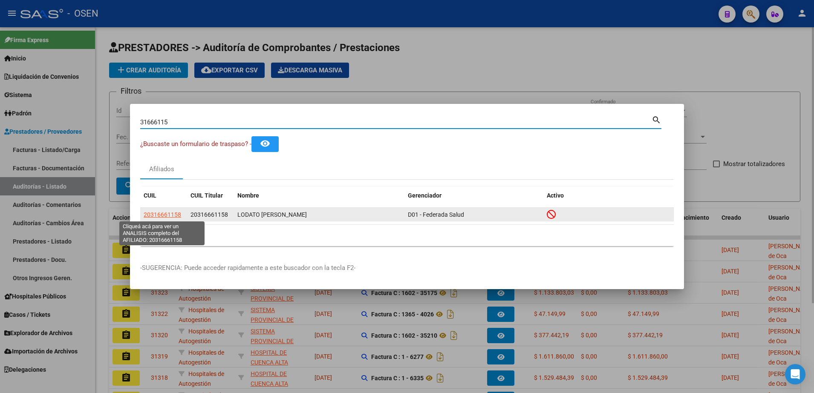
click at [169, 212] on span "20316661158" at bounding box center [162, 214] width 37 height 7
type textarea "20316661158"
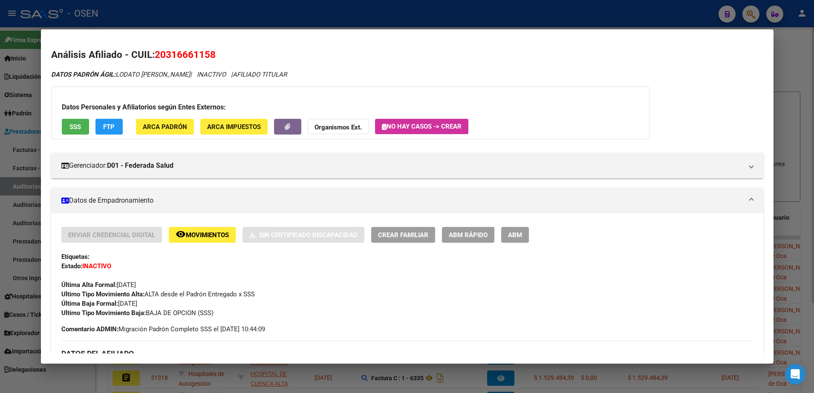
click at [85, 136] on div "Datos Personales y Afiliatorios según Entes Externos: SSS FTP ARCA Padrón ARCA …" at bounding box center [350, 112] width 598 height 53
click at [79, 130] on span "SSS" at bounding box center [75, 127] width 12 height 8
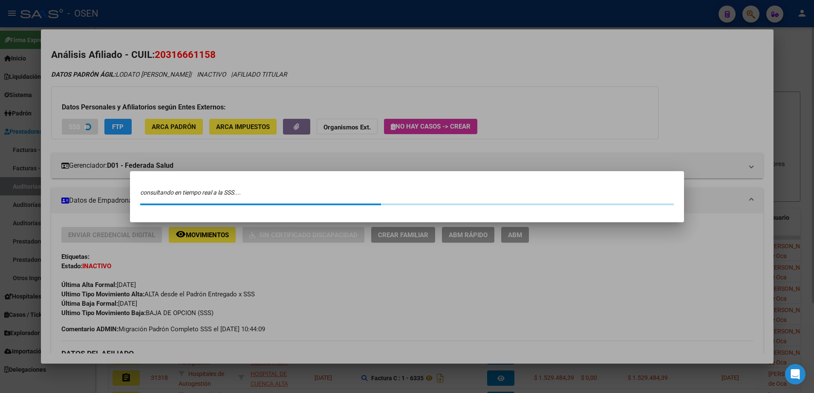
click at [261, 64] on div at bounding box center [407, 196] width 814 height 393
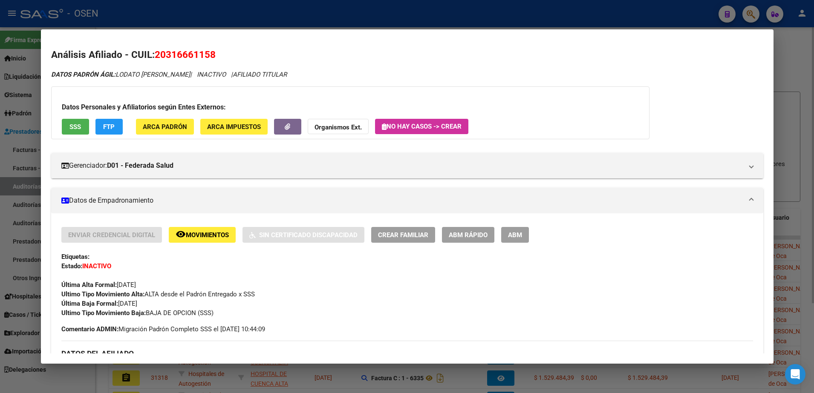
click at [284, 21] on div at bounding box center [407, 196] width 814 height 393
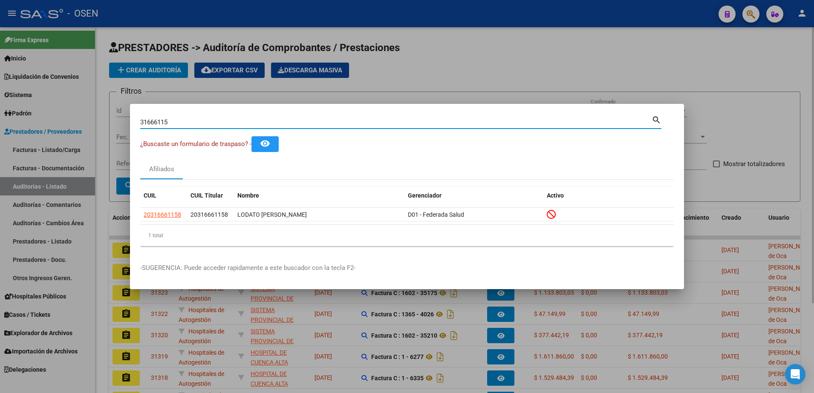
drag, startPoint x: 288, startPoint y: 124, endPoint x: 93, endPoint y: 129, distance: 195.2
click at [93, 129] on div "31666115 Buscar (apellido, dni, cuil, nro traspaso, cuit, obra social) search ¿…" at bounding box center [407, 196] width 814 height 393
paste input "6372743"
type input "36372743"
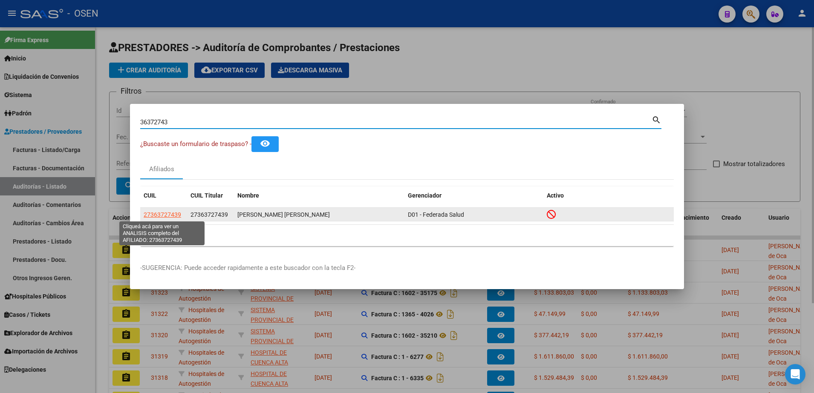
click at [168, 214] on span "27363727439" at bounding box center [162, 214] width 37 height 7
type textarea "27363727439"
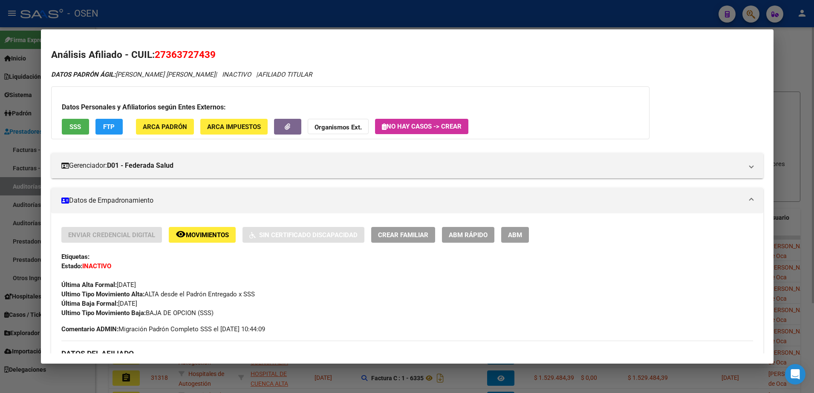
click at [318, 26] on div at bounding box center [407, 196] width 814 height 393
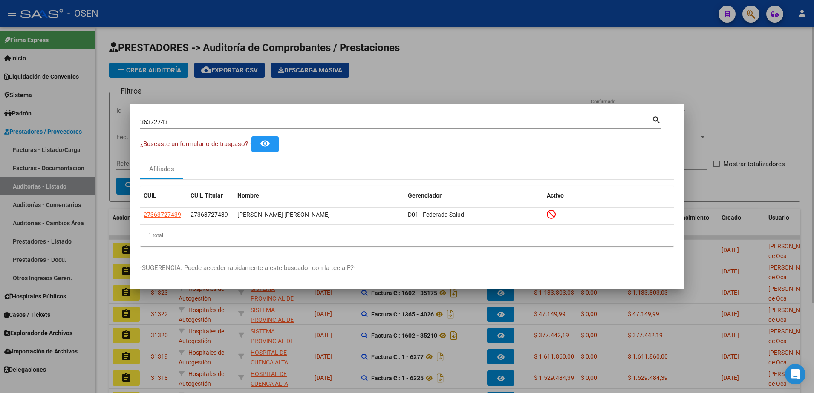
click at [324, 32] on div at bounding box center [407, 196] width 814 height 393
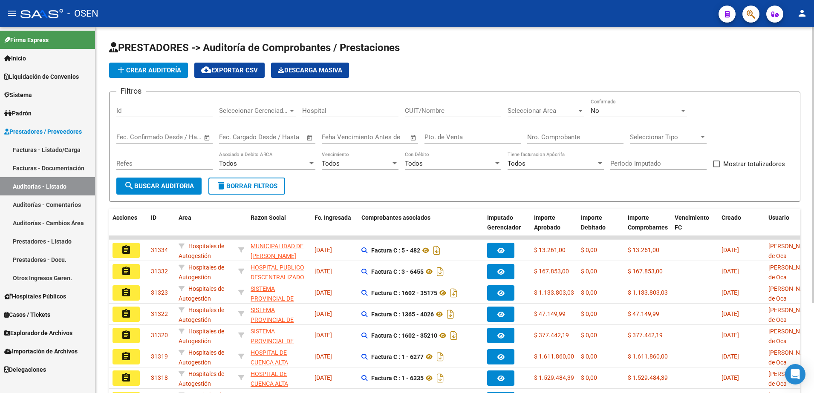
click at [179, 70] on span "add Crear Auditoría" at bounding box center [148, 70] width 65 height 8
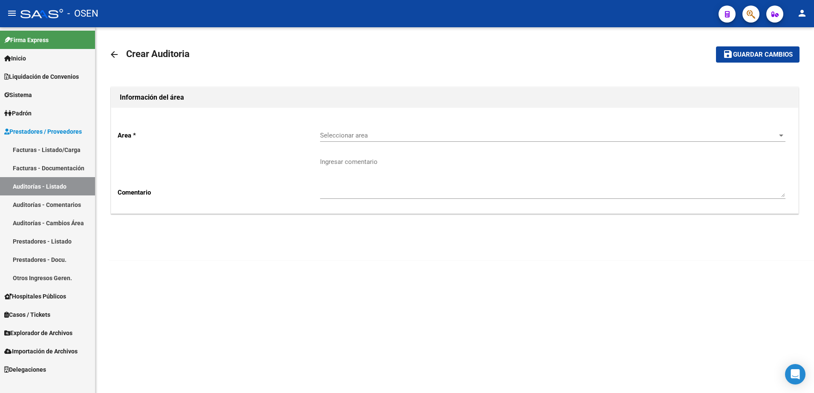
click at [343, 141] on div "Seleccionar area Seleccionar area" at bounding box center [552, 133] width 465 height 18
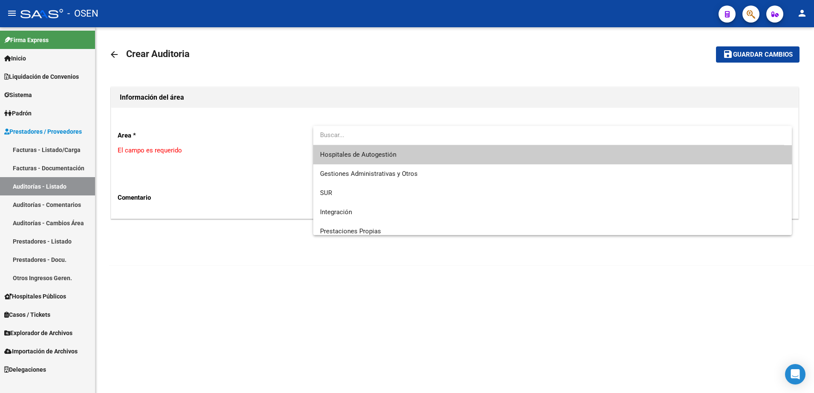
click at [345, 157] on span "Hospitales de Autogestión" at bounding box center [358, 155] width 76 height 8
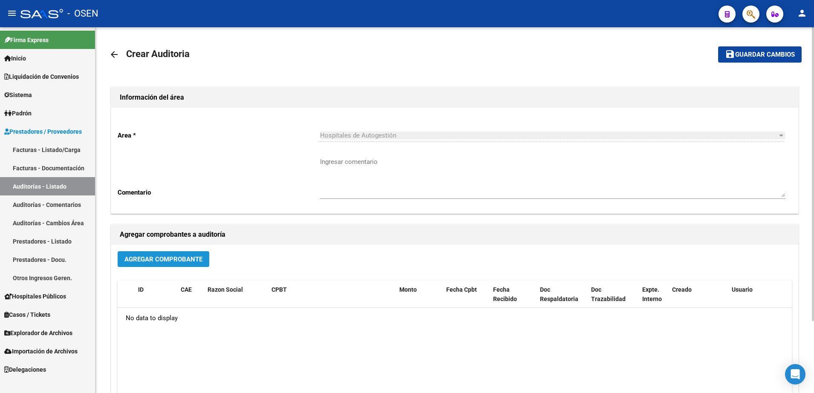
click at [195, 253] on button "Agregar Comprobante" at bounding box center [164, 259] width 92 height 16
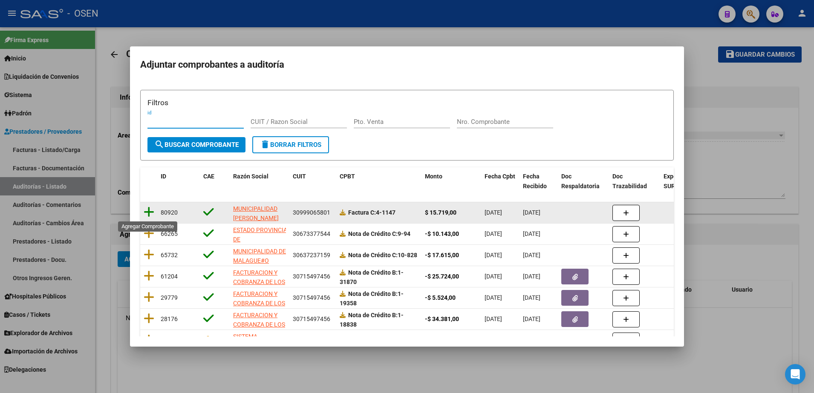
click at [149, 211] on icon at bounding box center [149, 212] width 11 height 12
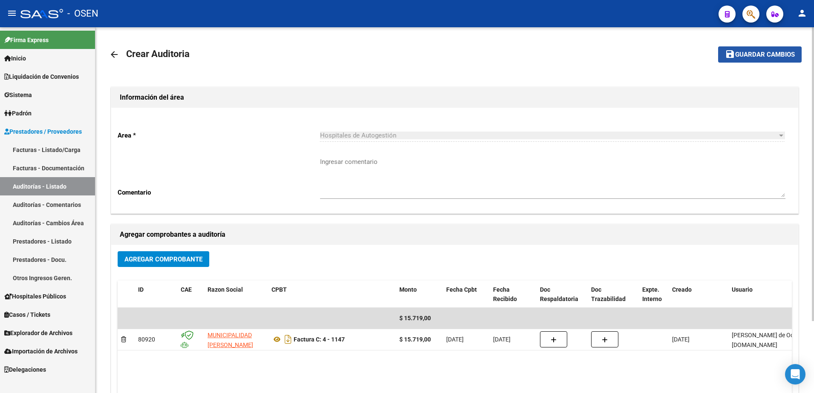
click at [732, 59] on button "save Guardar cambios" at bounding box center [759, 54] width 83 height 16
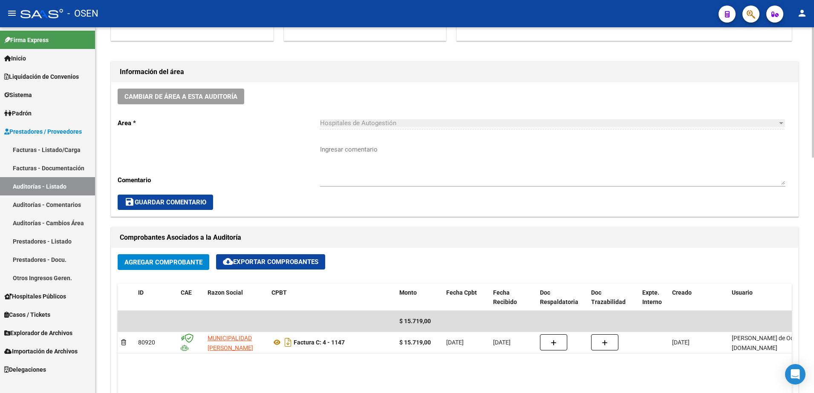
scroll to position [373, 0]
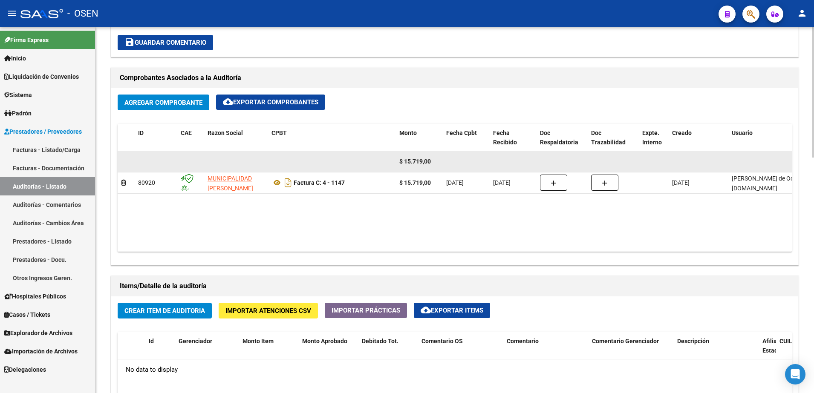
click at [210, 170] on datatable-body-cell at bounding box center [236, 161] width 64 height 21
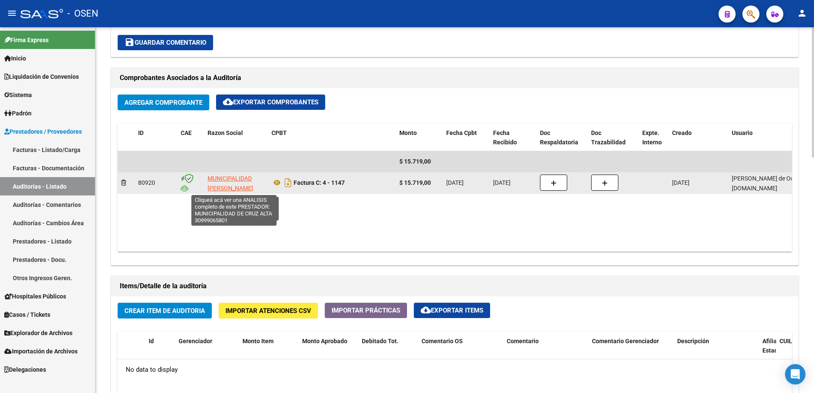
click at [211, 175] on span "MUNICIPALIDAD DE [GEOGRAPHIC_DATA]" at bounding box center [236, 188] width 58 height 26
type textarea "30999065801"
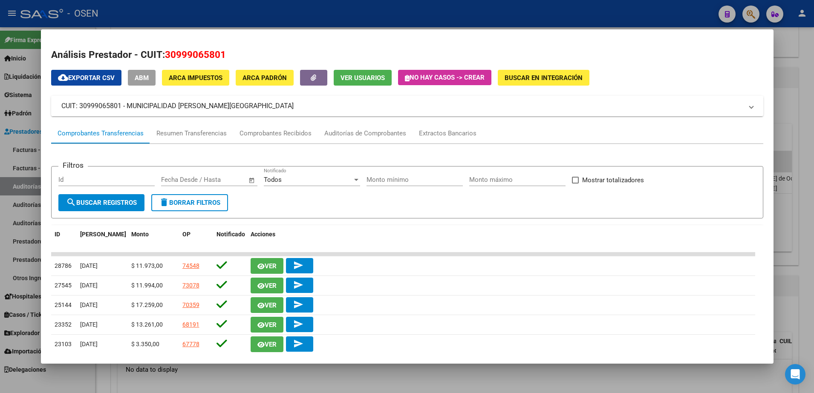
drag, startPoint x: 128, startPoint y: 102, endPoint x: 222, endPoint y: 104, distance: 94.2
click at [222, 104] on mat-panel-title "CUIT: 30999065801 - MUNICIPALIDAD DE CRUZ ALTA" at bounding box center [401, 106] width 681 height 10
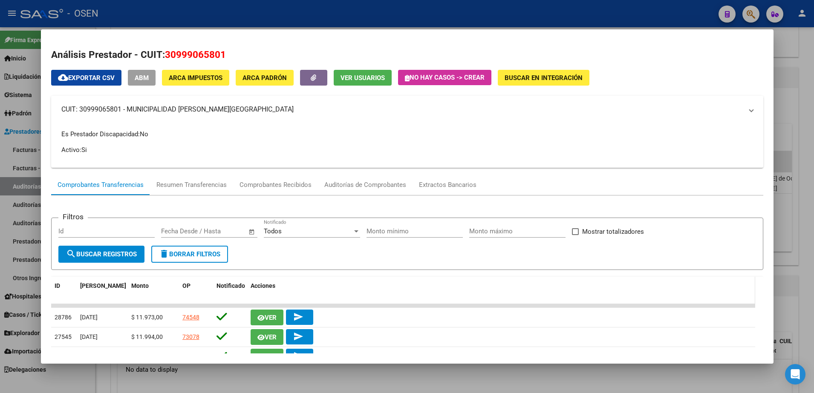
copy mat-panel-title "MUNICIPALIDAD DE [GEOGRAPHIC_DATA]"
click at [789, 265] on div at bounding box center [407, 196] width 814 height 393
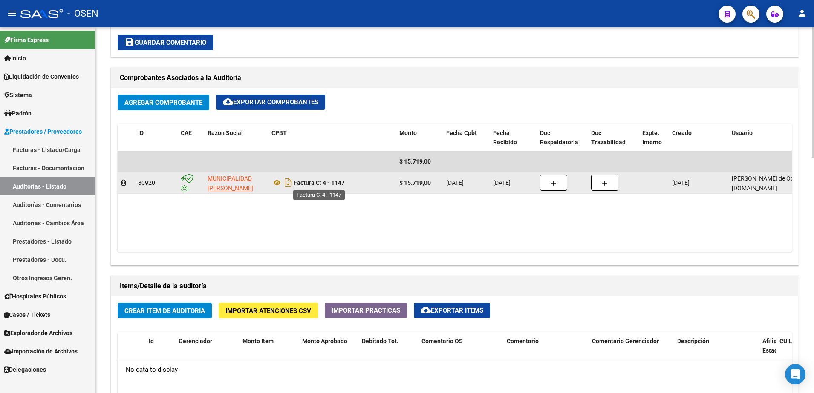
drag, startPoint x: 343, startPoint y: 187, endPoint x: 323, endPoint y: 187, distance: 20.5
click at [323, 187] on div "Factura C: 4 - 1147" at bounding box center [331, 183] width 121 height 14
drag, startPoint x: 323, startPoint y: 187, endPoint x: 345, endPoint y: 186, distance: 22.2
click at [345, 186] on strong "Factura C: 4 - 1147" at bounding box center [319, 182] width 51 height 7
drag, startPoint x: 347, startPoint y: 184, endPoint x: 325, endPoint y: 183, distance: 21.8
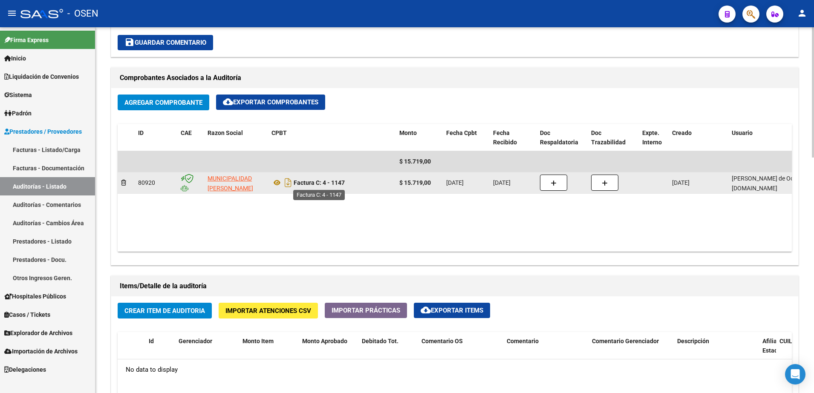
click at [325, 183] on div "Factura C: 4 - 1147" at bounding box center [331, 183] width 121 height 14
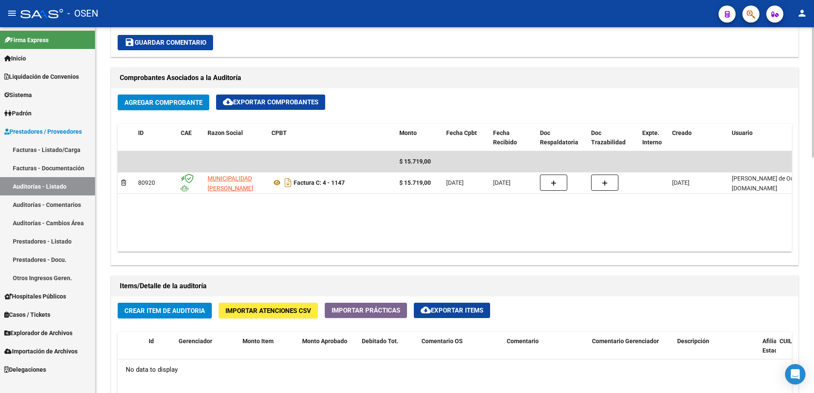
copy strong "4 - 1147"
click at [189, 314] on span "Crear Item de Auditoria" at bounding box center [164, 311] width 81 height 8
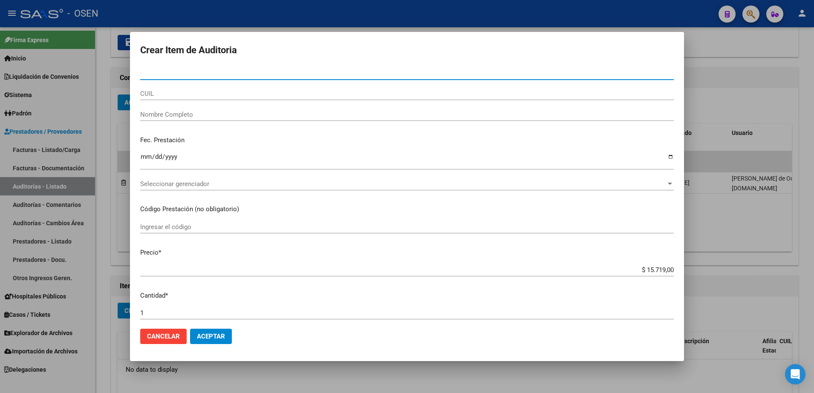
paste input "31666115"
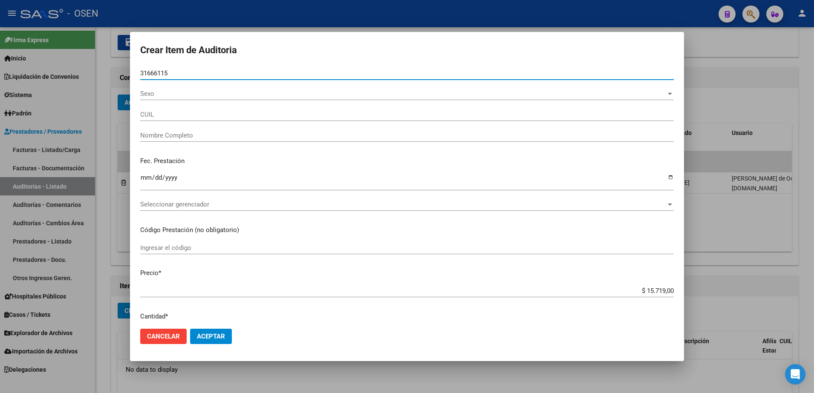
type input "31666115"
type input "20316661158"
type input "LODATO PABLO ANTONIO"
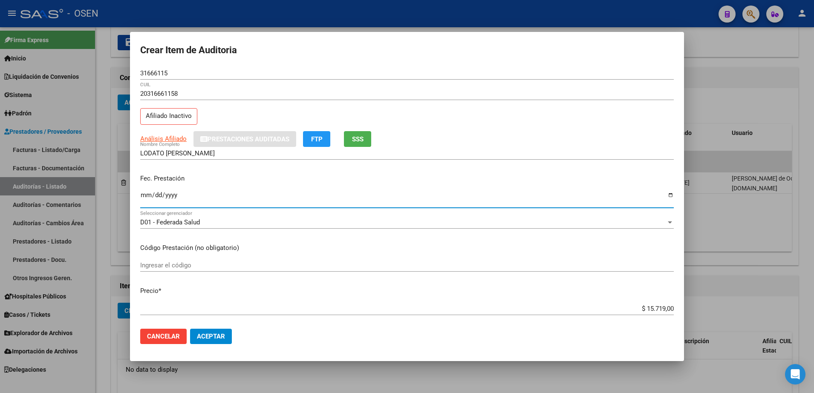
click at [150, 197] on input "Ingresar la fecha" at bounding box center [406, 199] width 533 height 14
type input "2025-06-27"
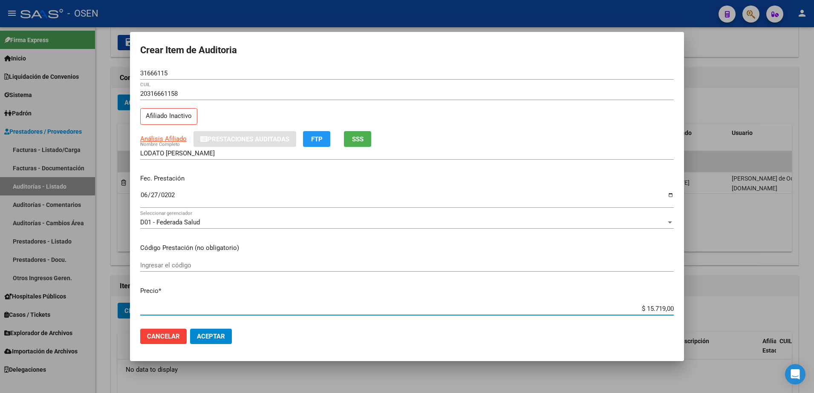
type input "$ 0,07"
type input "$ 0,71"
type input "$ 7,15"
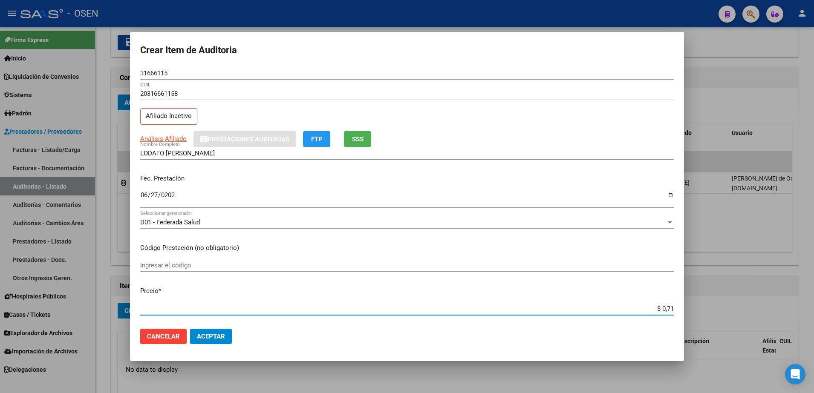
type input "$ 7,15"
type input "$ 71,50"
type input "$ 715,00"
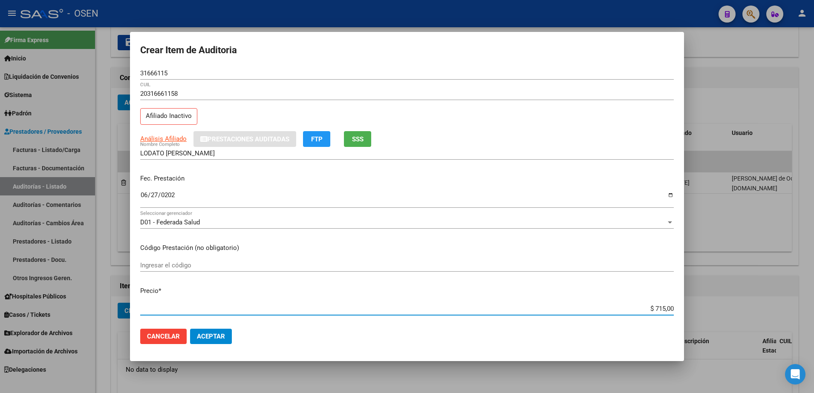
type input "$ 7.150,00"
click at [651, 310] on input "$ 7.150,00" at bounding box center [406, 309] width 533 height 8
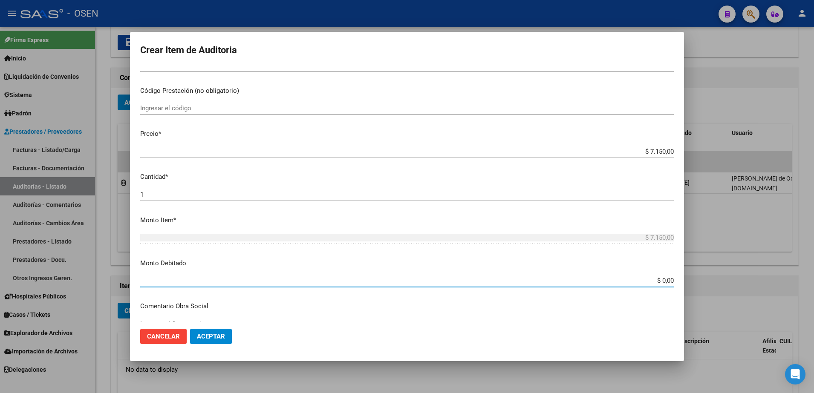
paste input "7.15"
type input "$ 7.150,00"
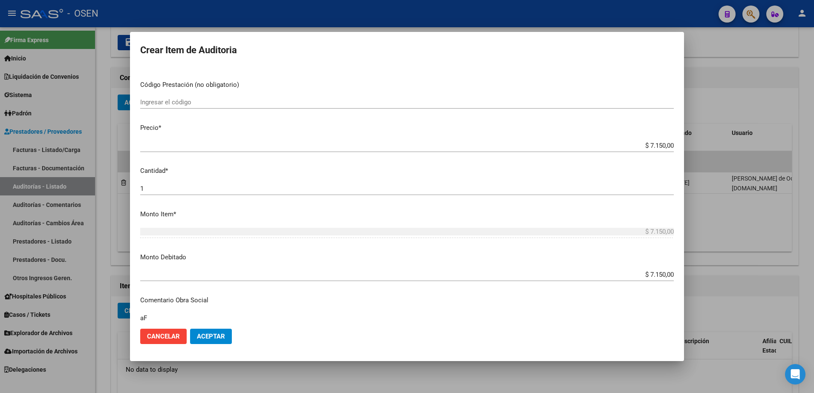
type textarea "a"
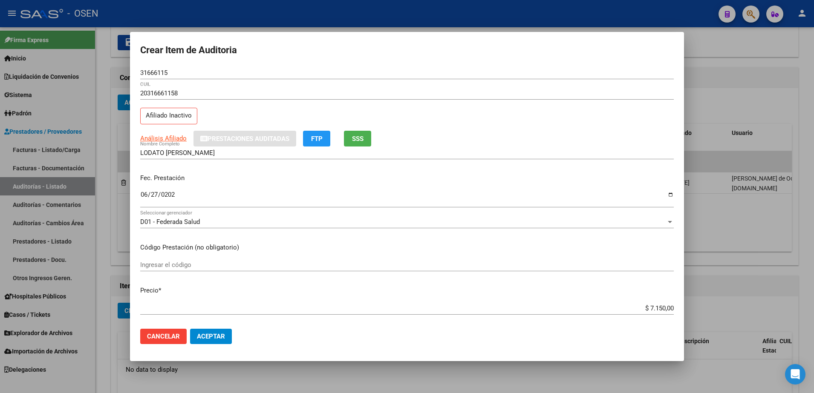
scroll to position [0, 0]
type textarea "Afectado RES 1/25"
click at [164, 71] on input "31666115" at bounding box center [406, 73] width 533 height 8
click at [196, 156] on input "LODATO PABLO ANTONIO" at bounding box center [406, 154] width 533 height 8
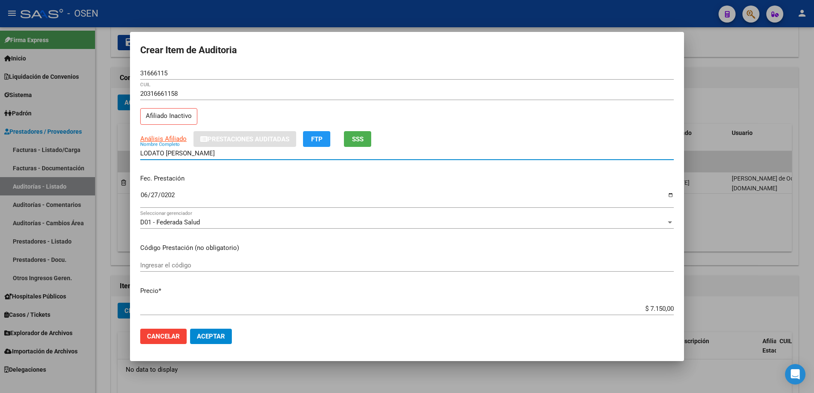
click at [196, 156] on input "LODATO PABLO ANTONIO" at bounding box center [406, 154] width 533 height 8
paste input "31666115"
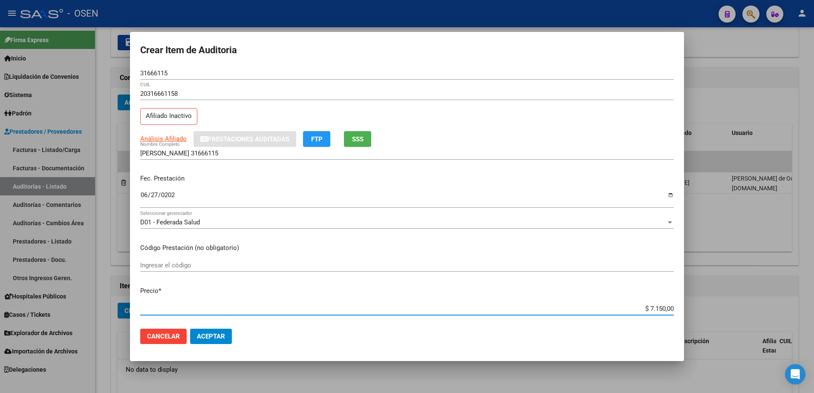
drag, startPoint x: 629, startPoint y: 312, endPoint x: 679, endPoint y: 311, distance: 49.9
click at [679, 311] on mat-dialog-content "31666115 Nro Documento 20316661158 CUIL Afiliado Inactivo Análisis Afiliado Pre…" at bounding box center [407, 195] width 554 height 256
click at [293, 158] on div "LODATO PABLO 31666115 Nombre Completo" at bounding box center [406, 153] width 533 height 13
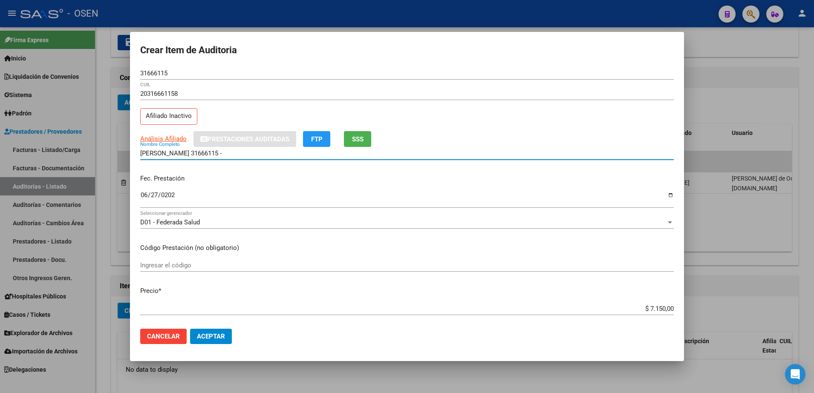
paste input "$ 7.150,00"
drag, startPoint x: 291, startPoint y: 155, endPoint x: 95, endPoint y: 151, distance: 196.4
click at [95, 151] on div "Crear Item de Auditoria 31666115 Nro Documento 20316661158 CUIL Afiliado Inacti…" at bounding box center [407, 196] width 814 height 393
click at [254, 153] on input "LODATO PABLO 31666115 - $ 7.150,00" at bounding box center [406, 154] width 533 height 8
drag, startPoint x: 254, startPoint y: 153, endPoint x: 206, endPoint y: 153, distance: 48.1
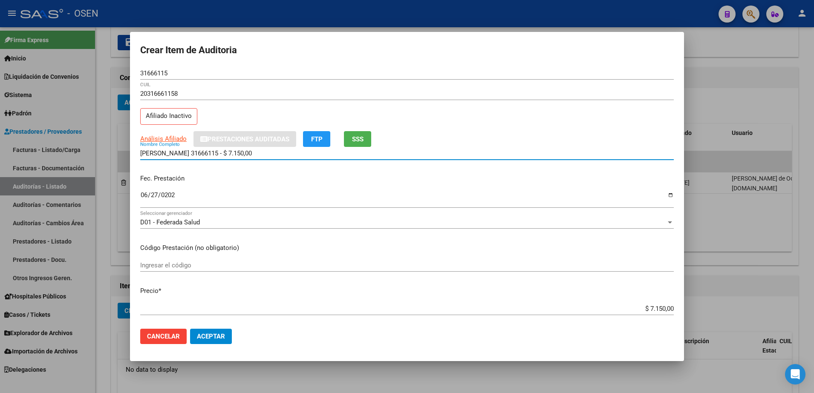
click at [206, 153] on input "LODATO PABLO 31666115 - $ 7.150,00" at bounding box center [406, 154] width 533 height 8
type input "LODATO PABLO"
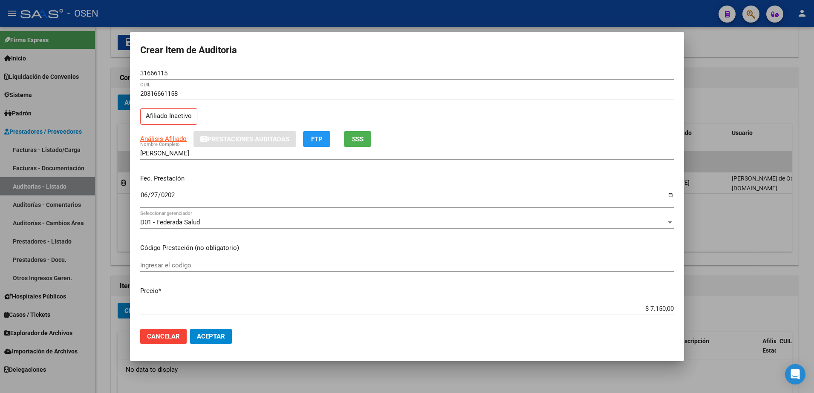
click at [212, 148] on div "LODATO PABLO Nombre Completo" at bounding box center [406, 153] width 533 height 13
drag, startPoint x: 212, startPoint y: 150, endPoint x: 120, endPoint y: 150, distance: 92.0
click at [120, 150] on div "Crear Item de Auditoria 31666115 Nro Documento 20316661158 CUIL Afiliado Inacti…" at bounding box center [407, 196] width 814 height 393
click at [218, 335] on span "Aceptar" at bounding box center [211, 337] width 28 height 8
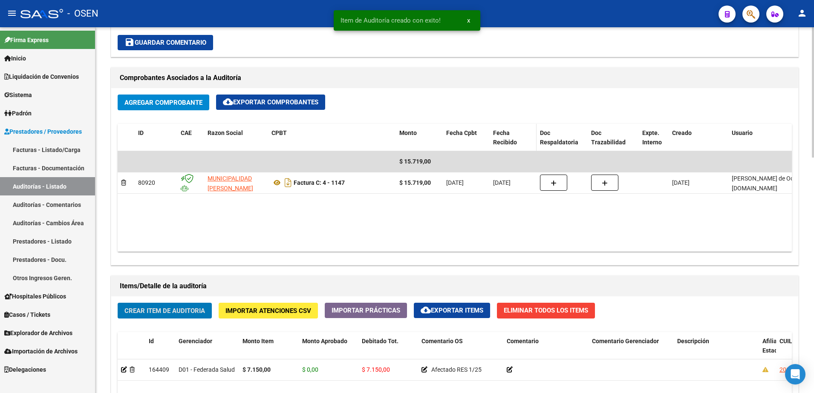
scroll to position [373, 0]
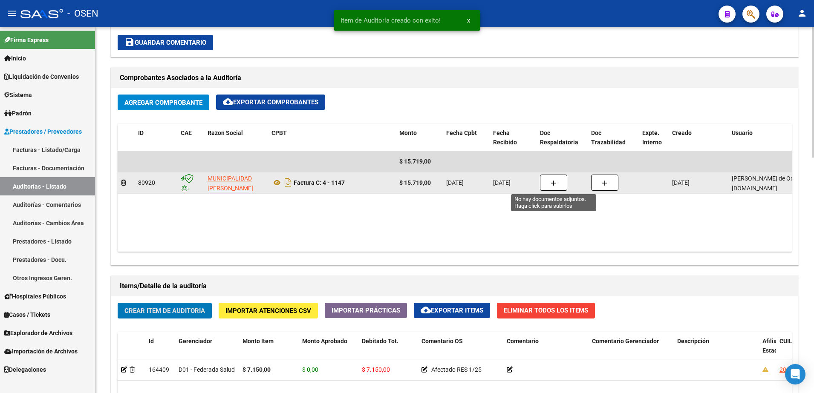
click at [556, 183] on icon "button" at bounding box center [553, 183] width 6 height 6
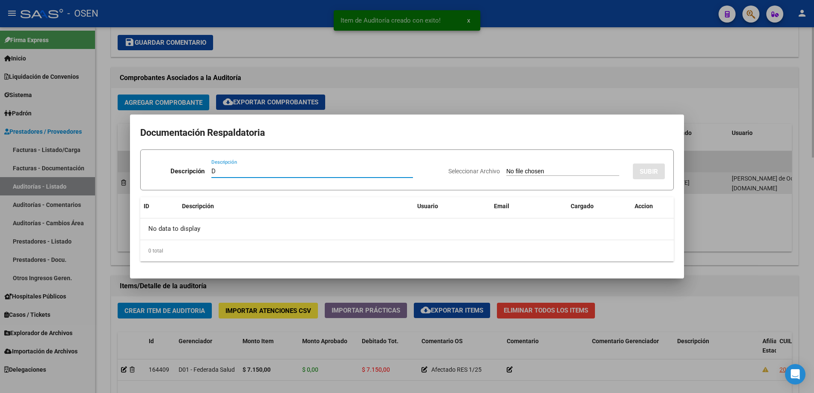
paste input "LODATO PABLO"
type input "D LODATO PABLO"
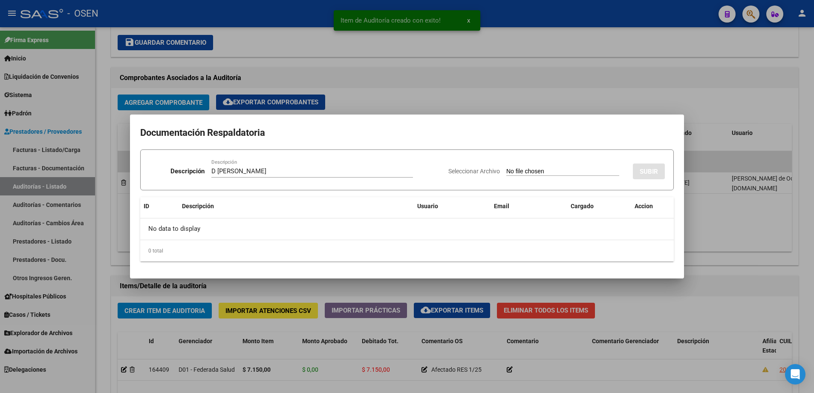
click at [555, 180] on div "Seleccionar Archivo SUBIR" at bounding box center [556, 170] width 216 height 26
click at [550, 171] on input "Seleccionar Archivo" at bounding box center [562, 172] width 113 height 8
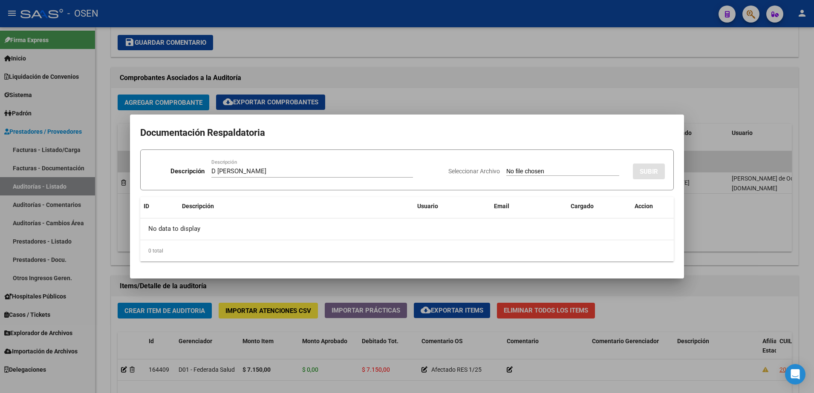
type input "C:\fakepath\LODATO PABLO .png"
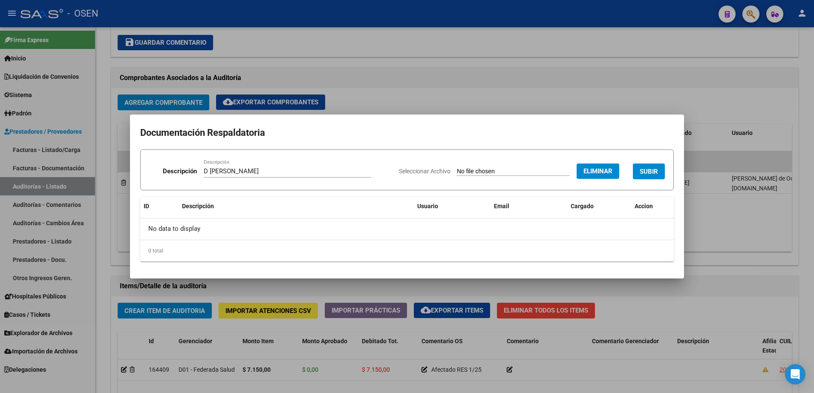
click at [640, 170] on span "SUBIR" at bounding box center [648, 172] width 18 height 8
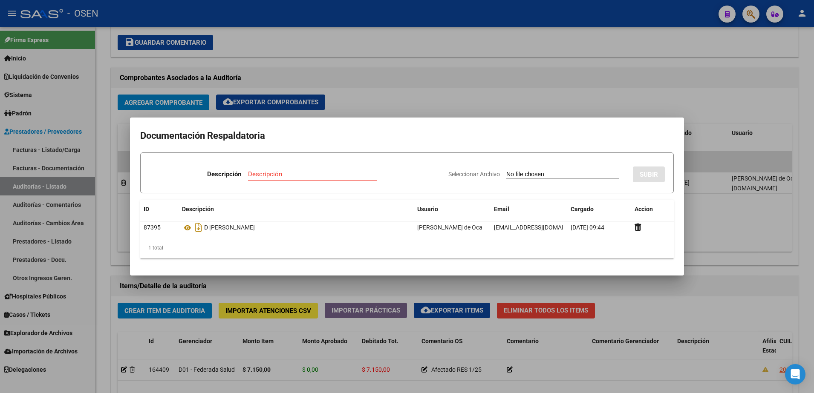
click at [674, 284] on div at bounding box center [407, 196] width 814 height 393
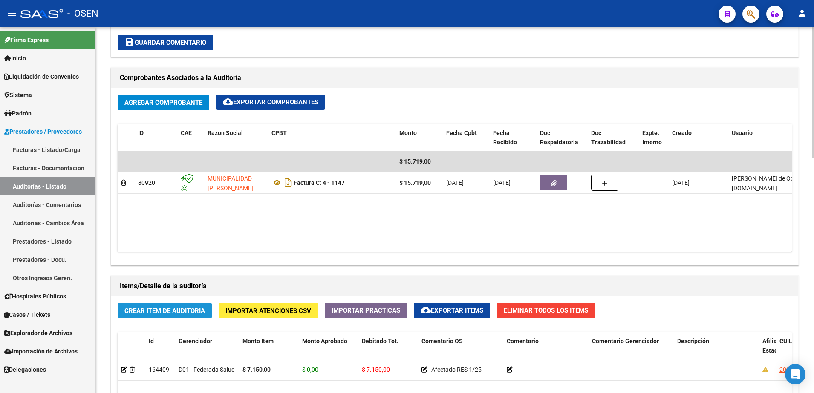
click at [184, 303] on button "Crear Item de Auditoria" at bounding box center [165, 311] width 94 height 16
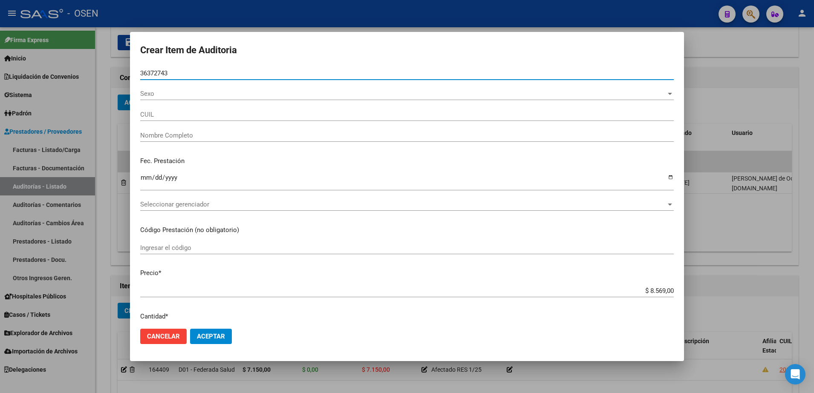
type input "36372743"
type input "27363727439"
type input "GALEANO MAYRA ELIZABETH"
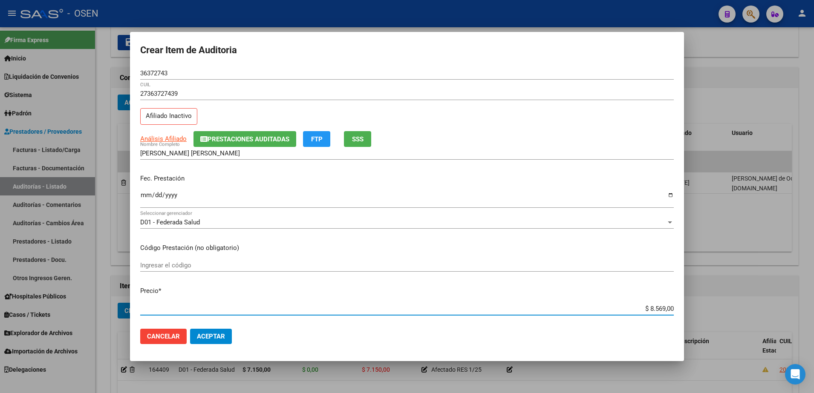
click at [648, 310] on input "$ 8.569,00" at bounding box center [406, 309] width 533 height 8
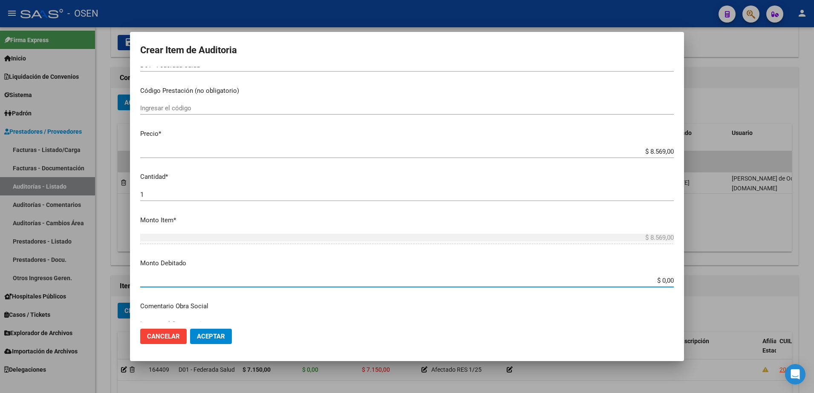
paste input "8.569"
type input "$ 8.569,00"
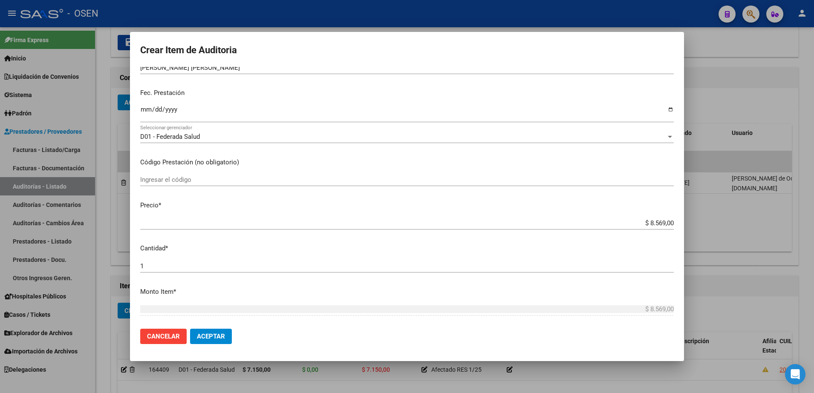
scroll to position [57, 0]
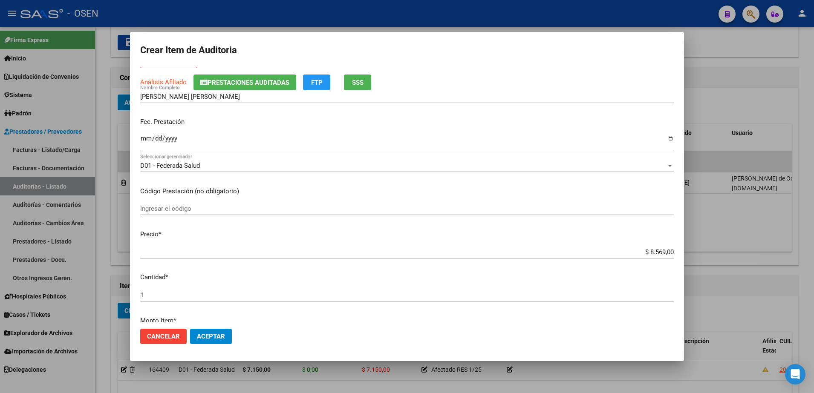
type textarea "AFECTADA RES 1/25"
click at [149, 139] on input "Ingresar la fecha" at bounding box center [406, 142] width 533 height 14
type input "2025-06-10"
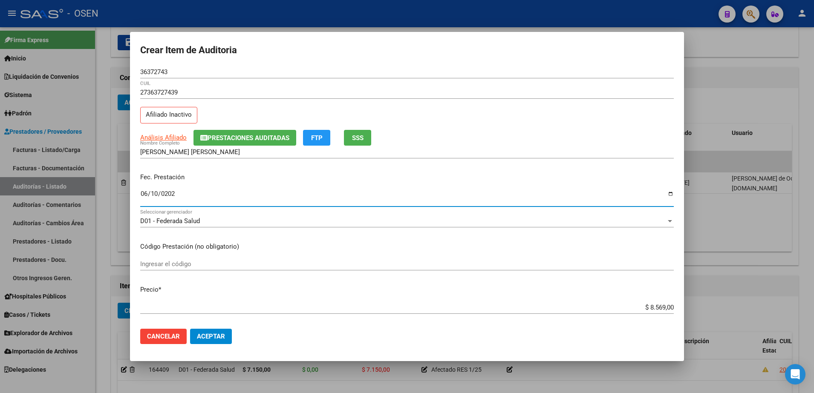
scroll to position [0, 0]
click at [154, 74] on input "36372743" at bounding box center [406, 73] width 533 height 8
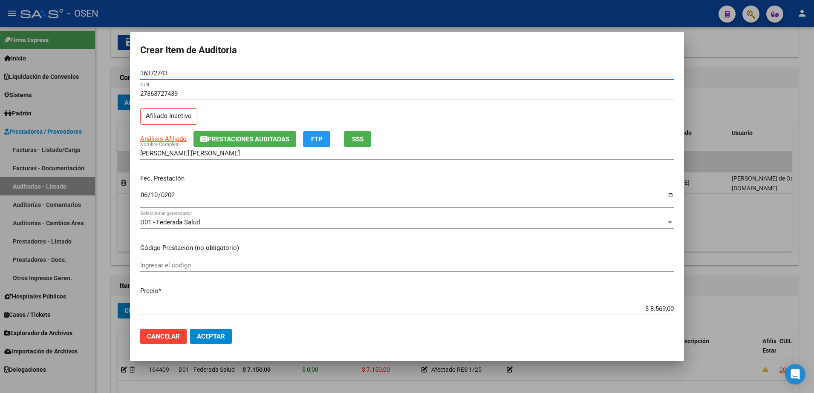
click at [154, 74] on input "36372743" at bounding box center [406, 73] width 533 height 8
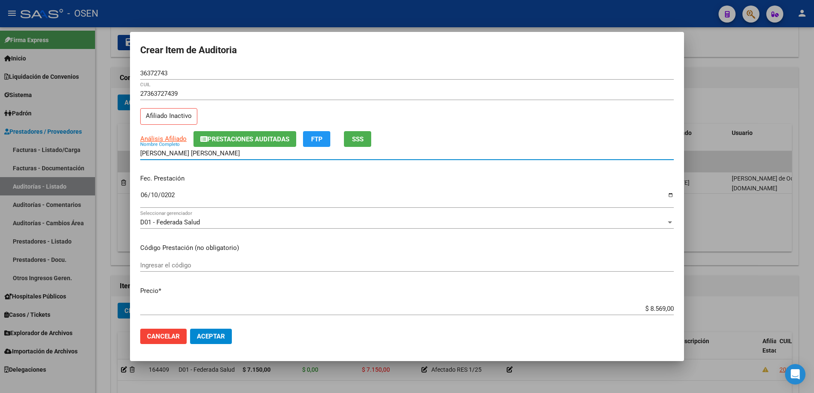
click at [201, 150] on input "GALEANO MAYRA ELIZABETH" at bounding box center [406, 154] width 533 height 8
click at [207, 154] on input "GALEANO MAYRA ELIZABETH" at bounding box center [406, 154] width 533 height 8
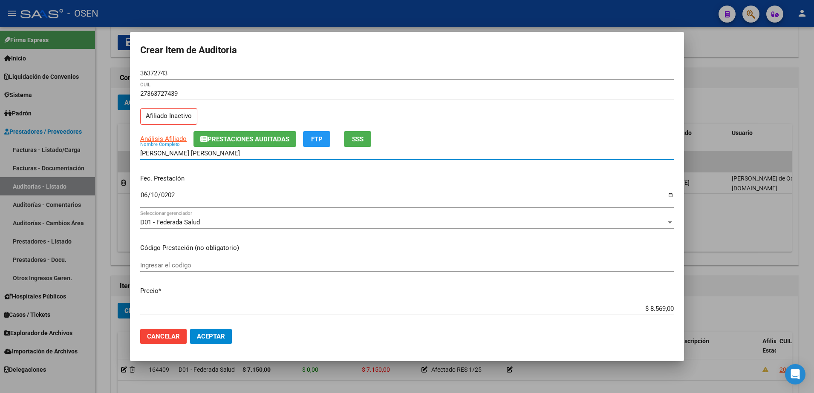
paste input "36372743"
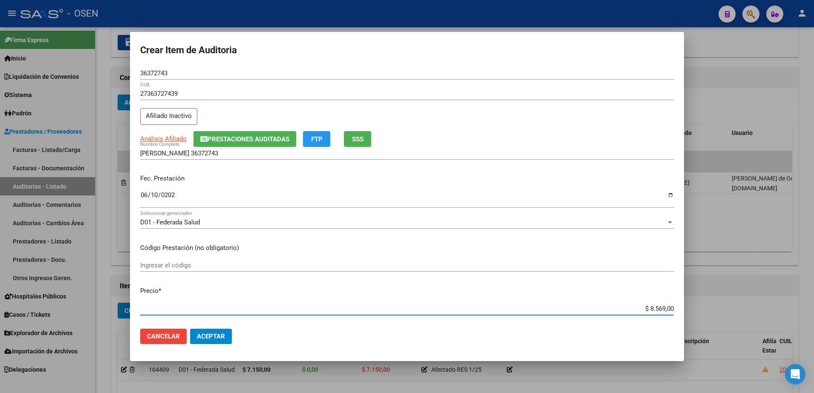
drag, startPoint x: 629, startPoint y: 307, endPoint x: 682, endPoint y: 308, distance: 53.3
click at [682, 308] on mat-dialog-content "36372743 Nro Documento 27363727439 CUIL Afiliado Inactivo Análisis Afiliado Pre…" at bounding box center [407, 195] width 554 height 256
click at [378, 152] on input "GALEANO MAYRA 36372743" at bounding box center [406, 154] width 533 height 8
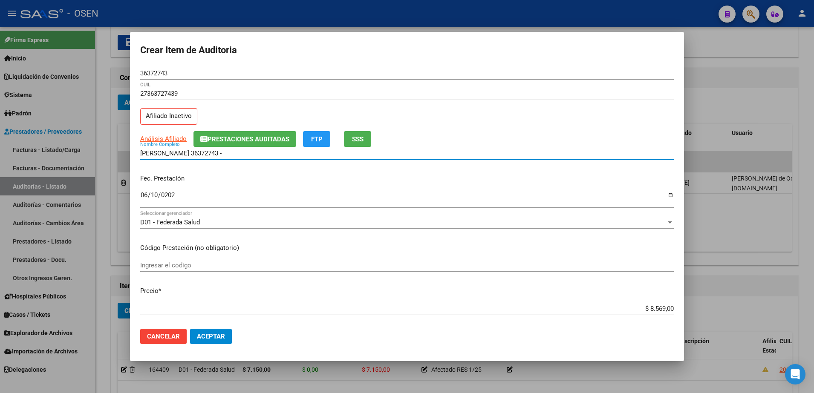
paste input "$ 8.569,00"
drag, startPoint x: 378, startPoint y: 152, endPoint x: 292, endPoint y: 294, distance: 166.6
click at [61, 153] on div "Crear Item de Auditoria 36372743 Nro Documento 27363727439 CUIL Afiliado Inacti…" at bounding box center [407, 196] width 814 height 393
click at [291, 155] on input "GALEANO MAYRA 36372743 - $ 8.569,00" at bounding box center [406, 154] width 533 height 8
drag, startPoint x: 291, startPoint y: 155, endPoint x: 213, endPoint y: 154, distance: 78.0
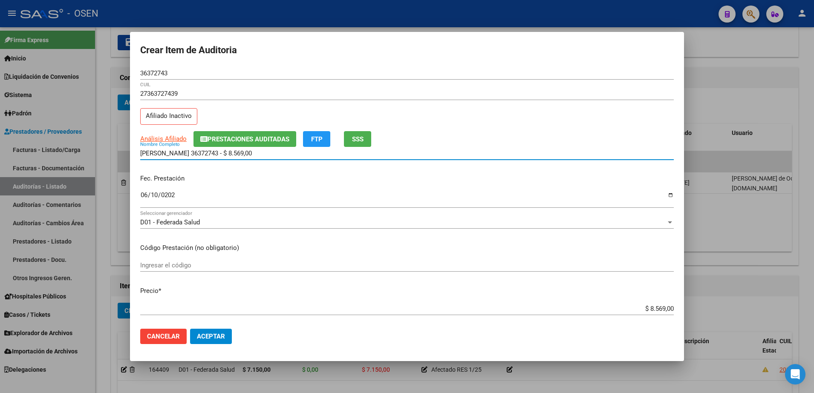
click at [213, 154] on input "GALEANO MAYRA 36372743 - $ 8.569,00" at bounding box center [406, 154] width 533 height 8
drag, startPoint x: 215, startPoint y: 152, endPoint x: 20, endPoint y: 136, distance: 195.3
click at [20, 136] on div "Crear Item de Auditoria 36372743 Nro Documento 27363727439 CUIL Afiliado Inacti…" at bounding box center [407, 196] width 814 height 393
type input "GALEANO MAYRA"
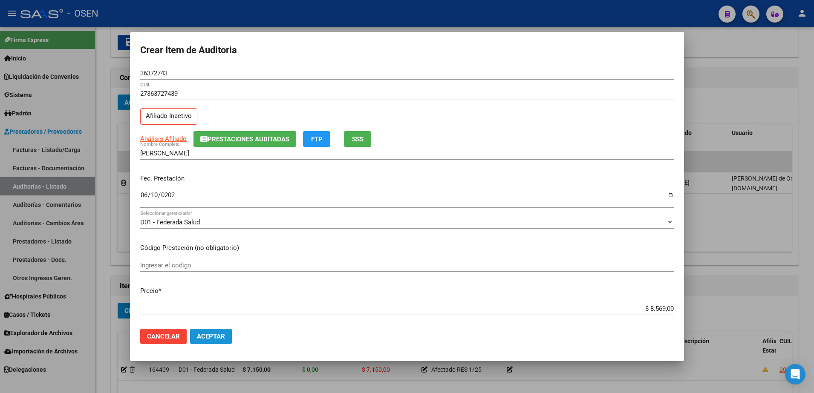
click at [207, 331] on button "Aceptar" at bounding box center [211, 336] width 42 height 15
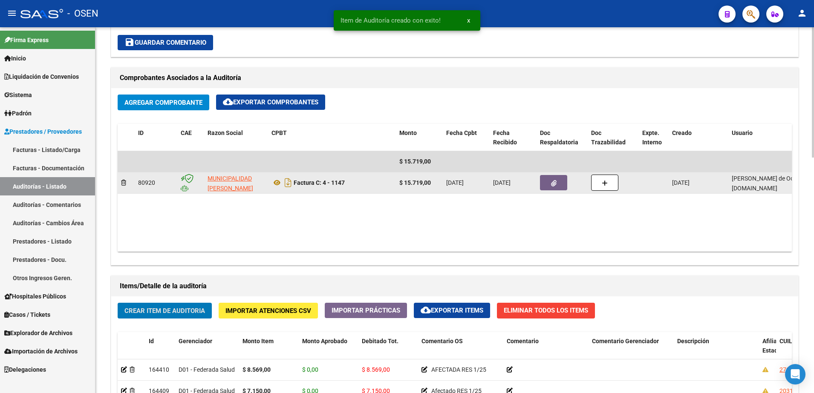
click at [552, 175] on button "button" at bounding box center [553, 182] width 27 height 15
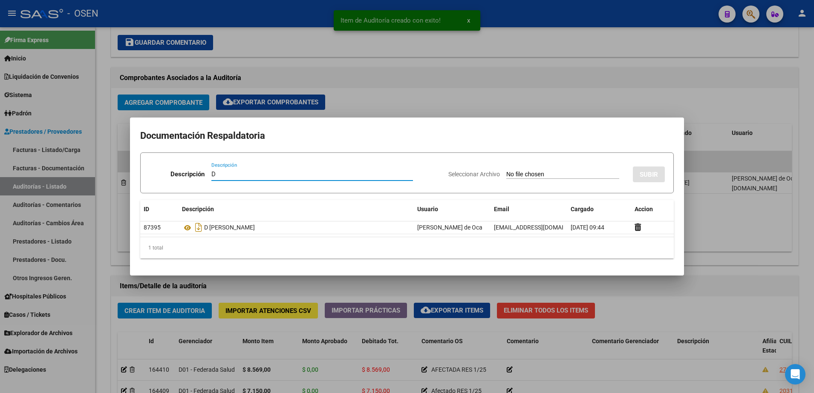
paste input "GALEANO MAYRA"
type input "D GALEANO MAYRA"
click at [547, 178] on input "Seleccionar Archivo" at bounding box center [562, 175] width 113 height 8
type input "C:\fakepath\GALEANO, MAYRA.png"
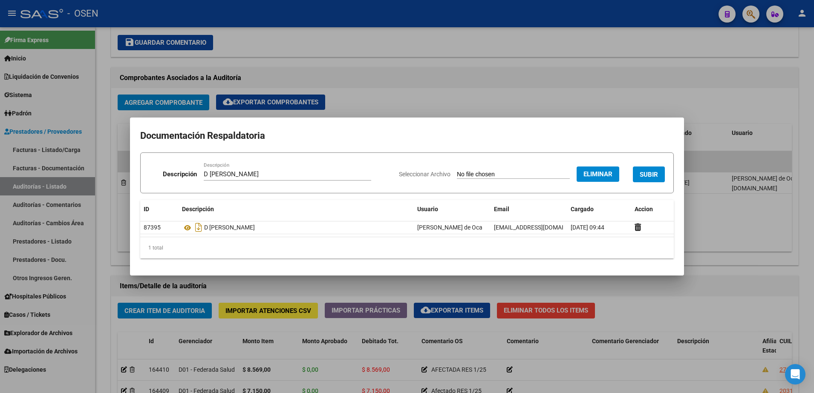
click at [647, 172] on span "SUBIR" at bounding box center [648, 175] width 18 height 8
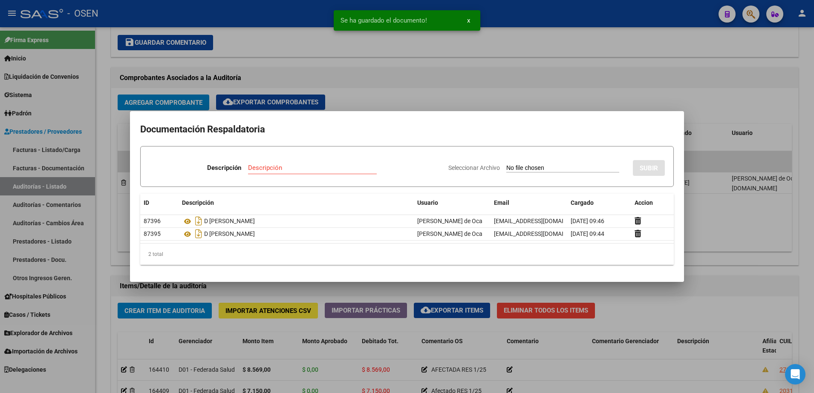
click at [700, 307] on div at bounding box center [407, 196] width 814 height 393
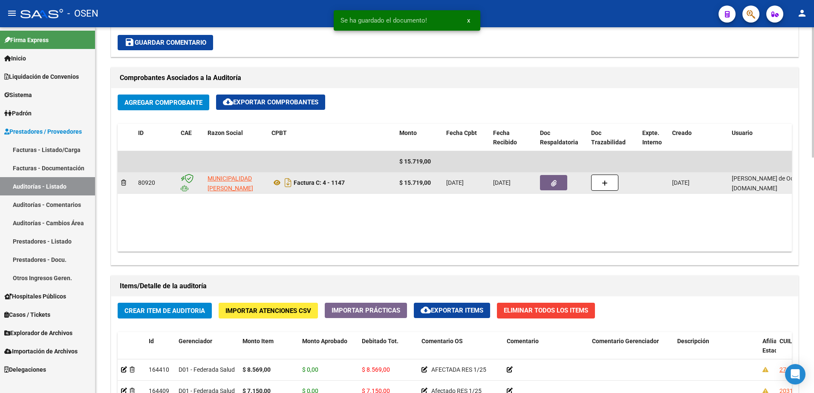
click at [406, 184] on strong "$ 15.719,00" at bounding box center [415, 182] width 32 height 7
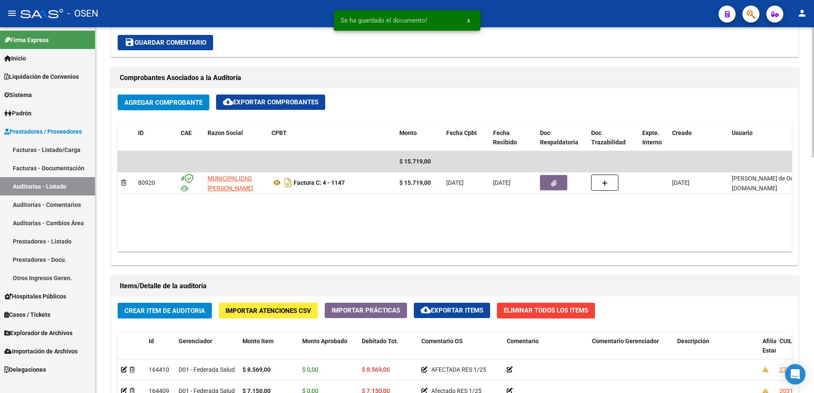
copy strong "15.719,00"
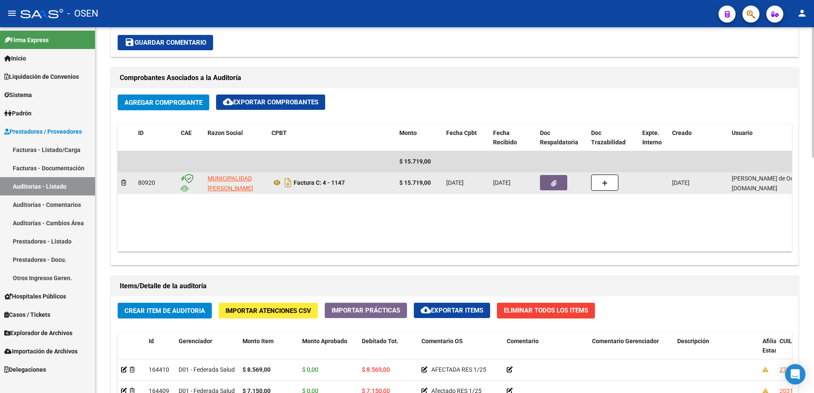
click at [543, 181] on button "button" at bounding box center [553, 182] width 27 height 15
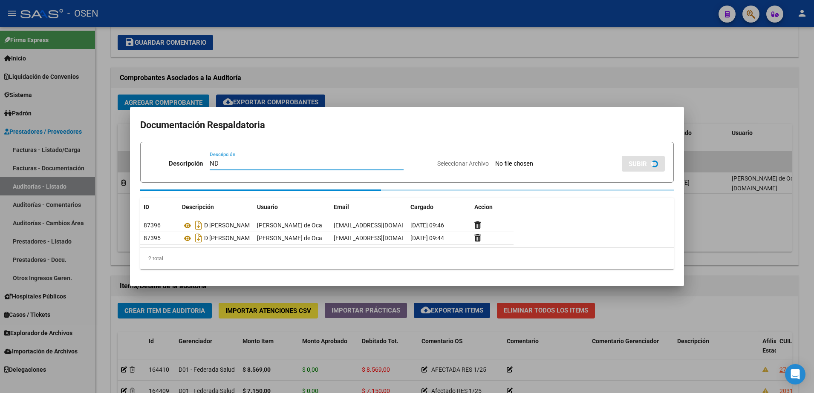
type input "ND"
click at [546, 161] on input "Seleccionar Archivo" at bounding box center [551, 164] width 113 height 8
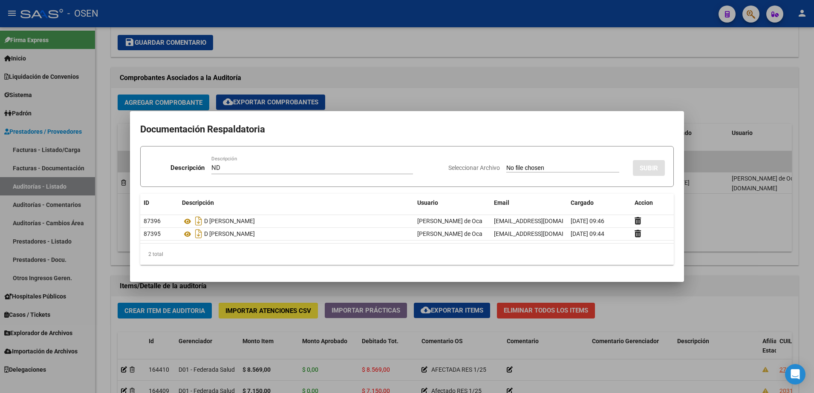
type input "C:\fakepath\NOTA DE DÉBITO 4 – 1147 .pdf"
click at [643, 163] on button "SUBIR" at bounding box center [649, 168] width 32 height 16
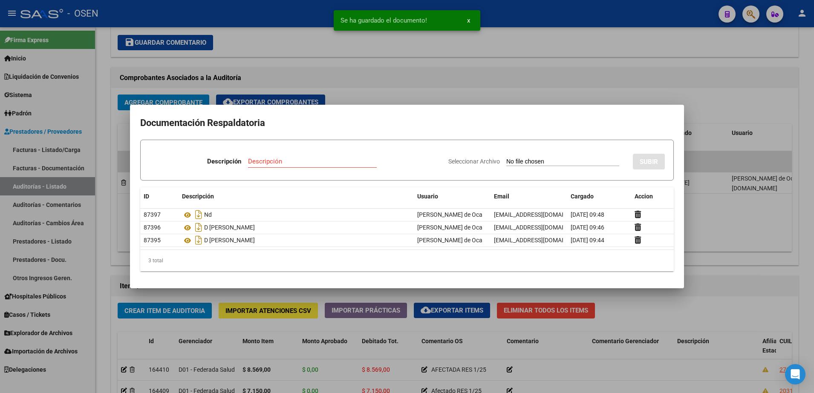
click at [300, 163] on input "Descripción" at bounding box center [312, 162] width 129 height 8
type input "D ENVIADO"
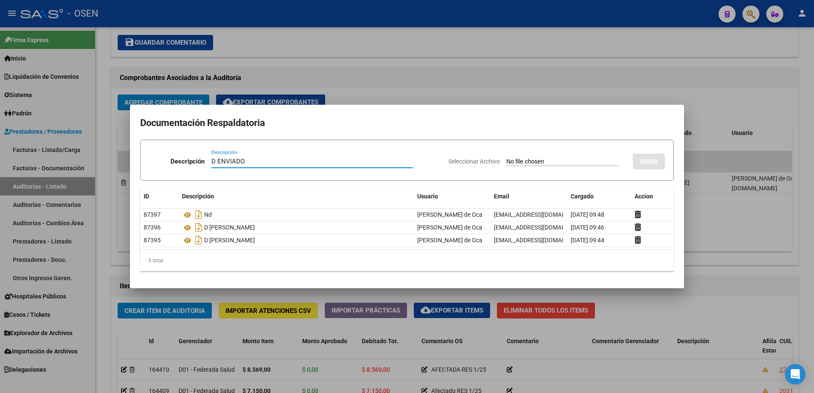
click at [566, 155] on div "Seleccionar Archivo SUBIR" at bounding box center [556, 160] width 216 height 26
click at [566, 162] on input "Seleccionar Archivo" at bounding box center [562, 162] width 113 height 8
type input "C:\fakepath\Captura de pantalla 2025-10-14 094829.png"
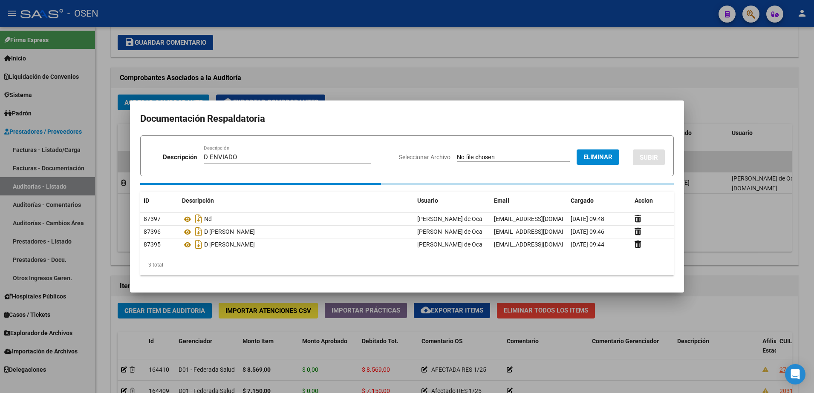
click at [648, 161] on span "SUBIR" at bounding box center [648, 158] width 18 height 8
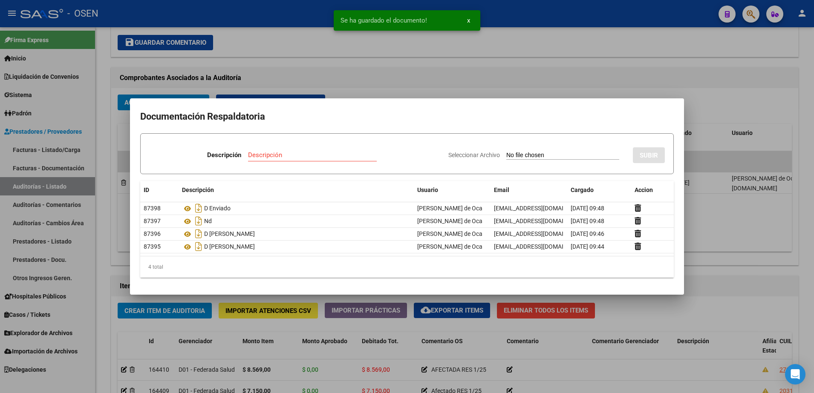
click at [754, 242] on div at bounding box center [407, 196] width 814 height 393
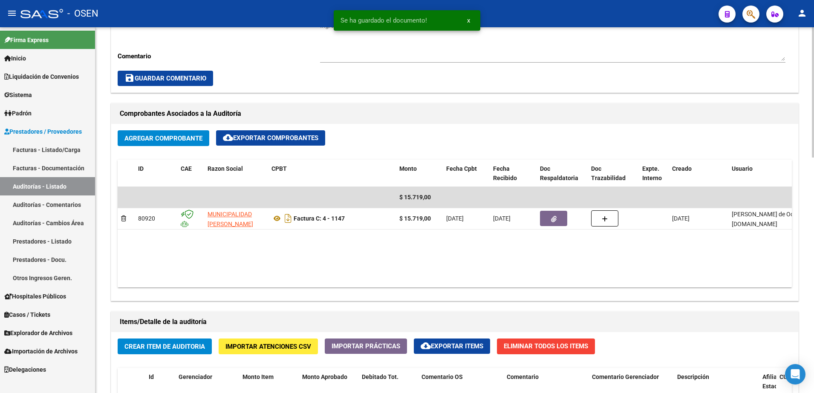
scroll to position [213, 0]
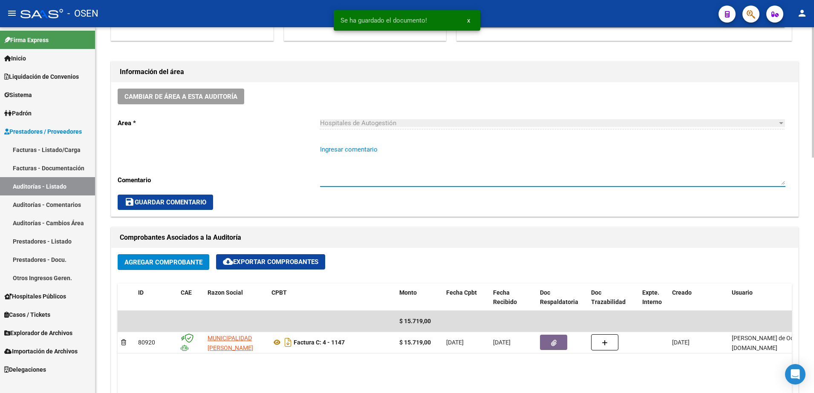
click at [363, 146] on textarea "Ingresar comentario" at bounding box center [552, 165] width 465 height 40
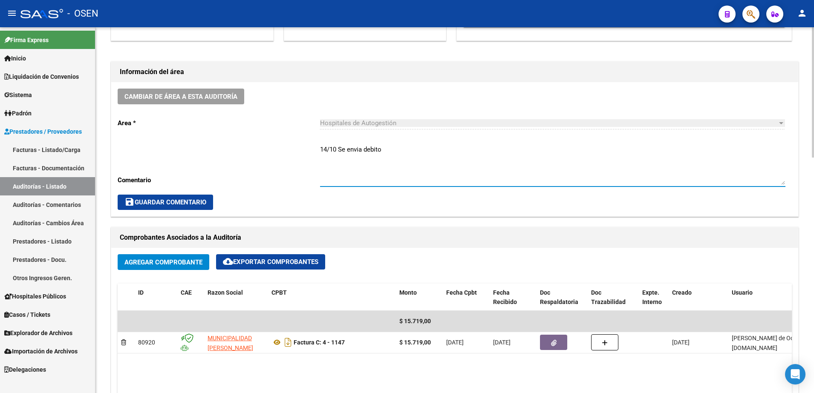
type textarea "14/10 Se envia debito"
click at [185, 204] on span "save Guardar Comentario" at bounding box center [165, 203] width 82 height 8
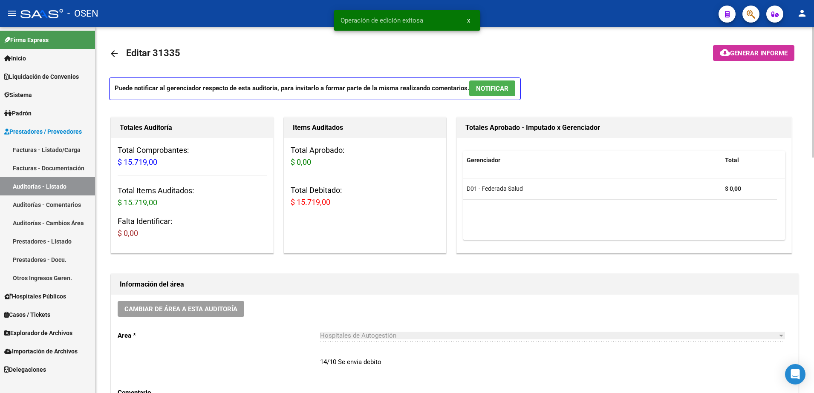
scroll to position [0, 0]
click at [118, 51] on mat-icon "arrow_back" at bounding box center [114, 54] width 10 height 10
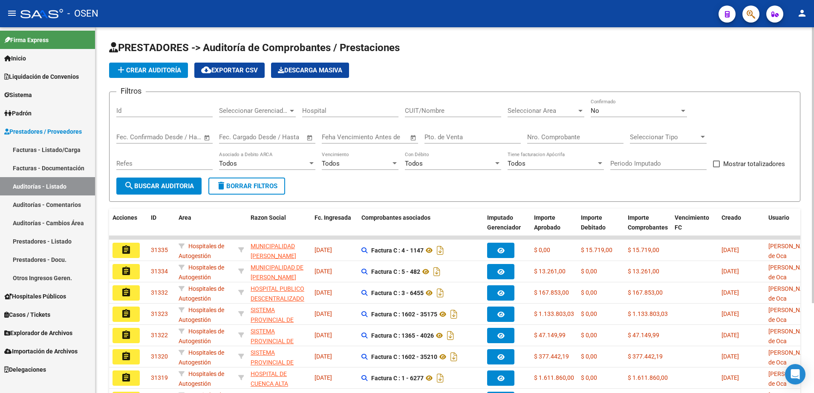
drag, startPoint x: 193, startPoint y: 67, endPoint x: 172, endPoint y: 67, distance: 21.3
click at [172, 67] on div "add Crear Auditoría cloud_download Exportar CSV Descarga Masiva" at bounding box center [454, 70] width 691 height 15
click at [172, 67] on span "add Crear Auditoría" at bounding box center [148, 70] width 65 height 8
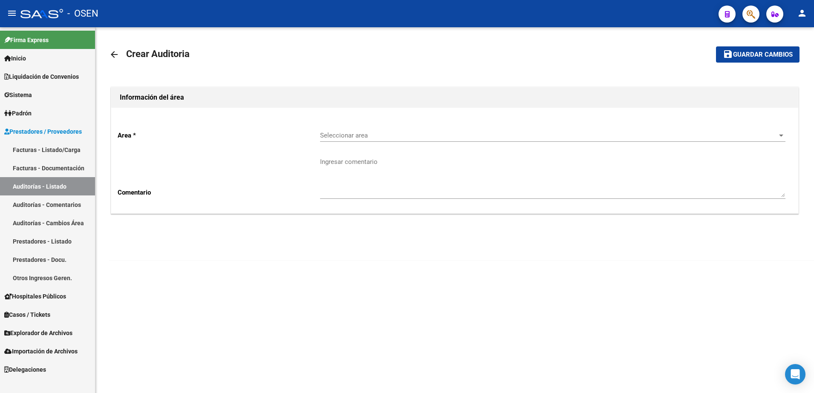
click at [375, 136] on span "Seleccionar area" at bounding box center [549, 136] width 458 height 8
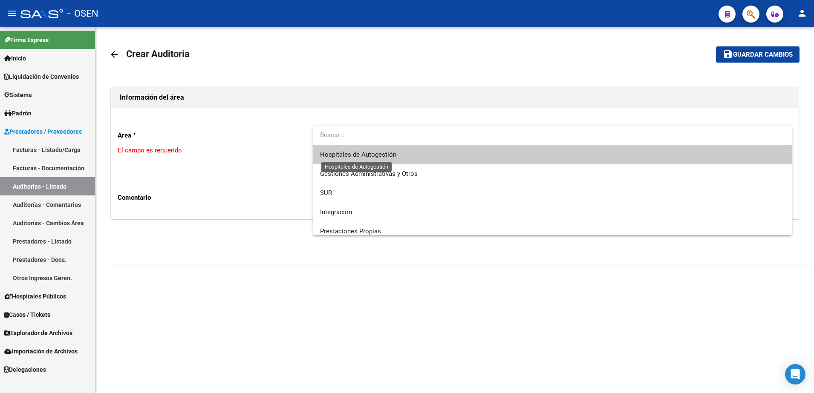
click at [377, 151] on span "Hospitales de Autogestión" at bounding box center [358, 155] width 76 height 8
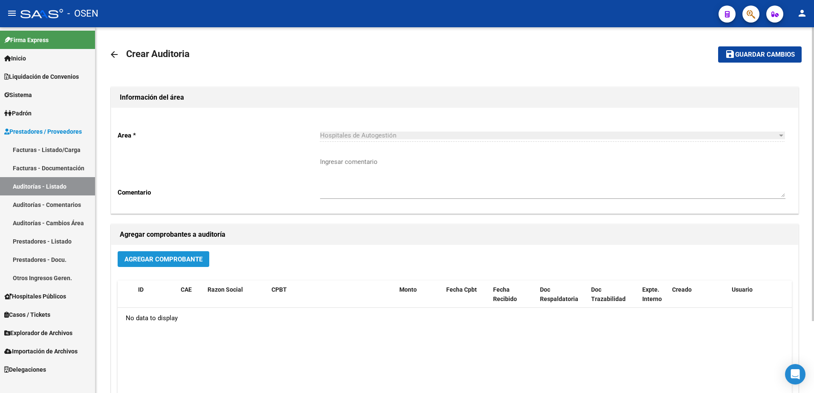
click at [182, 255] on span "Agregar Comprobante" at bounding box center [163, 259] width 78 height 8
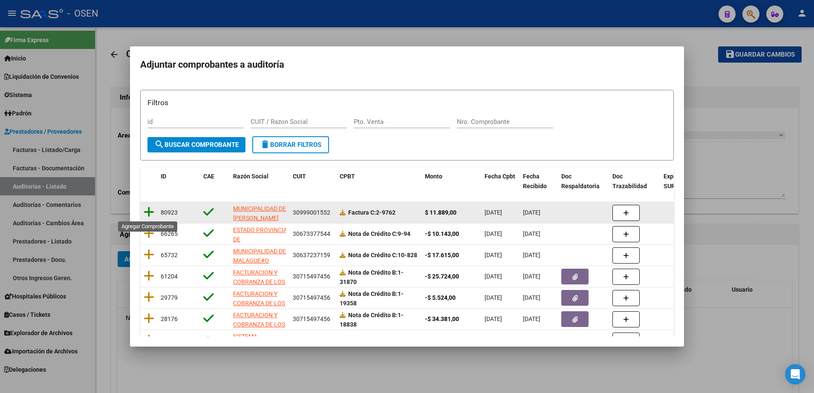
click at [148, 213] on icon at bounding box center [149, 212] width 11 height 12
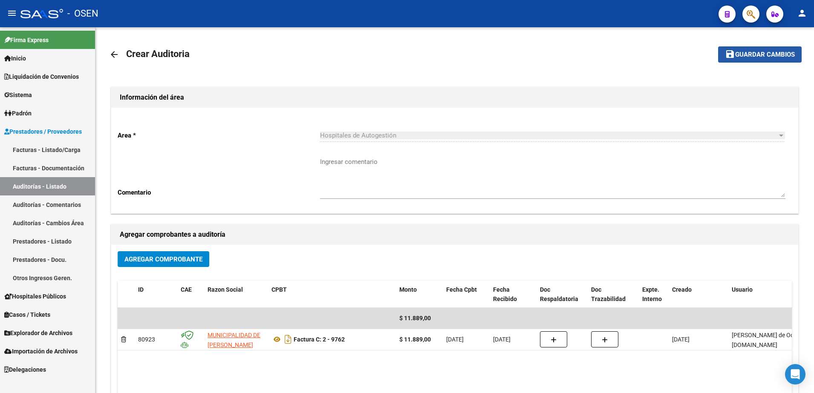
click at [745, 51] on span "Guardar cambios" at bounding box center [765, 55] width 60 height 8
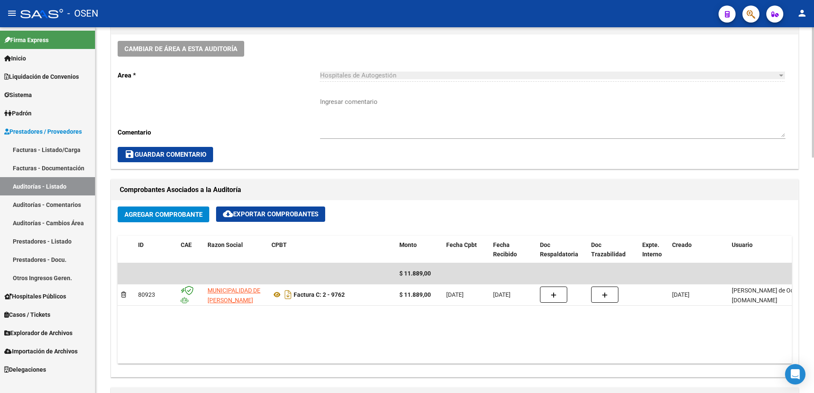
scroll to position [373, 0]
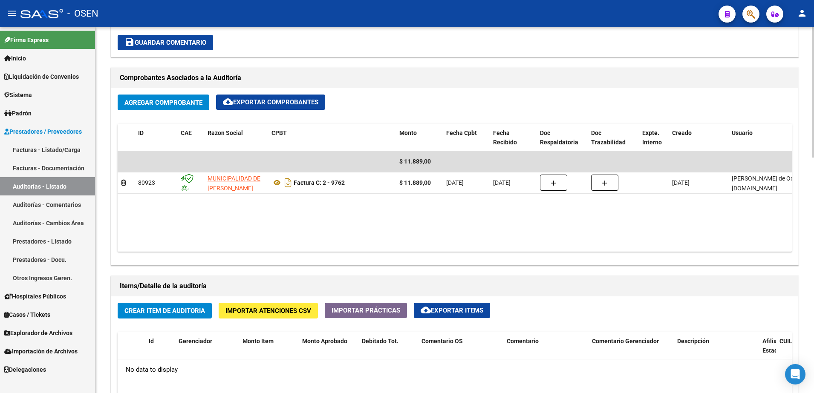
click at [173, 316] on button "Crear Item de Auditoria" at bounding box center [165, 311] width 94 height 16
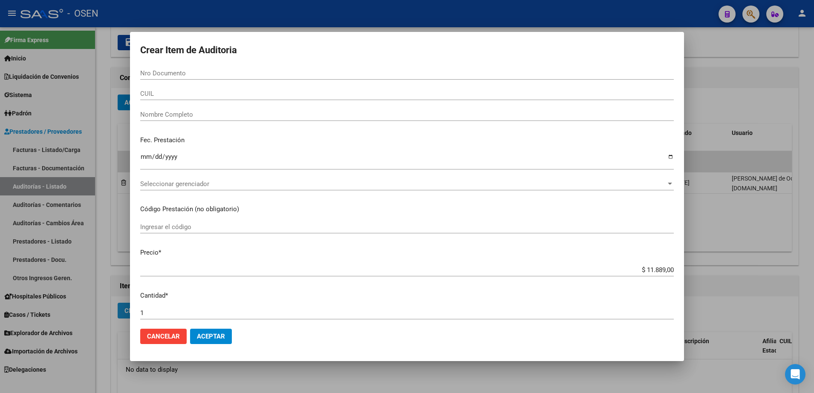
paste input "29066460"
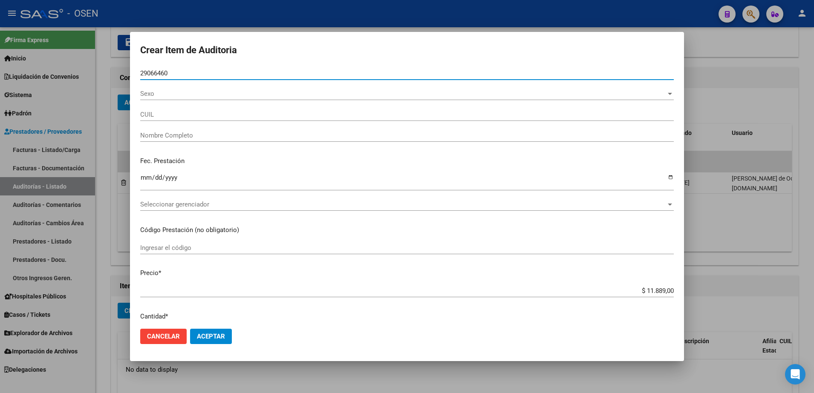
type input "29066460"
type input "20290664609"
type input "SANTILLAN MARTIN LUCAS"
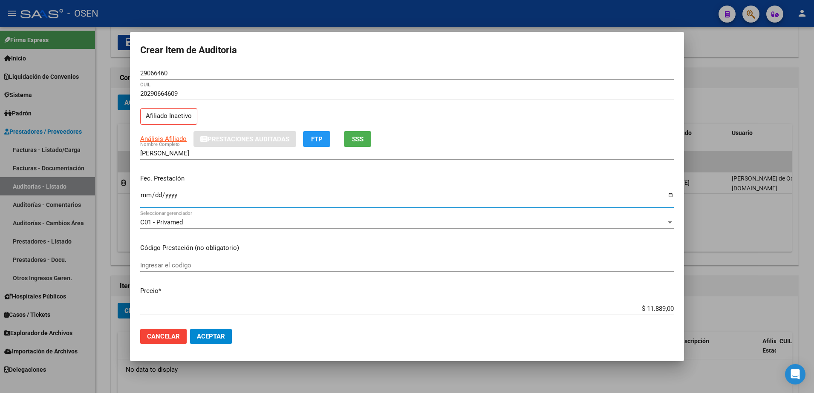
click at [147, 195] on input "Ingresar la fecha" at bounding box center [406, 199] width 533 height 14
type input "2202-02-10"
type input "2025-02-10"
click at [368, 130] on div "20290664609 CUIL Afiliado Inactivo" at bounding box center [406, 108] width 533 height 43
click at [163, 68] on div "29066460 Nro Documento" at bounding box center [406, 73] width 533 height 13
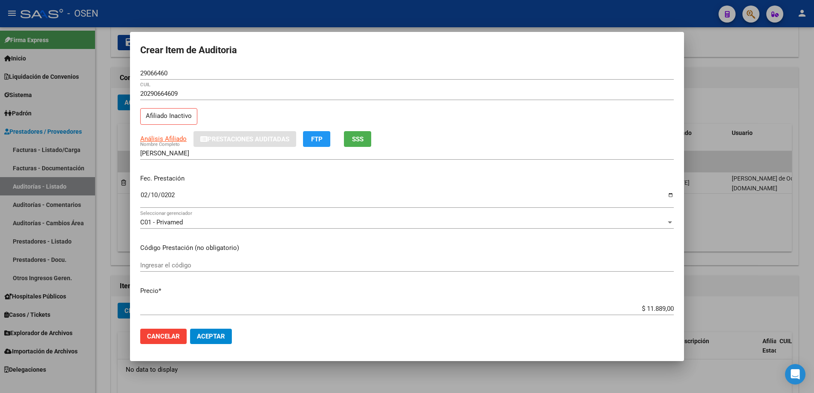
click at [163, 68] on div "29066460 Nro Documento" at bounding box center [406, 73] width 533 height 13
click at [163, 70] on input "29066460" at bounding box center [406, 73] width 533 height 8
click at [354, 141] on span "SSS" at bounding box center [358, 139] width 12 height 8
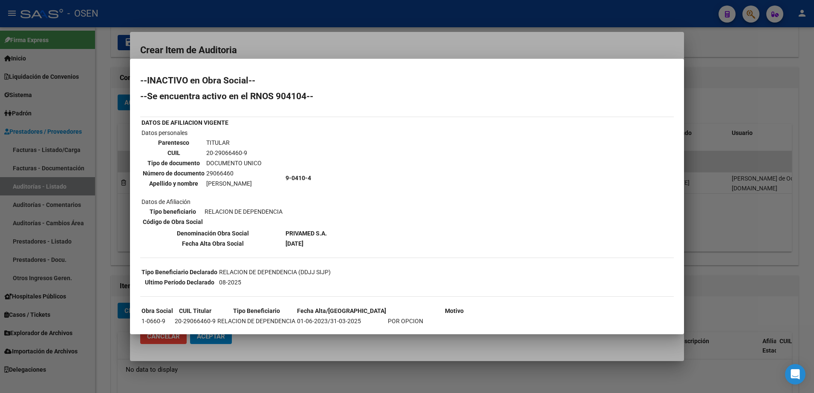
click at [344, 44] on div at bounding box center [407, 196] width 814 height 393
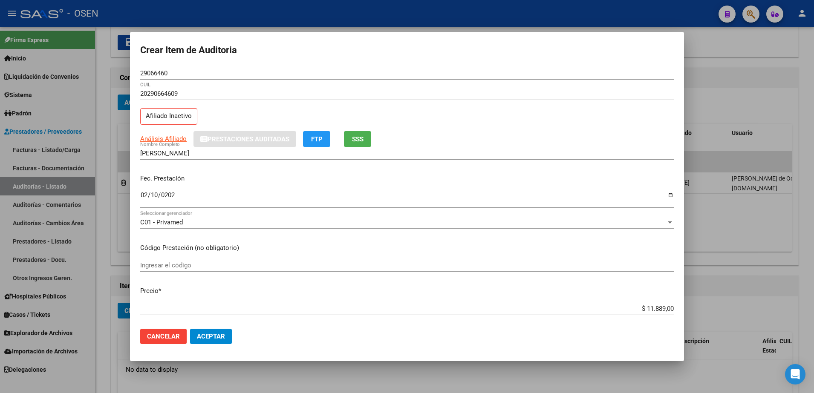
click at [159, 71] on input "29066460" at bounding box center [406, 73] width 533 height 8
click at [204, 154] on input "SANTILLAN MARTIN LUCAS" at bounding box center [406, 154] width 533 height 8
paste input "29066460"
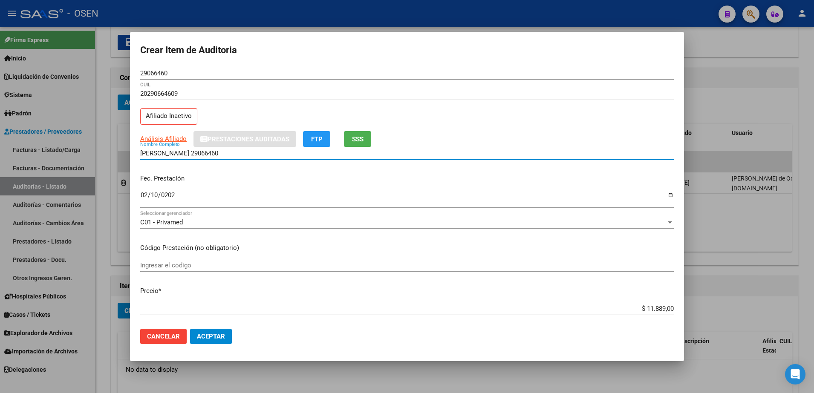
drag, startPoint x: 235, startPoint y: 154, endPoint x: 120, endPoint y: 155, distance: 114.6
click at [120, 155] on div "Crear Item de Auditoria 29066460 Nro Documento 20290664609 CUIL Afiliado Inacti…" at bounding box center [407, 196] width 814 height 393
click at [646, 309] on input "$ 11.889,00" at bounding box center [406, 309] width 533 height 8
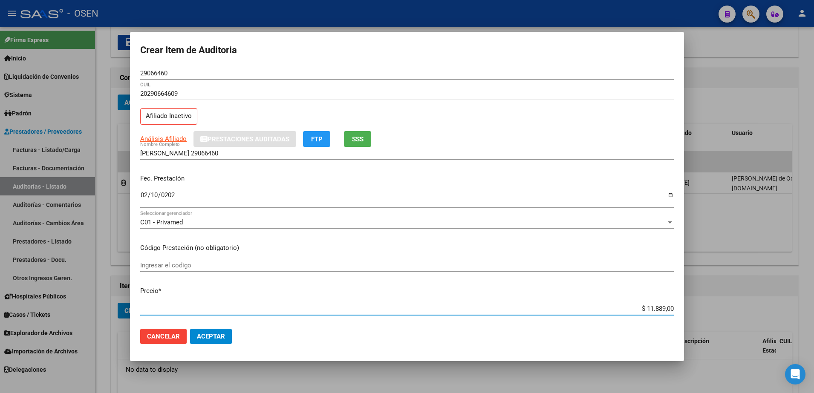
click at [646, 309] on input "$ 11.889,00" at bounding box center [406, 309] width 533 height 8
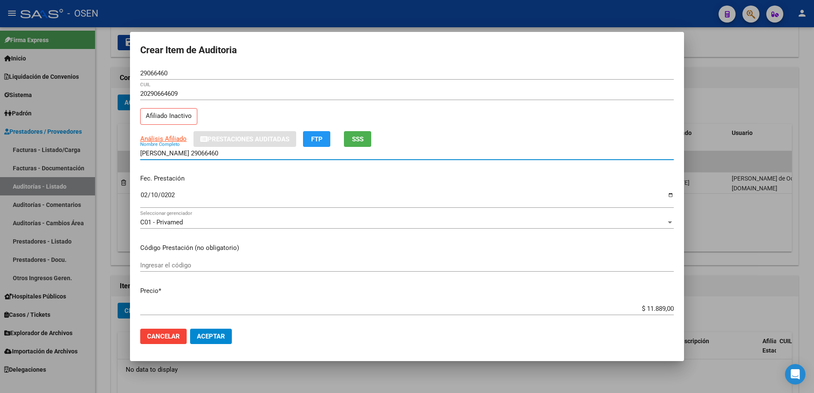
click at [218, 150] on input "SANTILLAN MARTIN 29066460" at bounding box center [406, 154] width 533 height 8
type input "SANTILLAN MARTIN"
click at [645, 305] on input "$ 11.889,00" at bounding box center [406, 309] width 533 height 8
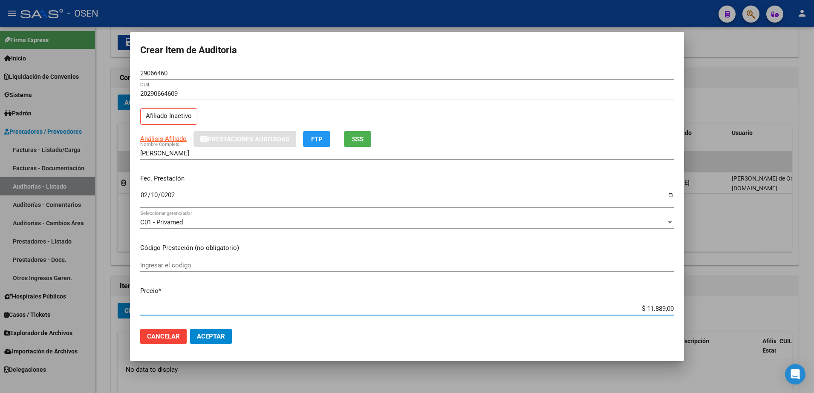
click at [645, 305] on input "$ 11.889,00" at bounding box center [406, 309] width 533 height 8
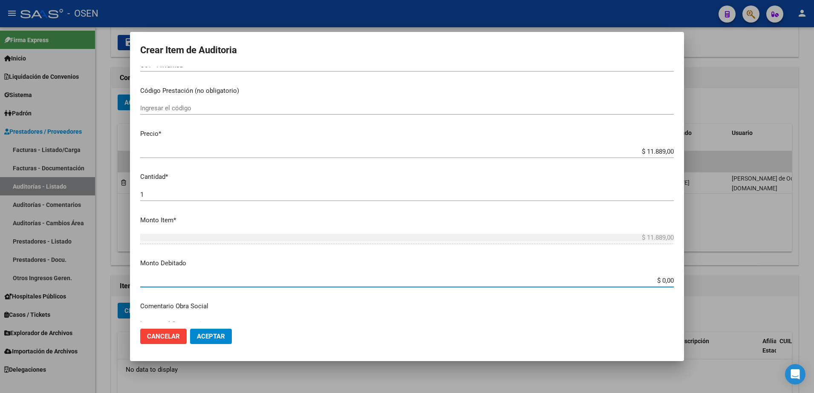
paste input "11.889"
type input "$ 11.889,00"
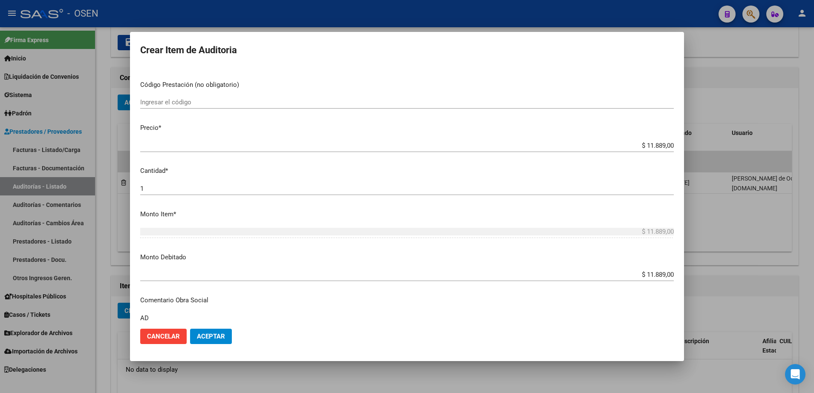
type textarea "A"
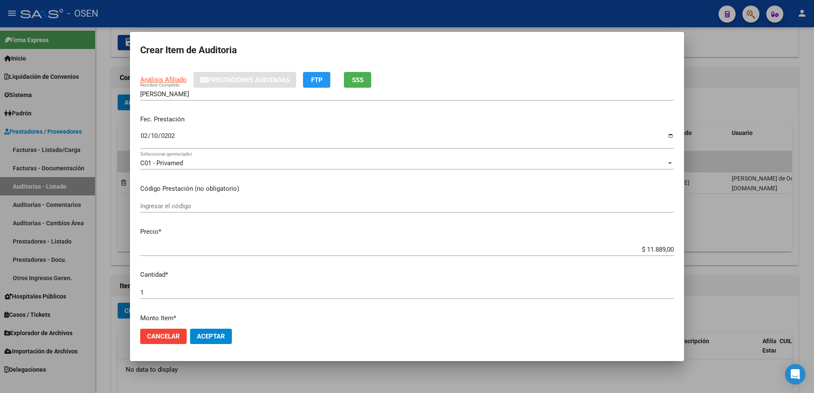
scroll to position [0, 0]
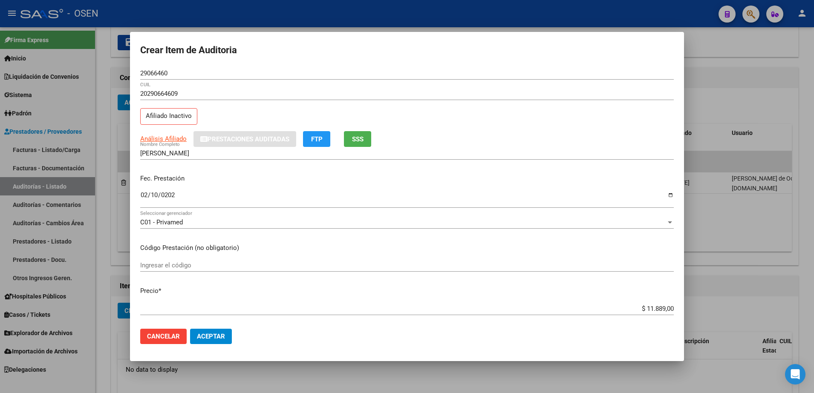
type textarea "Afectado RES 1/25"
drag, startPoint x: 202, startPoint y: 152, endPoint x: 110, endPoint y: 140, distance: 92.8
click at [110, 140] on div "Crear Item de Auditoria 29066460 Nro Documento 20290664609 CUIL Afiliado Inacti…" at bounding box center [407, 196] width 814 height 393
click at [205, 338] on span "Aceptar" at bounding box center [211, 337] width 28 height 8
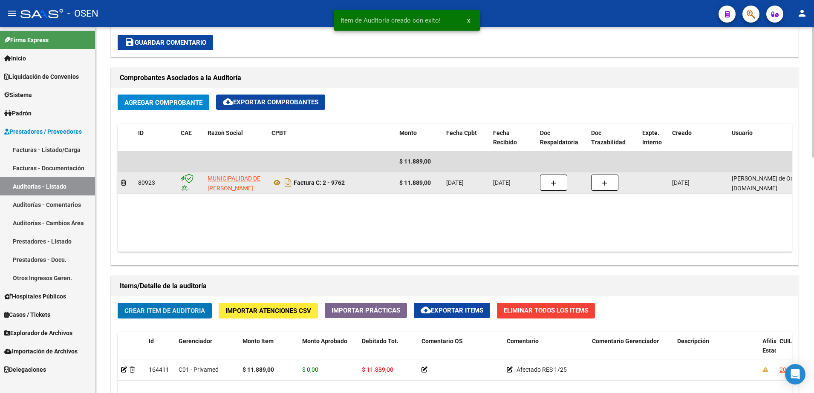
scroll to position [373, 0]
click at [556, 178] on button "button" at bounding box center [553, 183] width 27 height 16
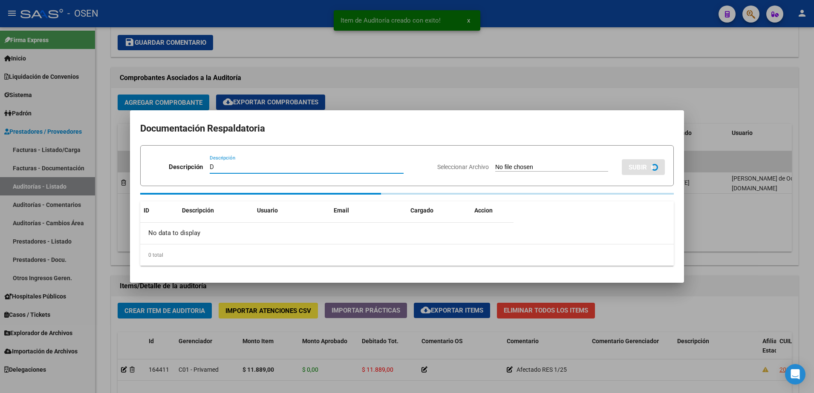
paste input "SANTILLAN MARTIN"
type input "D SANTILLAN MARTIN"
click at [515, 180] on form "Descripción D SANTILLAN MARTIN Descripción Seleccionar Archivo SUBIR" at bounding box center [406, 165] width 533 height 41
click at [529, 162] on div "Seleccionar Archivo SUBIR" at bounding box center [550, 166] width 227 height 26
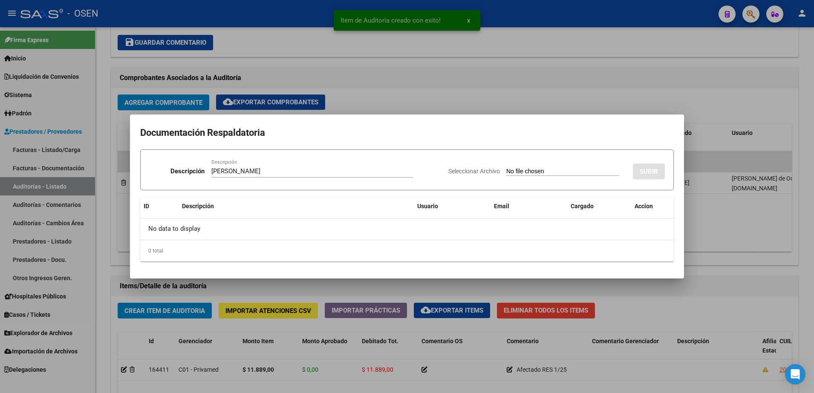
click at [529, 164] on div "Seleccionar Archivo SUBIR" at bounding box center [556, 170] width 216 height 26
click at [527, 169] on input "Seleccionar Archivo" at bounding box center [562, 172] width 113 height 8
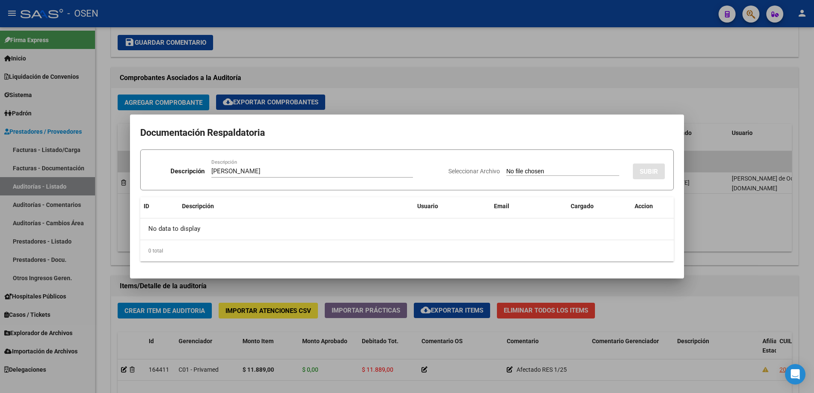
type input "C:\fakepath\SANTILLAN MARTIN LUCAS.png"
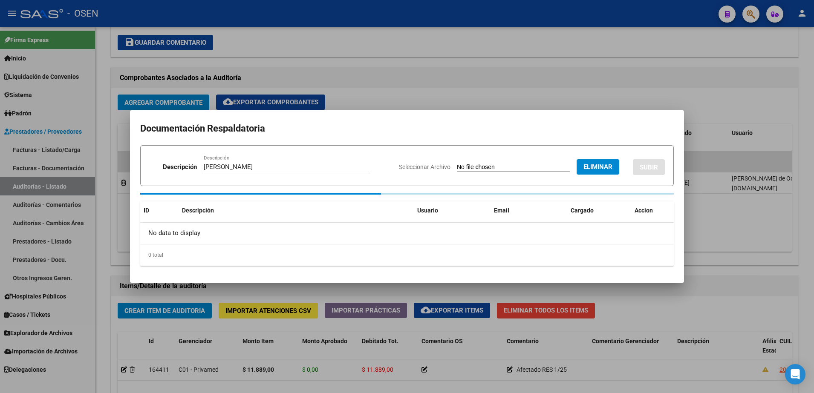
click at [656, 182] on form "Descripción D SANTILLAN MARTIN Descripción Seleccionar Archivo Eliminar SUBIR" at bounding box center [406, 165] width 533 height 41
click at [645, 165] on button "SUBIR" at bounding box center [649, 167] width 32 height 16
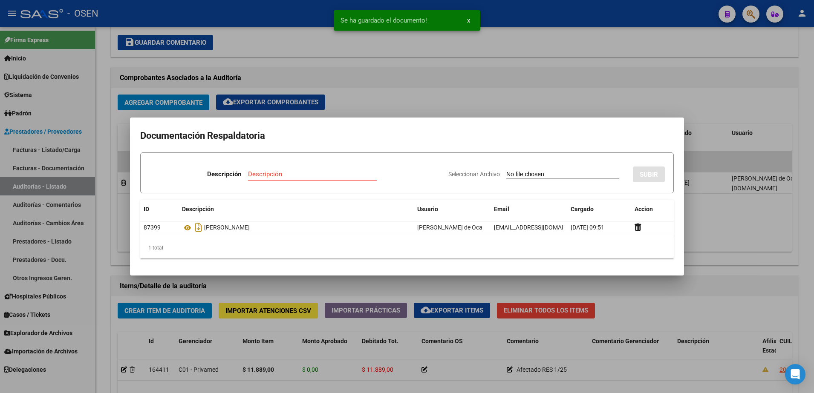
click at [756, 243] on div at bounding box center [407, 196] width 814 height 393
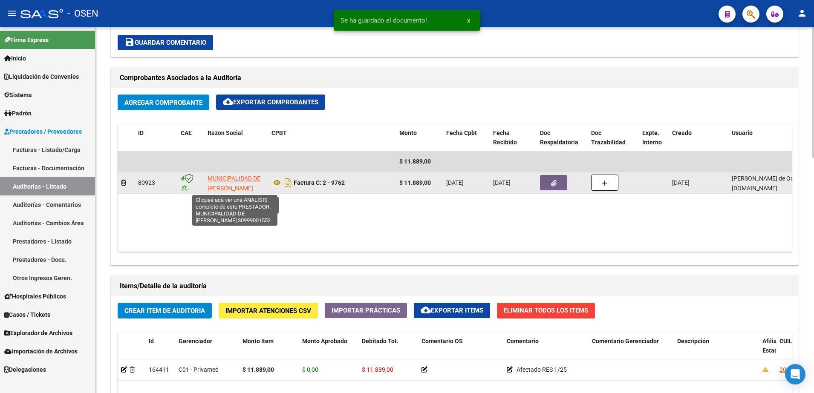
click at [217, 184] on span "MUNICIPALIDAD DE [GEOGRAPHIC_DATA]" at bounding box center [233, 183] width 53 height 17
type textarea "30999001552"
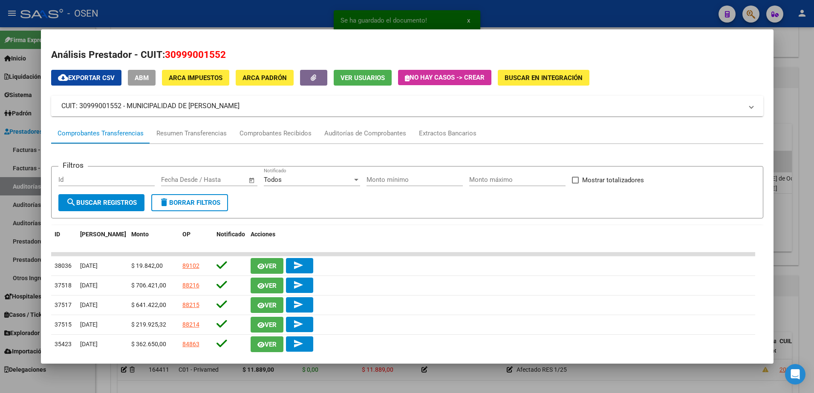
drag, startPoint x: 130, startPoint y: 101, endPoint x: 252, endPoint y: 106, distance: 122.3
click at [252, 106] on mat-panel-title "CUIT: 30999001552 - MUNICIPALIDAD DE LOMAS DE ZAMORA" at bounding box center [401, 106] width 681 height 10
copy mat-panel-title "MUNICIPALIDAD DE [GEOGRAPHIC_DATA]"
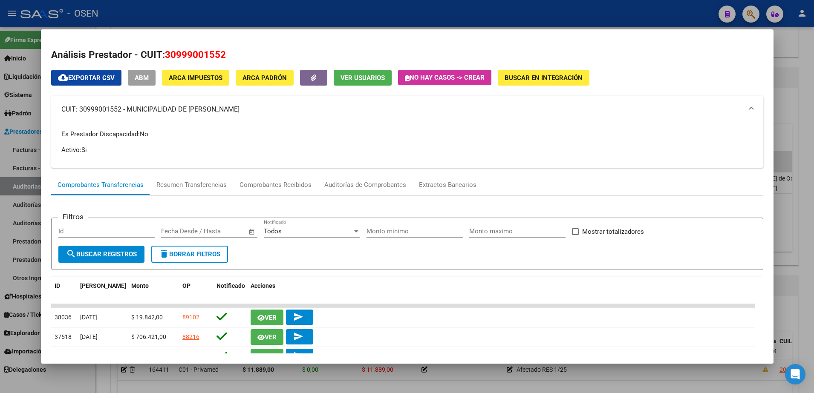
click at [789, 236] on div at bounding box center [407, 196] width 814 height 393
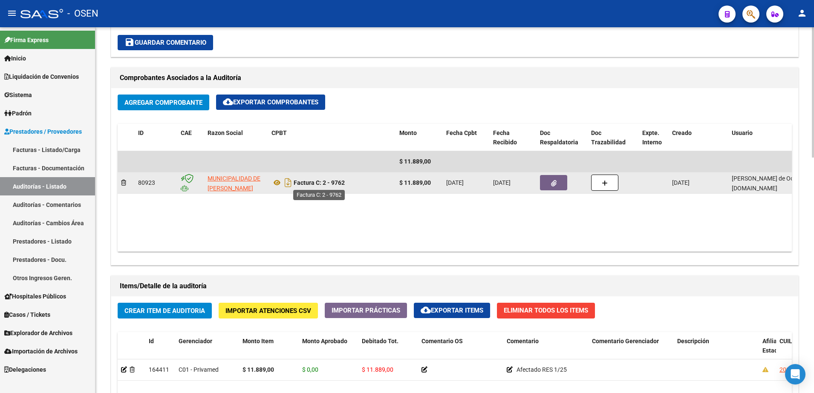
drag, startPoint x: 358, startPoint y: 187, endPoint x: 322, endPoint y: 186, distance: 35.8
click at [322, 186] on div "Factura C: 2 - 9762" at bounding box center [331, 183] width 121 height 14
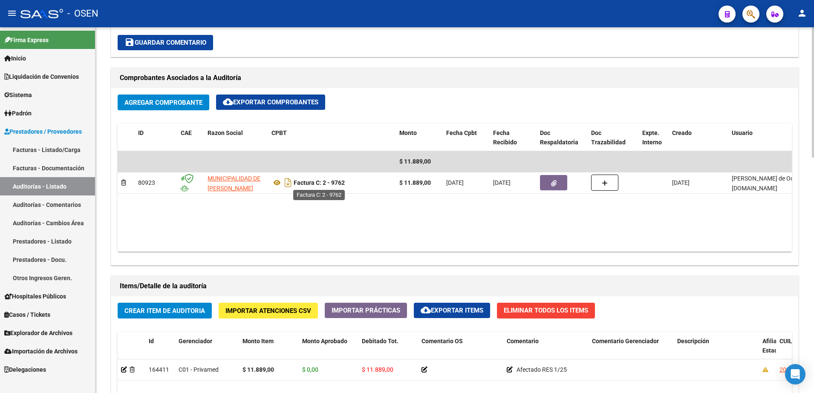
copy strong "2 - 9762"
click at [446, 227] on datatable-body "$ 11.889,00 80923 MUNICIPALIDAD DE LOMAS DE ZAMORA Factura C: 2 - 9762 $ 11.889…" at bounding box center [455, 201] width 674 height 101
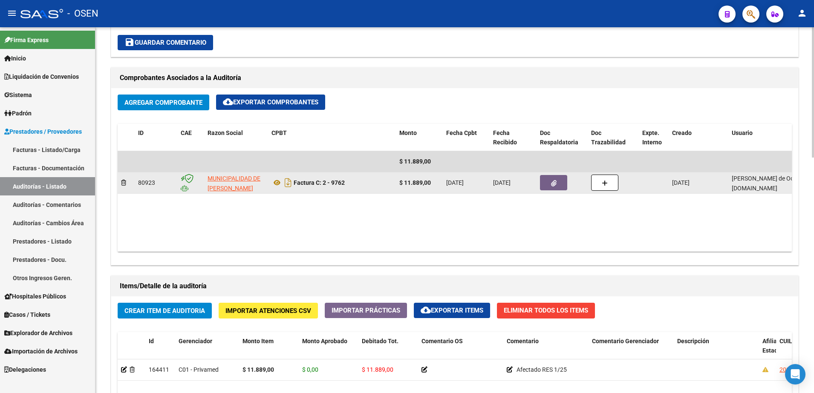
click at [562, 190] on button "button" at bounding box center [553, 182] width 27 height 15
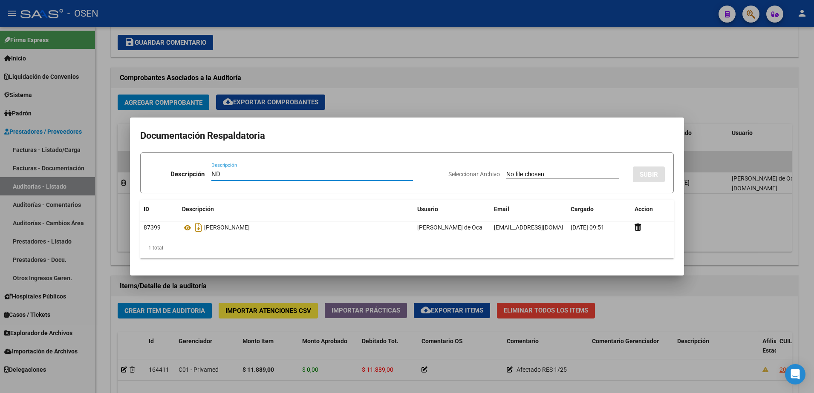
type input "ND"
click at [550, 173] on input "Seleccionar Archivo" at bounding box center [562, 175] width 113 height 8
type input "C:\fakepath\NOTA DE DÉBITO 2 - 9762.pdf"
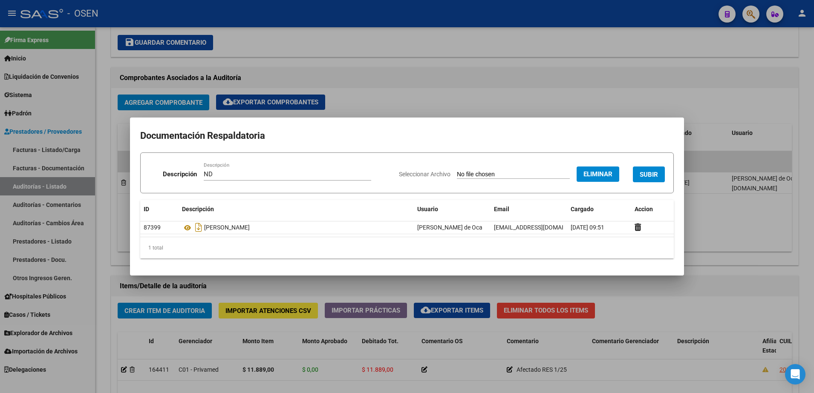
click at [655, 168] on button "SUBIR" at bounding box center [649, 175] width 32 height 16
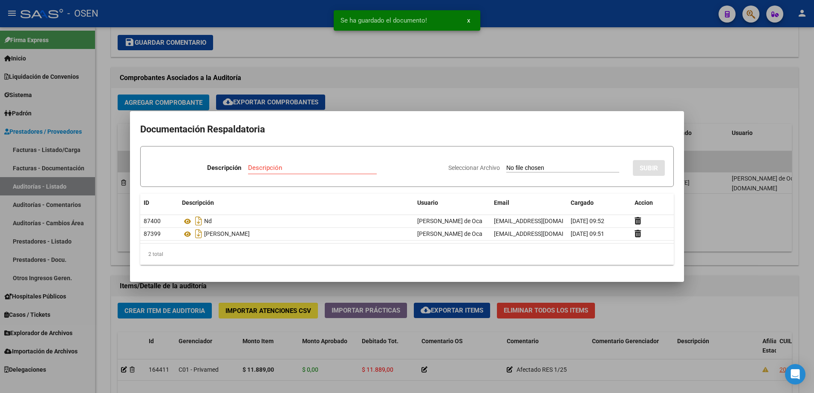
click at [283, 173] on div "Descripción" at bounding box center [312, 167] width 129 height 13
type input "D ENVIADO"
click at [584, 171] on input "Seleccionar Archivo" at bounding box center [562, 168] width 113 height 8
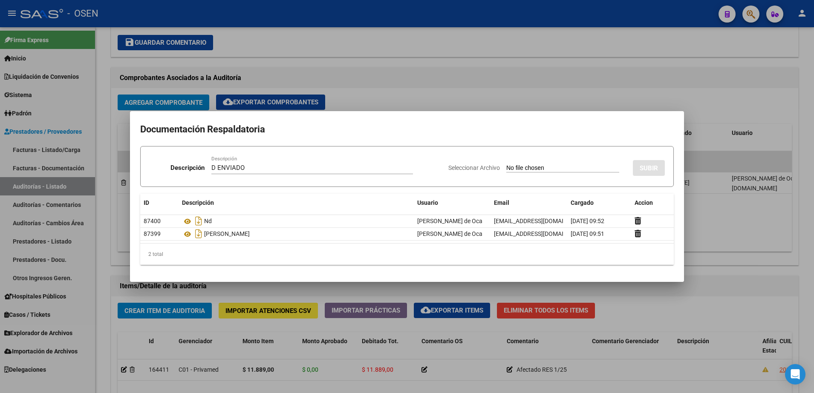
type input "C:\fakepath\Captura de pantalla 2025-10-14 095241.png"
click at [637, 162] on button "SUBIR" at bounding box center [649, 168] width 32 height 16
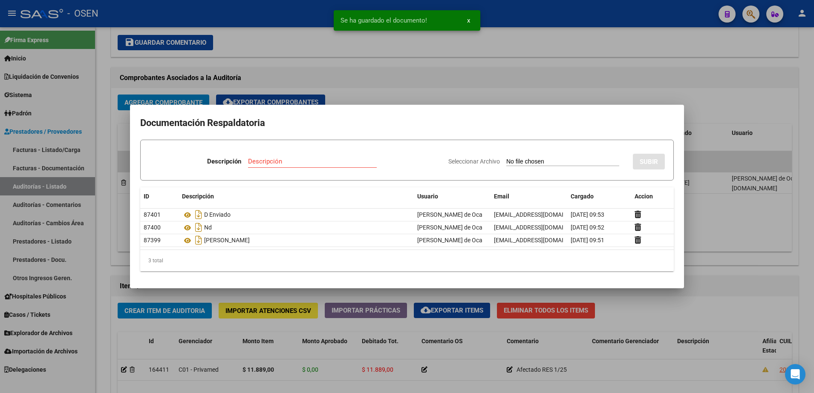
click at [749, 268] on div at bounding box center [407, 196] width 814 height 393
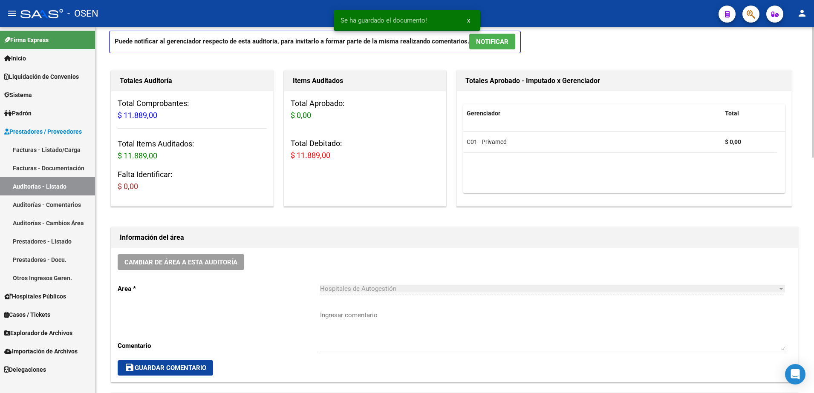
scroll to position [0, 0]
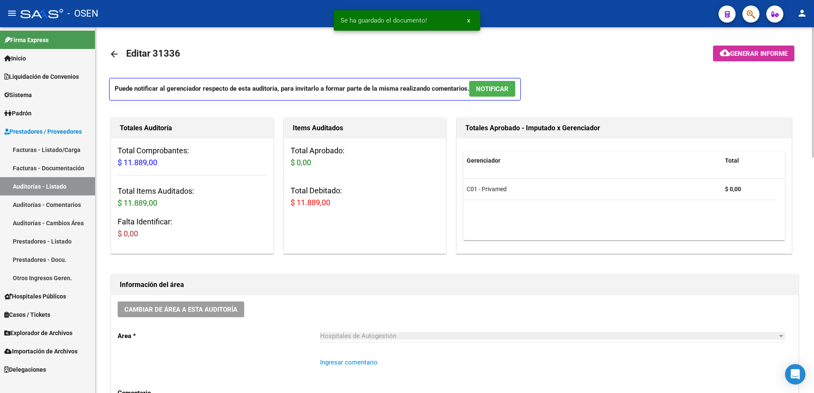
click at [363, 361] on textarea "Ingresar comentario" at bounding box center [552, 378] width 465 height 40
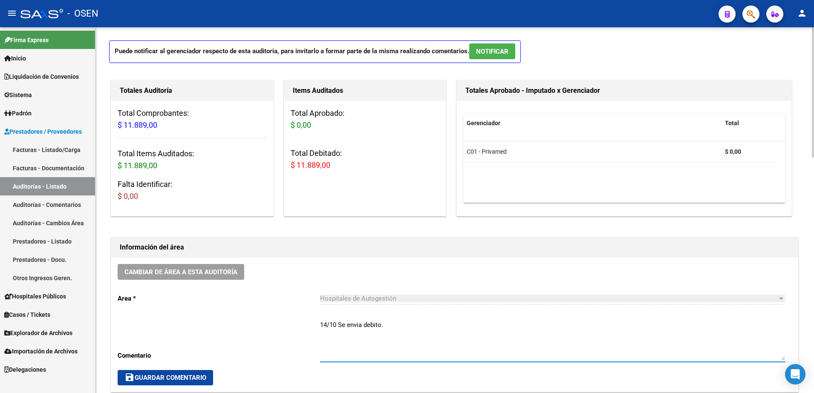
scroll to position [53, 0]
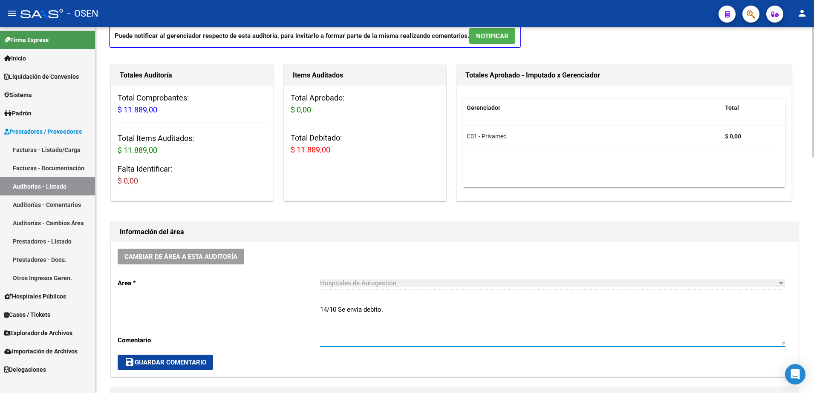
type textarea "14/10 Se envia debito."
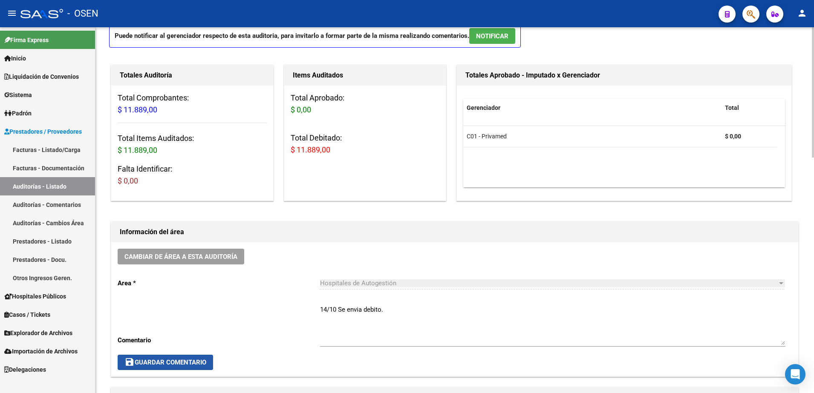
click at [192, 356] on button "save Guardar Comentario" at bounding box center [165, 362] width 95 height 15
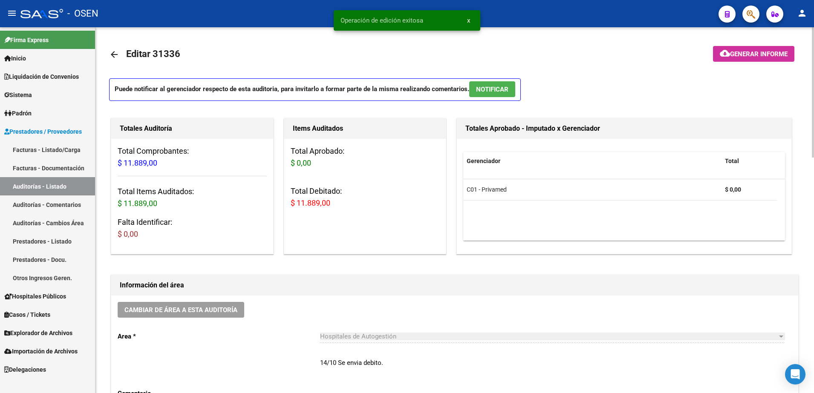
click at [115, 60] on link "arrow_back" at bounding box center [117, 54] width 17 height 20
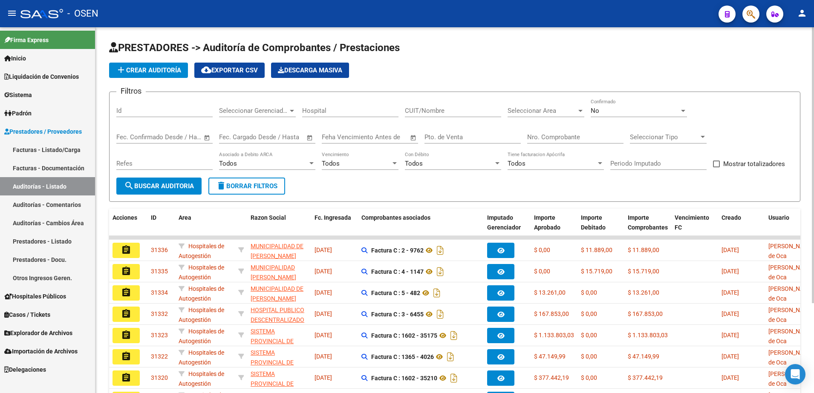
click at [174, 79] on app-list-header "PRESTADORES -> Auditoría de Comprobantes / Prestaciones add Crear Auditoría clo…" at bounding box center [454, 121] width 691 height 161
click at [175, 73] on span "add Crear Auditoría" at bounding box center [148, 70] width 65 height 8
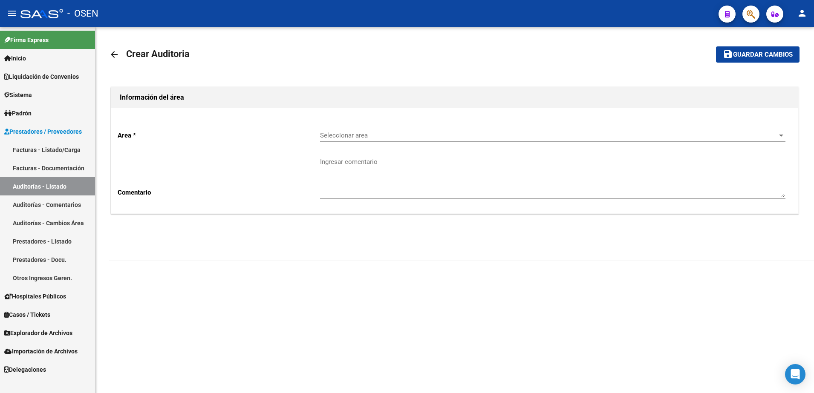
click at [371, 139] on div "Seleccionar area Seleccionar area" at bounding box center [552, 133] width 465 height 18
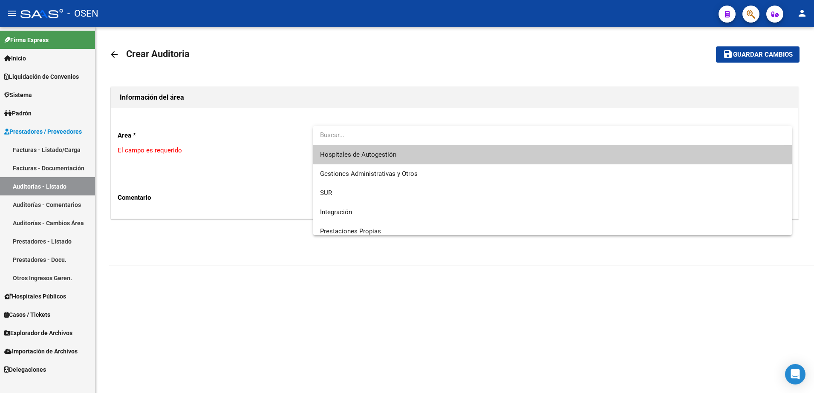
click at [373, 156] on span "Hospitales de Autogestión" at bounding box center [358, 155] width 76 height 8
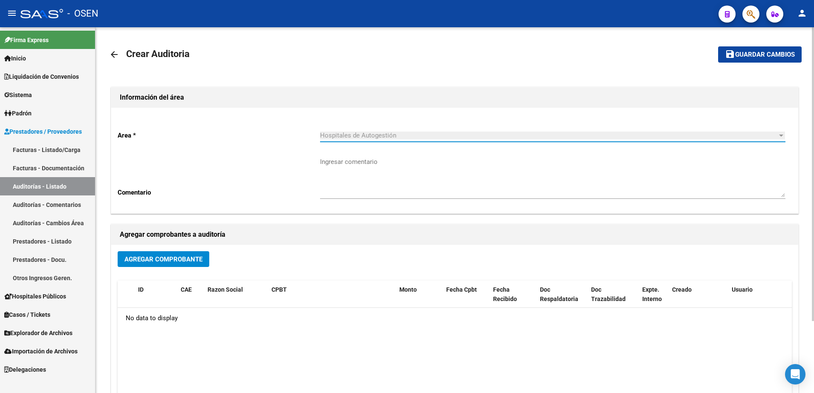
click at [195, 256] on span "Agregar Comprobante" at bounding box center [163, 260] width 78 height 8
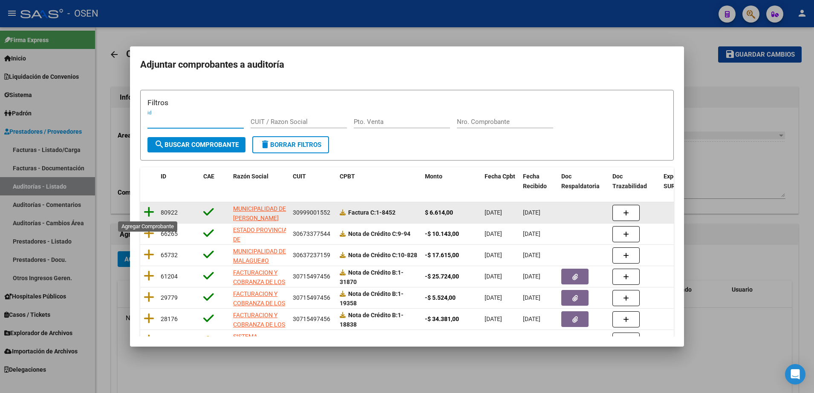
click at [149, 212] on icon at bounding box center [149, 212] width 11 height 12
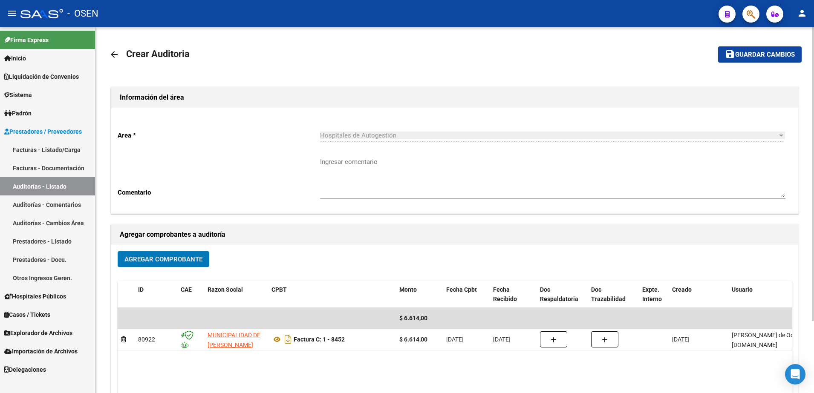
click at [805, 51] on div "arrow_back Crear Auditoria save Guardar cambios Información del área Area * Hos…" at bounding box center [454, 254] width 718 height 455
click at [786, 54] on span "Guardar cambios" at bounding box center [765, 55] width 60 height 8
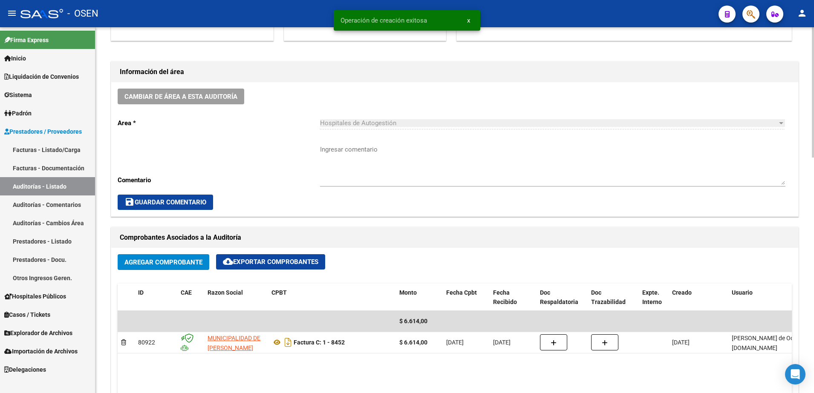
scroll to position [319, 0]
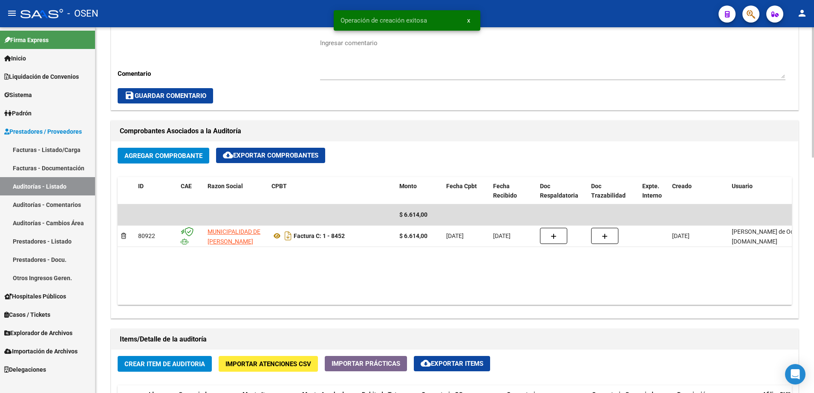
click at [210, 357] on button "Crear Item de Auditoria" at bounding box center [165, 364] width 94 height 16
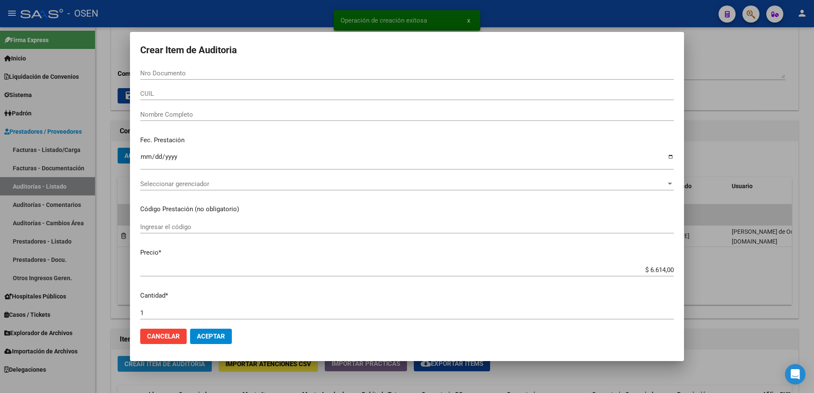
paste input "30455723"
type input "30455723"
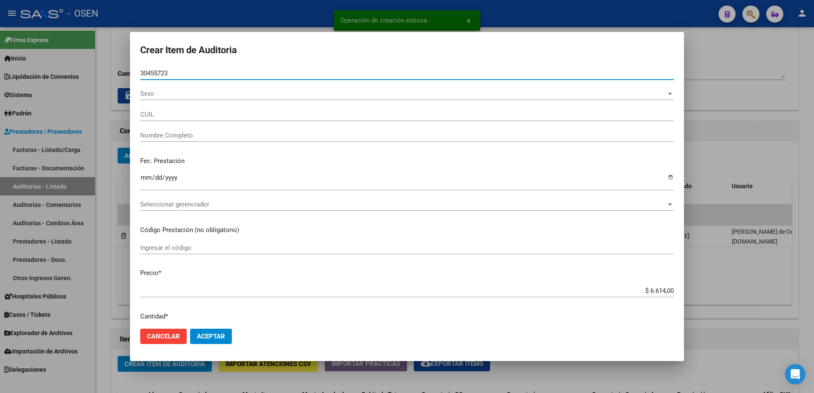
type input "20304557231"
type input "MAGLIOCCO ANGEL ADRIAN"
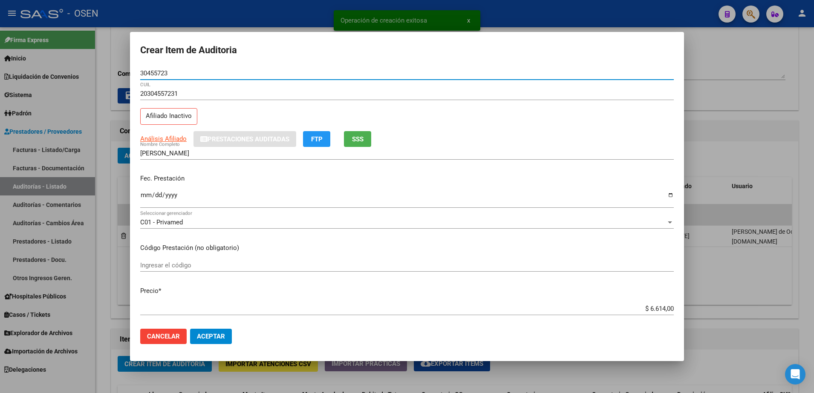
type input "30455723"
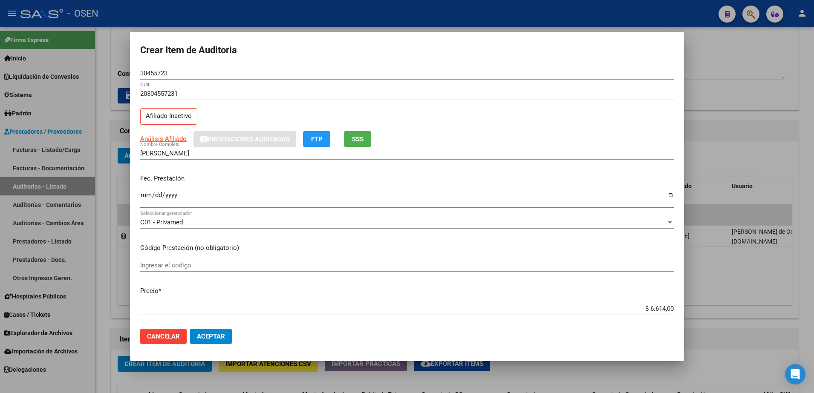
click at [141, 193] on input "Ingresar la fecha" at bounding box center [406, 199] width 533 height 14
type input "2024-08-26"
click at [159, 75] on input "30455723" at bounding box center [406, 73] width 533 height 8
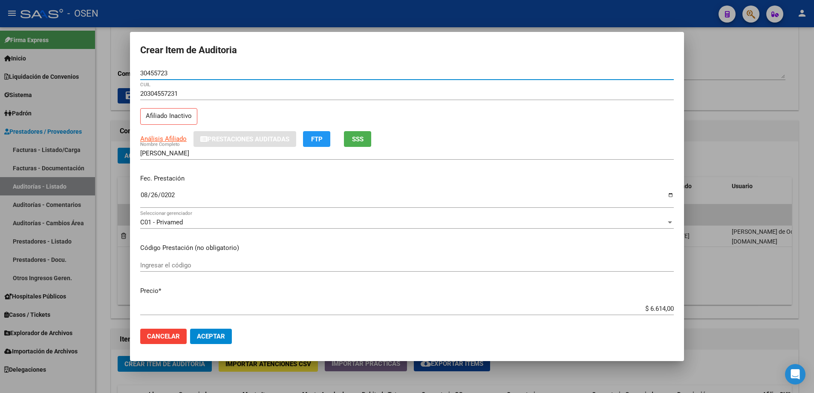
click at [158, 75] on input "30455723" at bounding box center [406, 73] width 533 height 8
click at [205, 153] on input "MAGLIOCCO ANGEL ADRIAN" at bounding box center [406, 154] width 533 height 8
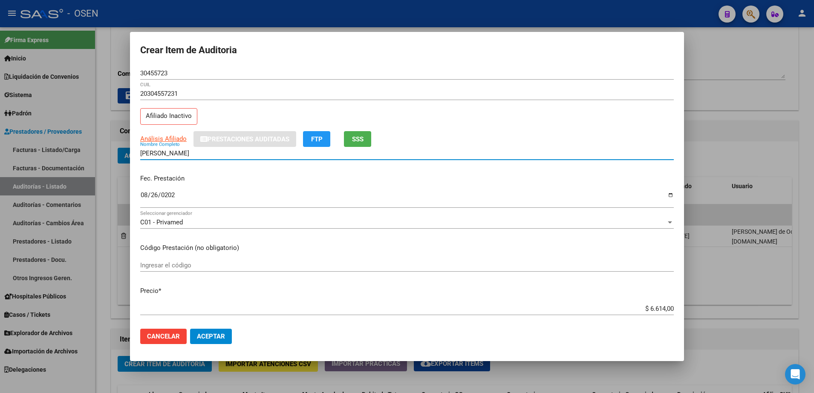
click at [205, 153] on input "MAGLIOCCO ANGEL ADRIAN" at bounding box center [406, 154] width 533 height 8
paste input "30455723"
drag, startPoint x: 239, startPoint y: 152, endPoint x: 132, endPoint y: 146, distance: 107.5
click at [132, 146] on mat-dialog-content "30455723 Nro Documento 20304557231 CUIL Afiliado Inactivo Análisis Afiliado Pre…" at bounding box center [407, 195] width 554 height 256
click at [650, 313] on div "$ 6.614,00 Ingresar el precio" at bounding box center [406, 308] width 533 height 13
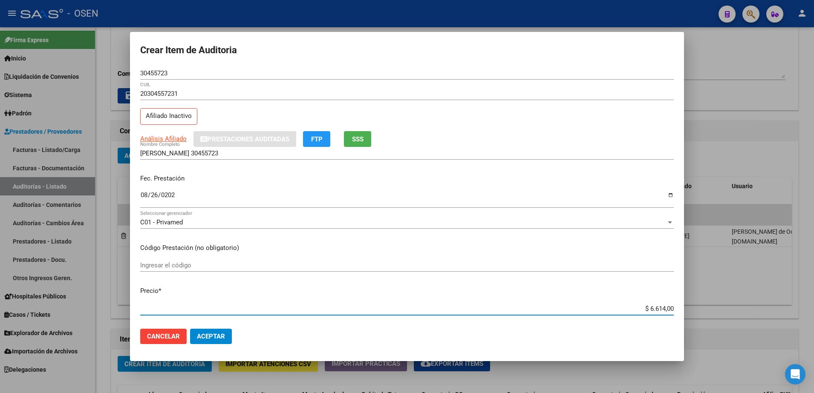
click at [650, 313] on div "$ 6.614,00 Ingresar el precio" at bounding box center [406, 308] width 533 height 13
click at [650, 312] on input "$ 6.614,00" at bounding box center [406, 309] width 533 height 8
click at [650, 309] on input "$ 6.614,00" at bounding box center [406, 309] width 533 height 8
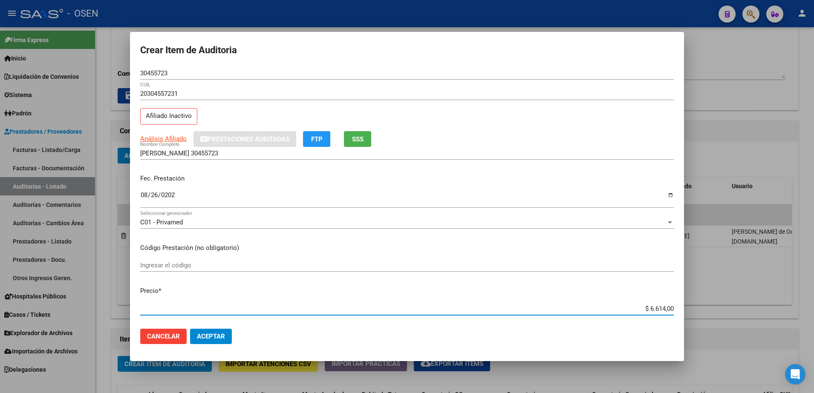
click at [225, 155] on input "MAGLIOCCO ANGEL 30455723" at bounding box center [406, 154] width 533 height 8
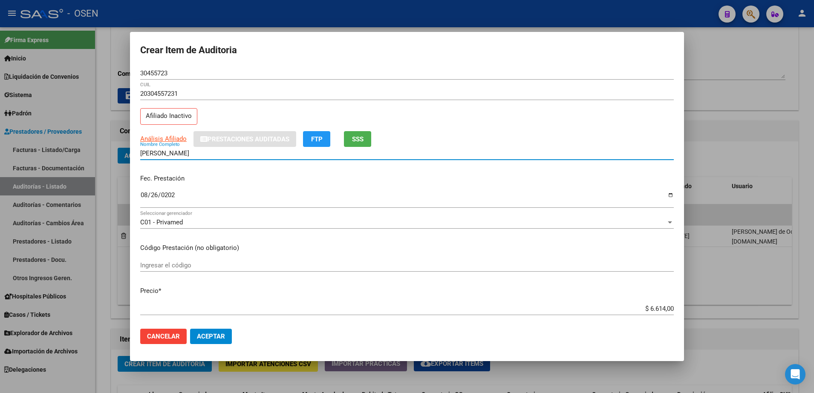
type input "MAGLIOCCO ANGEL"
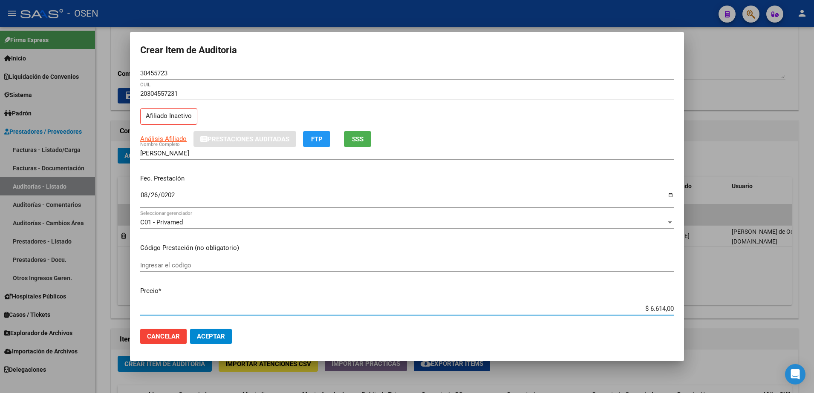
click at [656, 306] on input "$ 6.614,00" at bounding box center [406, 309] width 533 height 8
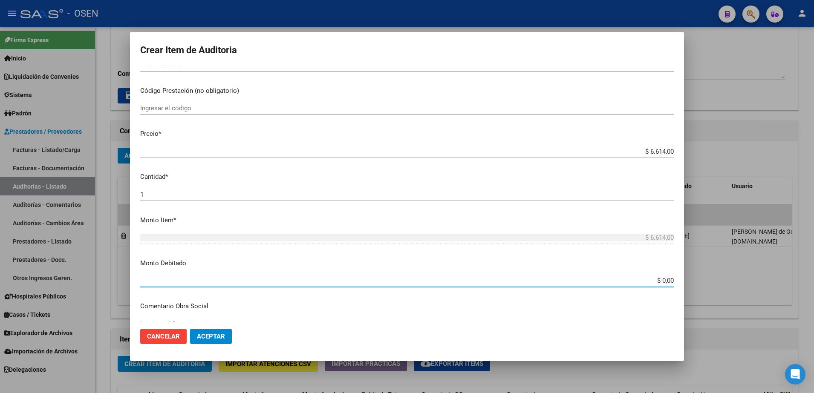
paste input "6.614"
type input "$ 6.614,00"
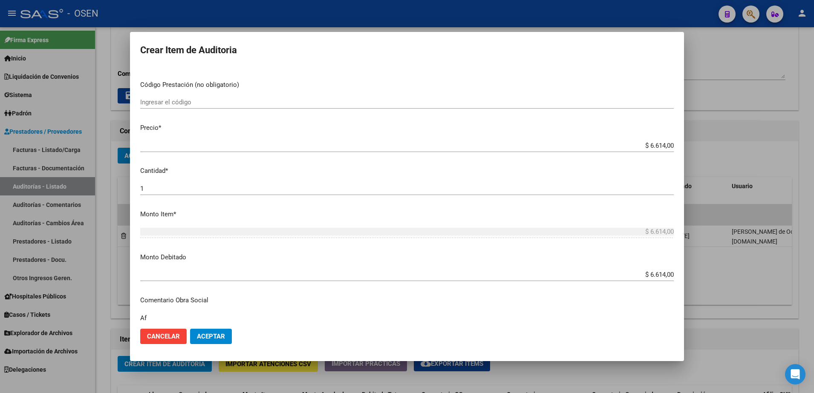
type textarea "A"
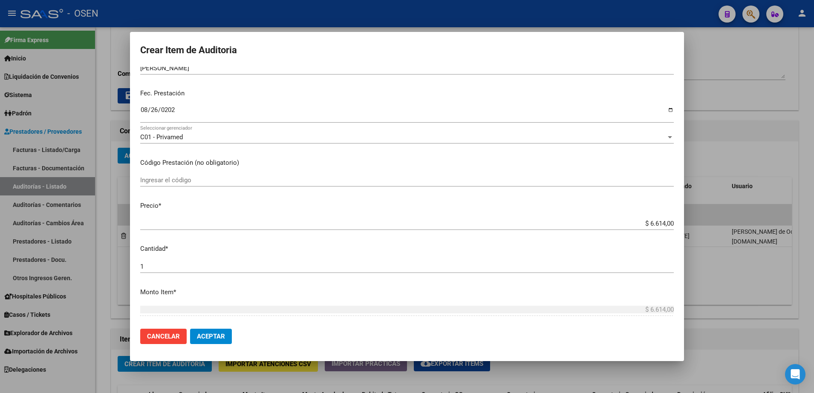
scroll to position [0, 0]
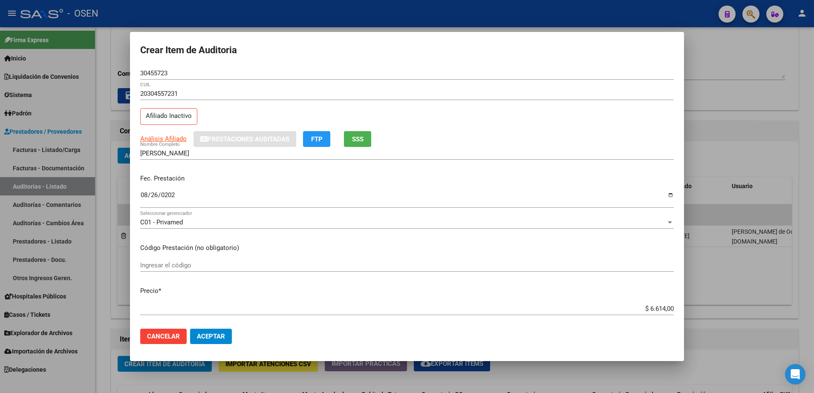
type textarea "Afectado RES 1/25"
drag, startPoint x: 127, startPoint y: 138, endPoint x: 102, endPoint y: 134, distance: 25.5
click at [102, 134] on div "Crear Item de Auditoria 30455723 Nro Documento 20304557231 CUIL Afiliado Inacti…" at bounding box center [407, 196] width 814 height 393
click at [222, 333] on span "Aceptar" at bounding box center [211, 337] width 28 height 8
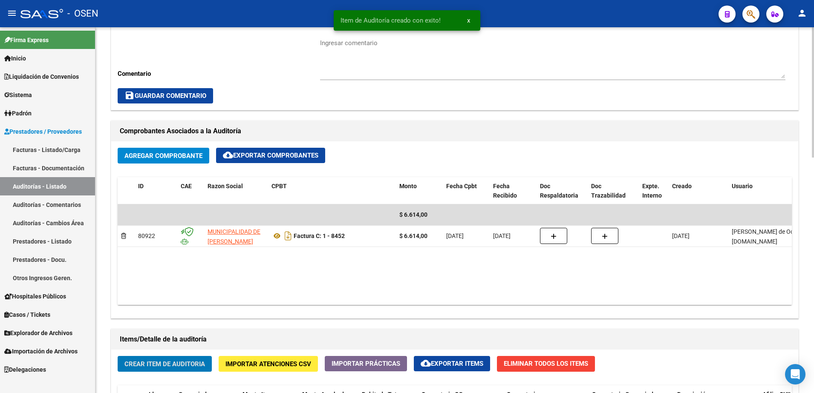
scroll to position [320, 0]
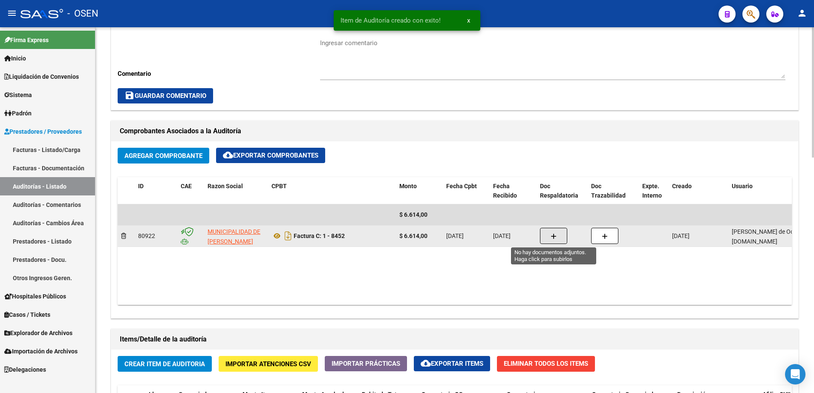
click at [556, 237] on icon "button" at bounding box center [553, 236] width 6 height 6
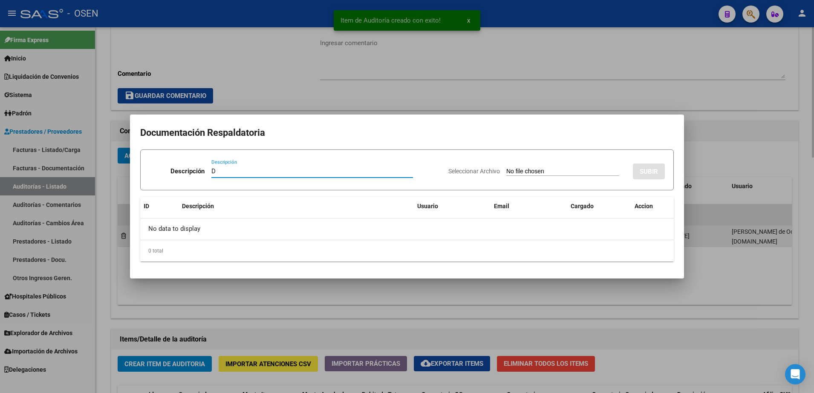
paste input "MAGLIOCCO ANGEL"
type input "D MAGLIOCCO ANGEL"
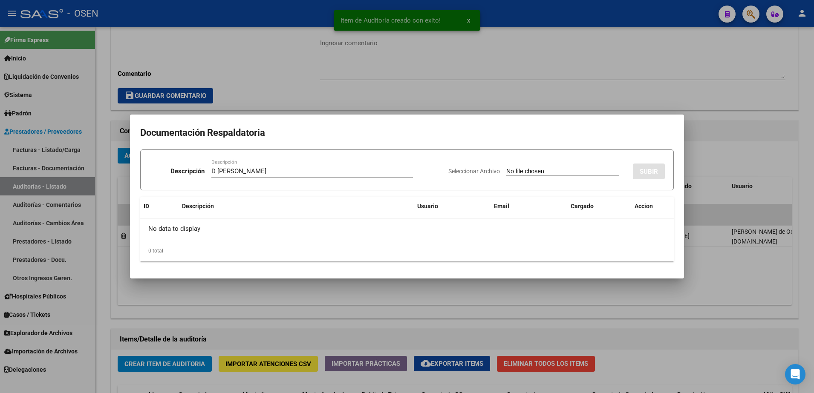
click at [559, 170] on input "Seleccionar Archivo" at bounding box center [562, 172] width 113 height 8
type input "C:\fakepath\MAGLIOCCO .png"
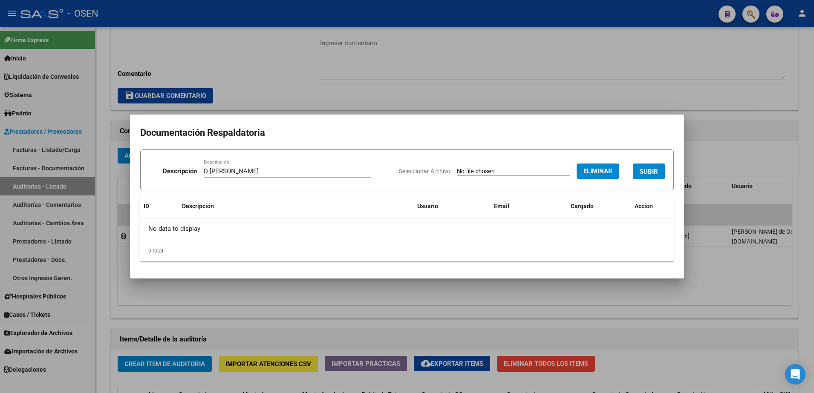
click at [649, 169] on span "SUBIR" at bounding box center [648, 172] width 18 height 8
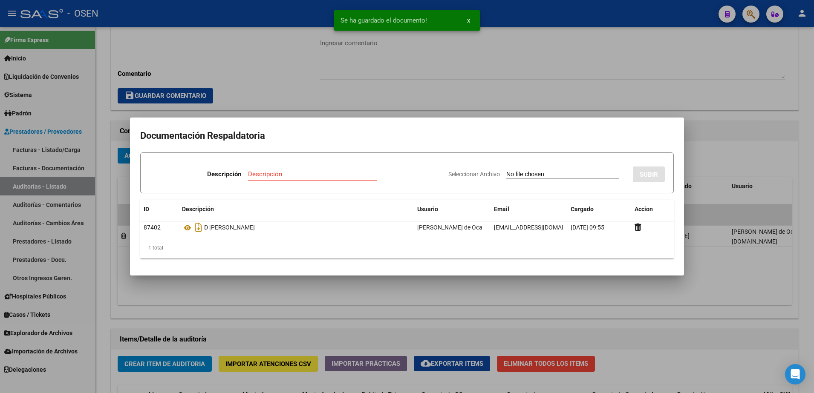
click at [734, 282] on div at bounding box center [407, 196] width 814 height 393
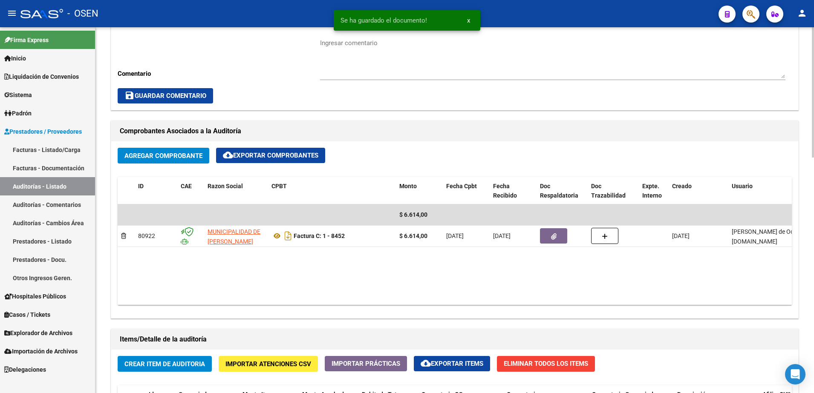
click at [811, 166] on div "arrow_back Editar 31337 cloud_download Generar informe Puede notificar al geren…" at bounding box center [454, 221] width 718 height 1028
click at [812, 173] on div at bounding box center [813, 206] width 2 height 130
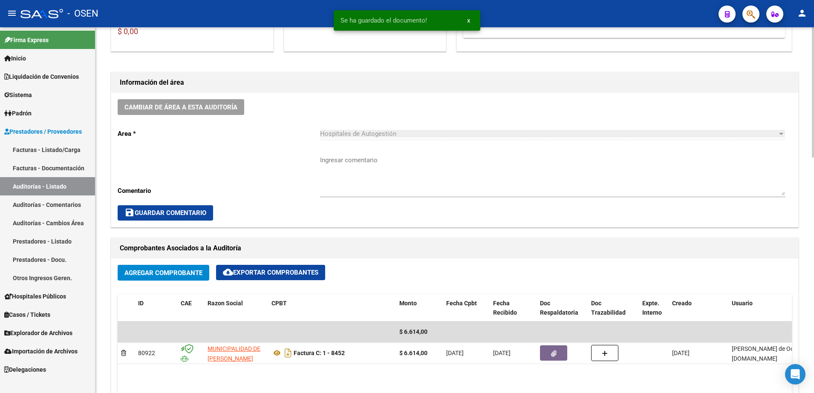
scroll to position [133, 0]
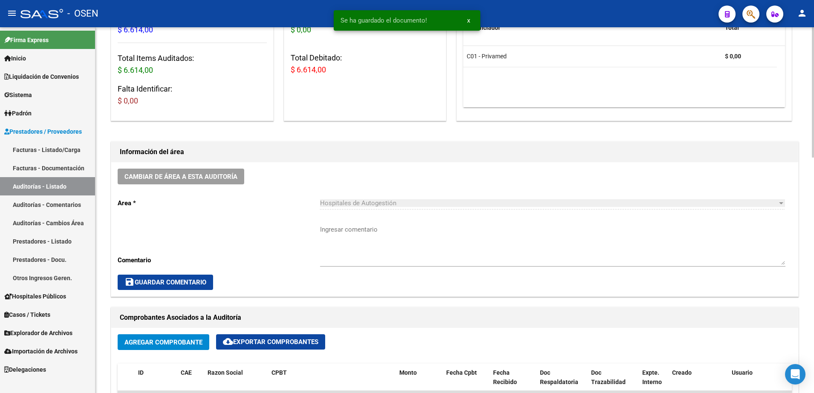
click at [489, 224] on div "Ingresar comentario" at bounding box center [552, 242] width 465 height 49
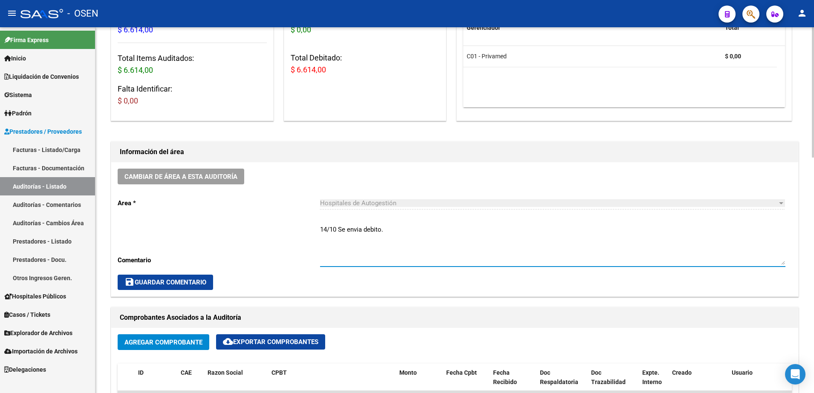
type textarea "14/10 Se envia debito."
click at [132, 282] on mat-icon "save" at bounding box center [129, 282] width 10 height 10
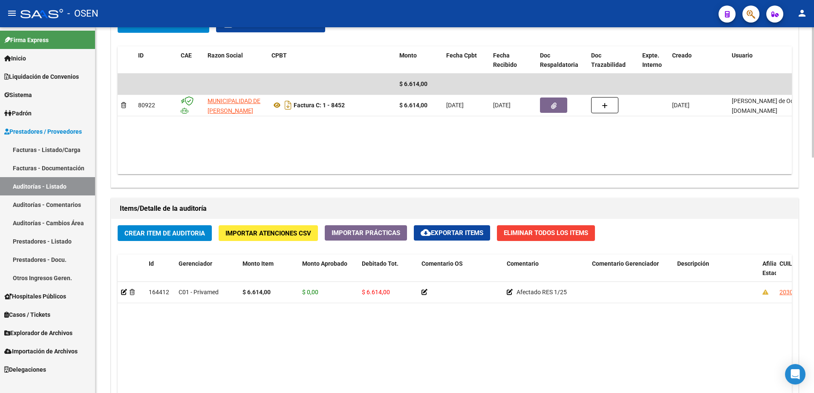
scroll to position [453, 0]
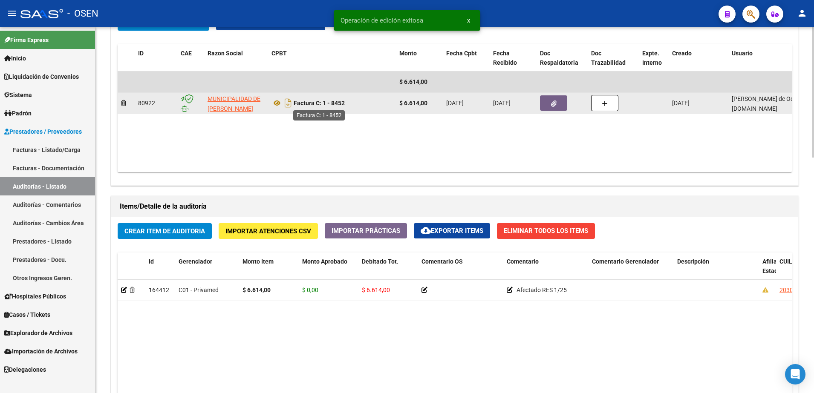
drag, startPoint x: 351, startPoint y: 108, endPoint x: 325, endPoint y: 106, distance: 26.5
click at [325, 106] on div "Factura C: 1 - 8452" at bounding box center [331, 103] width 121 height 14
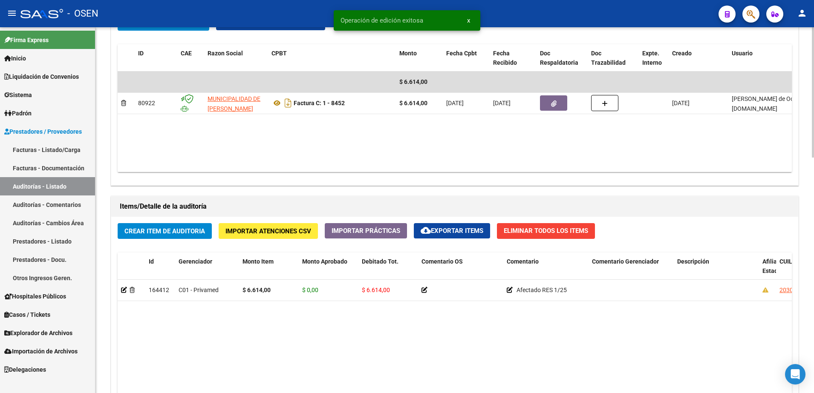
copy strong "1 - 8452"
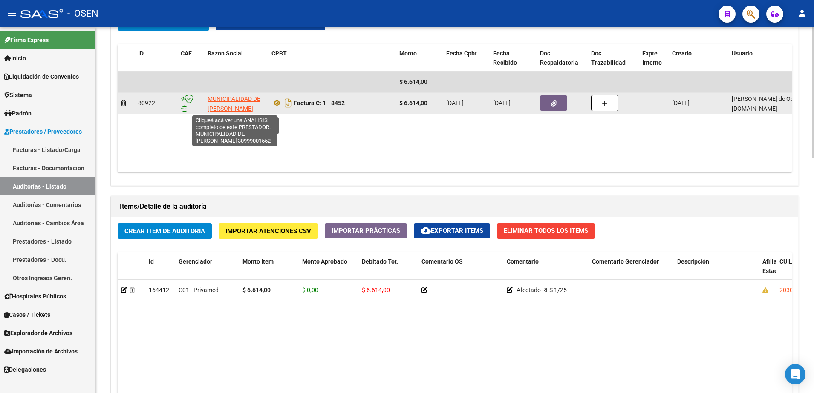
click at [252, 106] on span "MUNICIPALIDAD DE [GEOGRAPHIC_DATA]" at bounding box center [233, 103] width 53 height 17
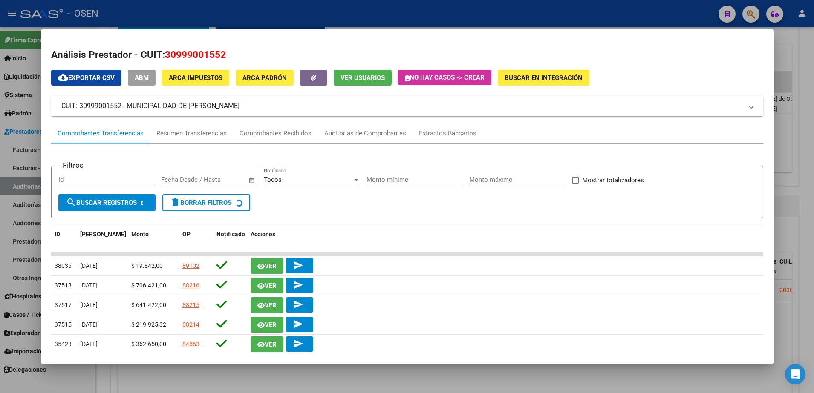
drag, startPoint x: 129, startPoint y: 104, endPoint x: 278, endPoint y: 105, distance: 148.7
click at [278, 105] on mat-panel-title "CUIT: 30999001552 - MUNICIPALIDAD DE LOMAS DE ZAMORA" at bounding box center [401, 106] width 681 height 10
copy mat-panel-title "MUNICIPALIDAD DE [GEOGRAPHIC_DATA]"
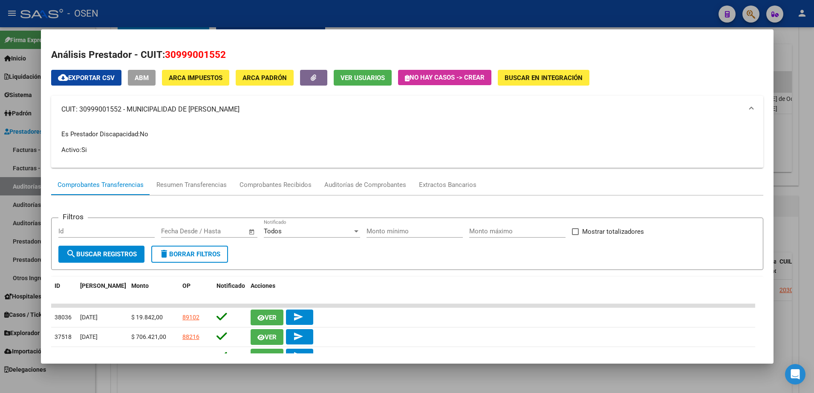
click at [813, 233] on html "menu - OSEN person Firma Express Inicio Calendario SSS Instructivos Contacto OS…" at bounding box center [407, 196] width 814 height 393
click at [803, 232] on div at bounding box center [407, 196] width 814 height 393
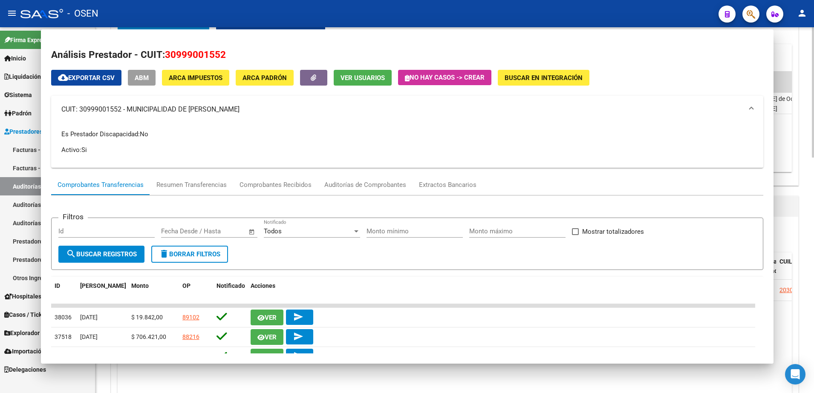
click at [803, 232] on div "arrow_back Editar 31337 cloud_download Generar informe Puede notificar al geren…" at bounding box center [454, 88] width 718 height 1028
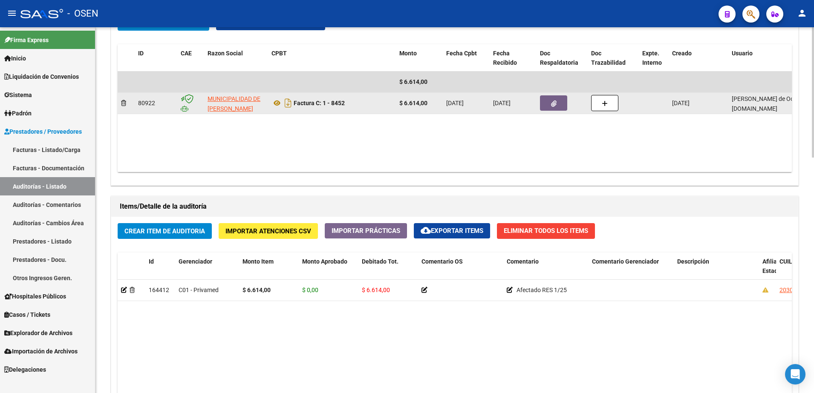
click at [554, 98] on button "button" at bounding box center [553, 102] width 27 height 15
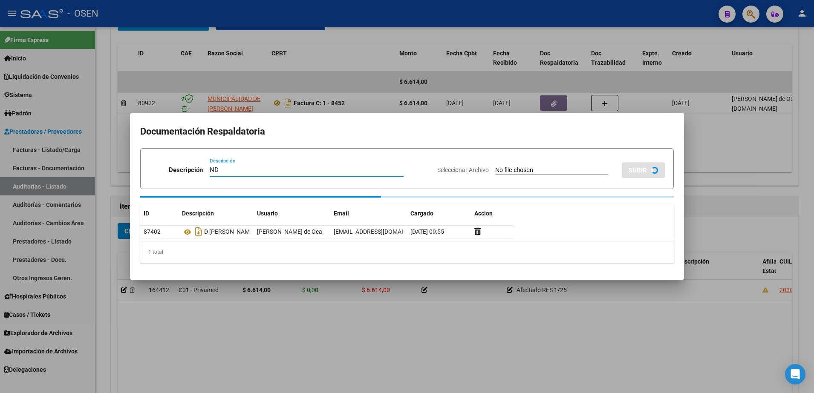
type input "ND"
click at [527, 164] on div "Seleccionar Archivo SUBIR" at bounding box center [550, 168] width 227 height 26
click at [529, 170] on input "Seleccionar Archivo" at bounding box center [551, 171] width 113 height 8
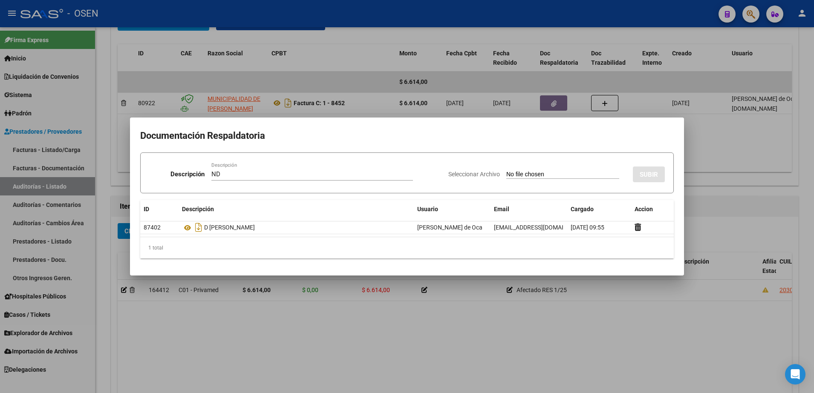
type input "C:\fakepath\NOTA DE DÉBITO 1 – 8452 .pdf"
click at [653, 171] on span "SUBIR" at bounding box center [648, 175] width 18 height 8
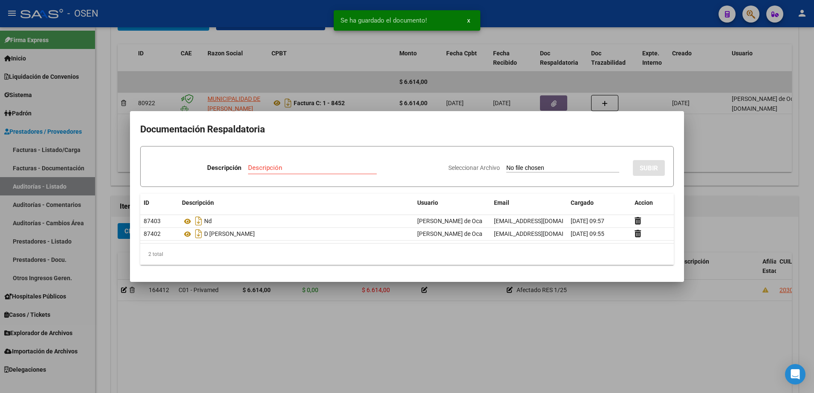
click at [327, 315] on div at bounding box center [407, 196] width 814 height 393
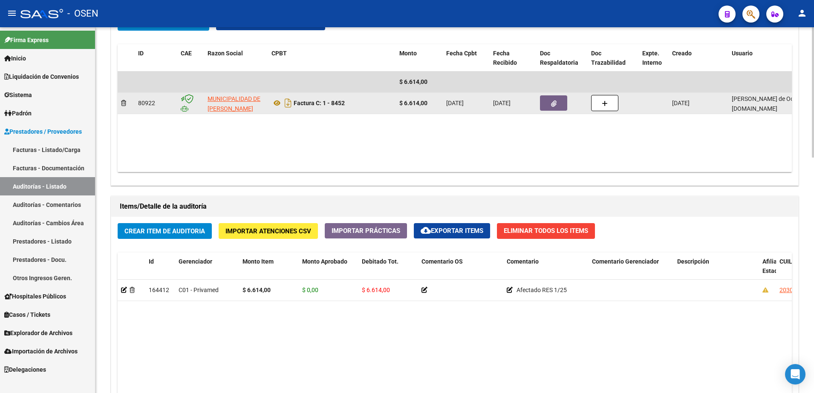
click at [542, 100] on button "button" at bounding box center [553, 102] width 27 height 15
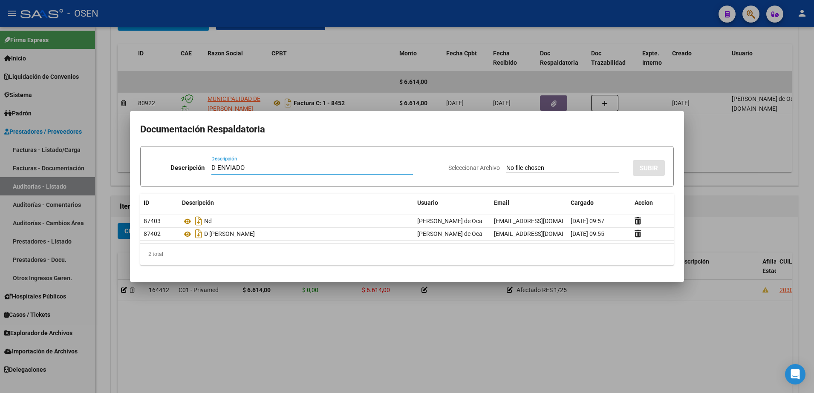
type input "D ENVIADO"
click at [571, 174] on div "Seleccionar Archivo SUBIR" at bounding box center [556, 166] width 216 height 26
click at [567, 168] on input "Seleccionar Archivo" at bounding box center [562, 168] width 113 height 8
type input "C:\fakepath\Captura de pantalla 2025-10-14 095714.png"
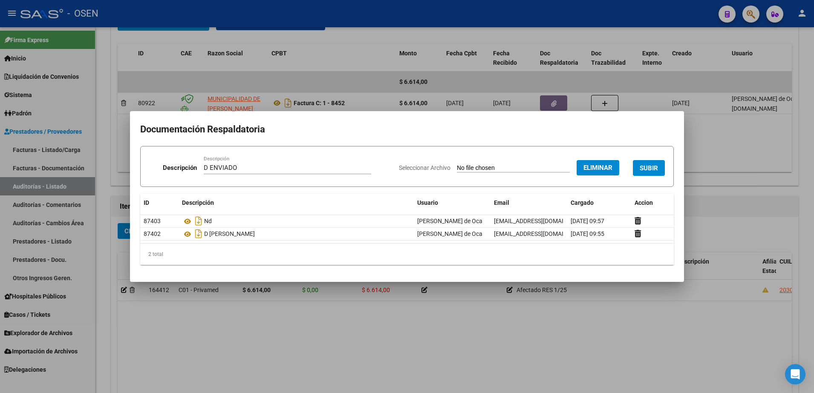
click at [648, 163] on button "SUBIR" at bounding box center [649, 168] width 32 height 16
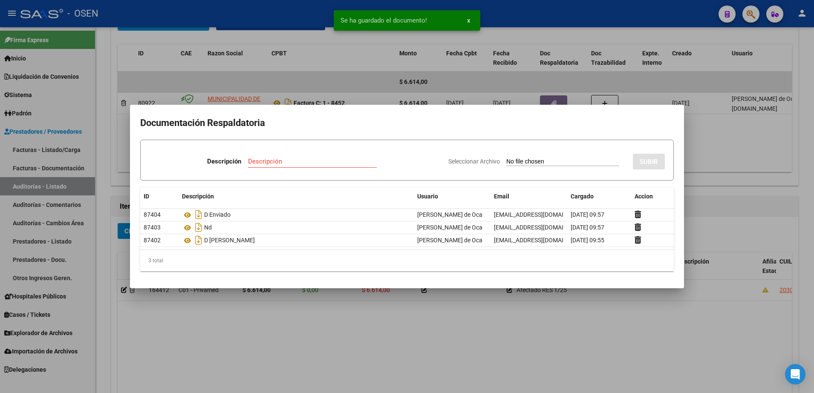
click at [317, 341] on div at bounding box center [407, 196] width 814 height 393
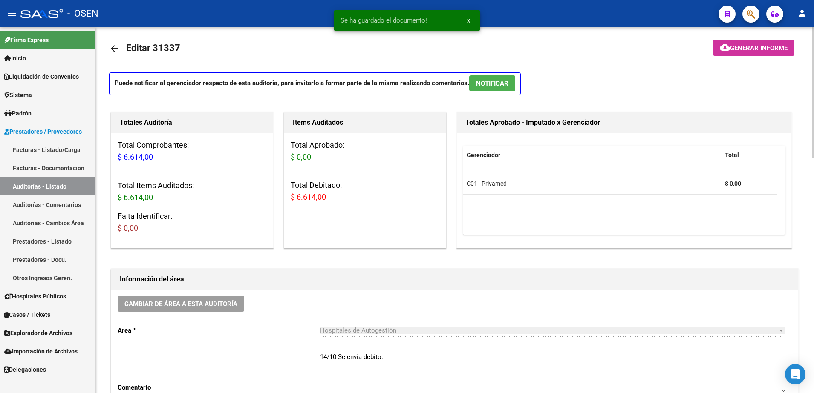
scroll to position [0, 0]
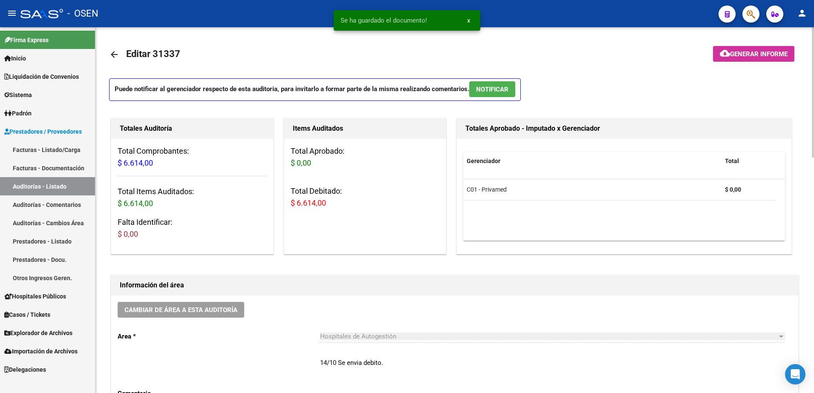
click at [128, 56] on span "Editar 31337" at bounding box center [153, 54] width 54 height 11
click at [117, 52] on mat-icon "arrow_back" at bounding box center [114, 54] width 10 height 10
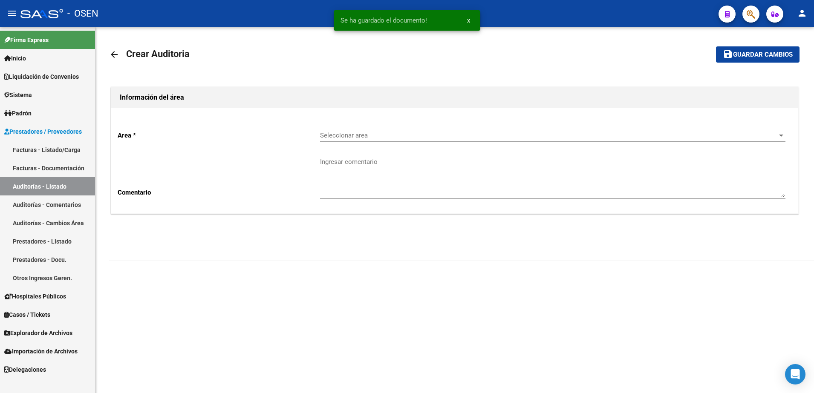
click at [117, 52] on mat-icon "arrow_back" at bounding box center [114, 54] width 10 height 10
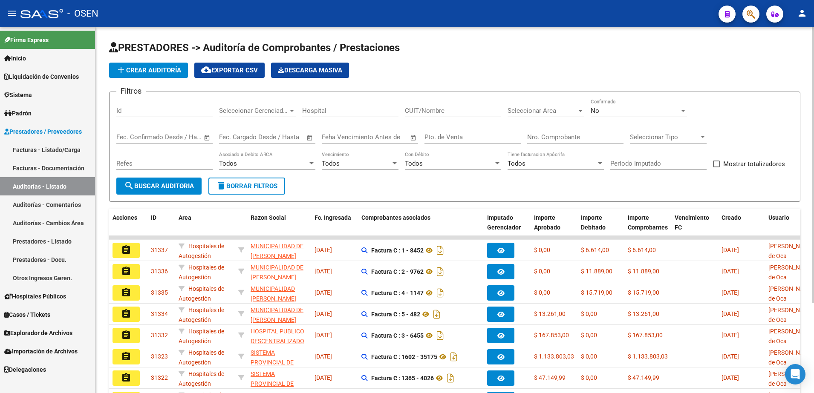
click at [170, 188] on span "search Buscar Auditoria" at bounding box center [159, 186] width 70 height 8
click at [161, 68] on span "add Crear Auditoría" at bounding box center [148, 70] width 65 height 8
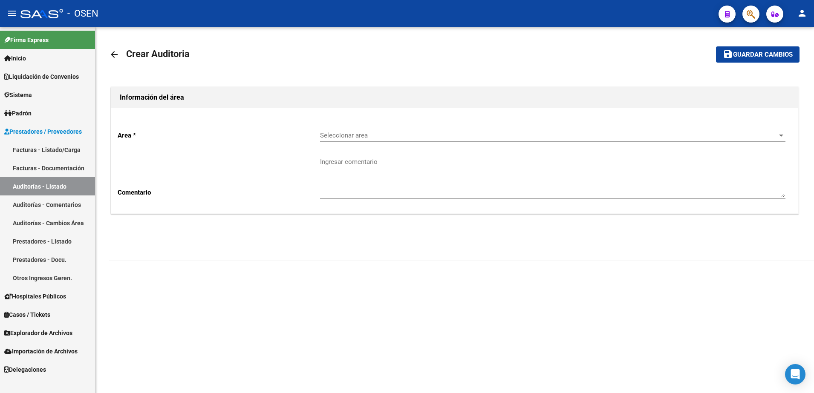
click at [374, 127] on div "Seleccionar area Seleccionar area" at bounding box center [552, 133] width 465 height 18
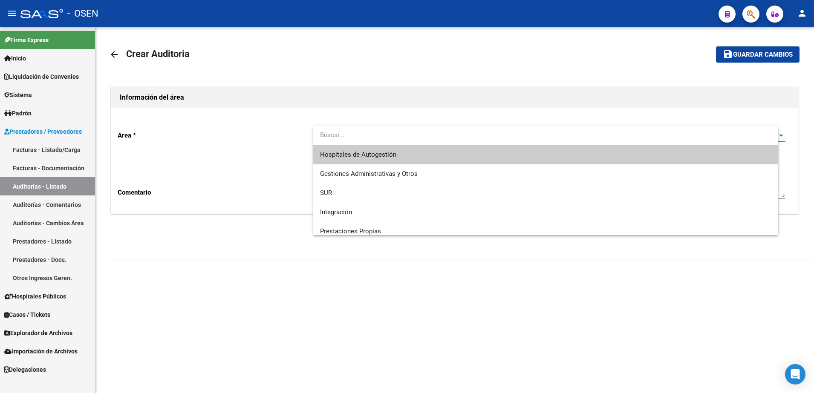
click at [376, 152] on span "Hospitales de Autogestión" at bounding box center [358, 155] width 76 height 8
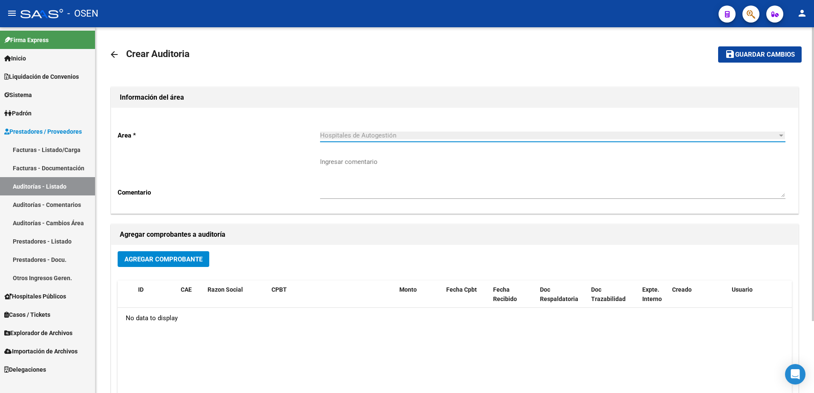
click at [164, 261] on span "Agregar Comprobante" at bounding box center [163, 260] width 78 height 8
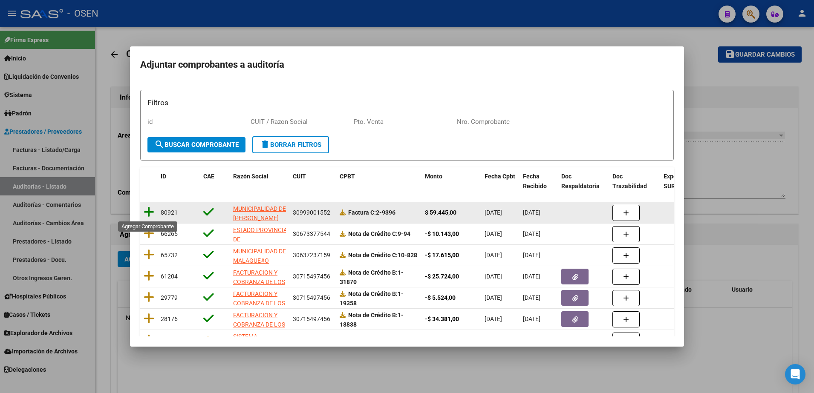
click at [153, 210] on icon at bounding box center [149, 212] width 11 height 12
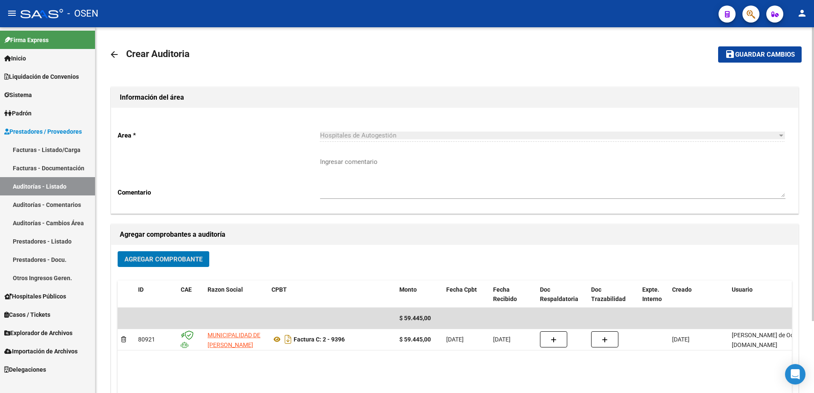
click at [760, 52] on span "Guardar cambios" at bounding box center [765, 55] width 60 height 8
